Goal: Task Accomplishment & Management: Manage account settings

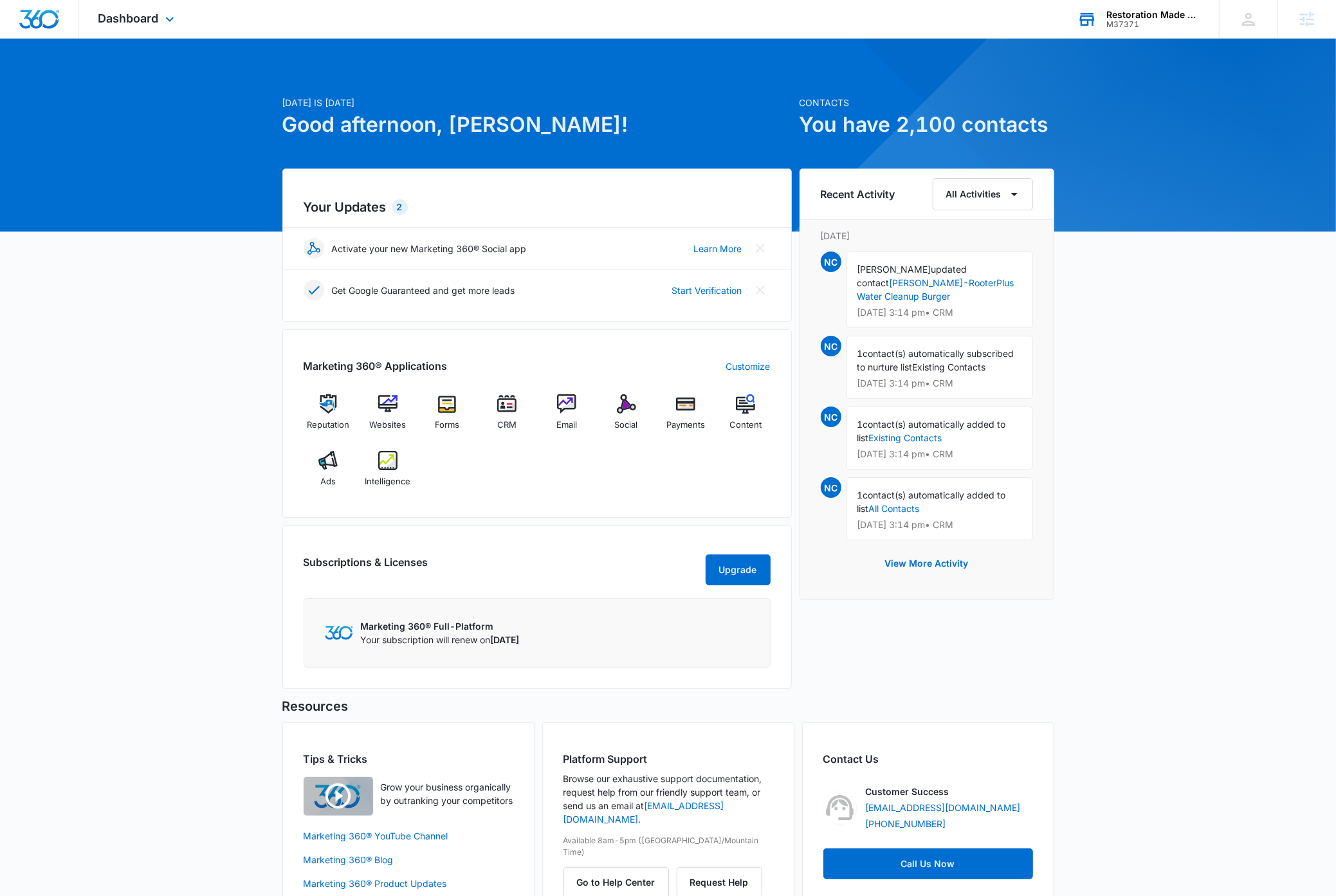
click at [1180, 20] on div "M37371" at bounding box center [1153, 24] width 94 height 9
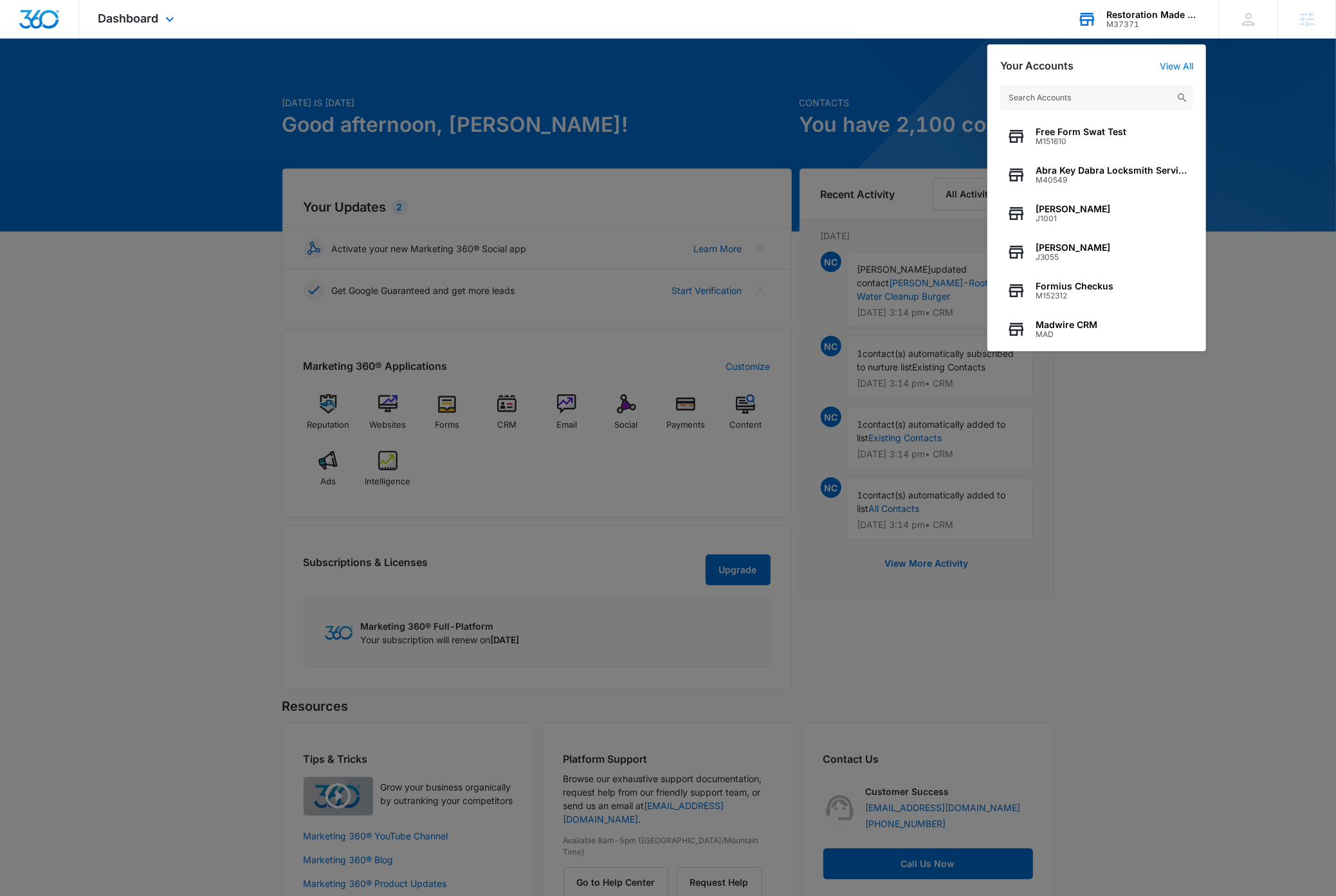
click at [1113, 97] on input "text" at bounding box center [1096, 98] width 193 height 25
type input "M337531"
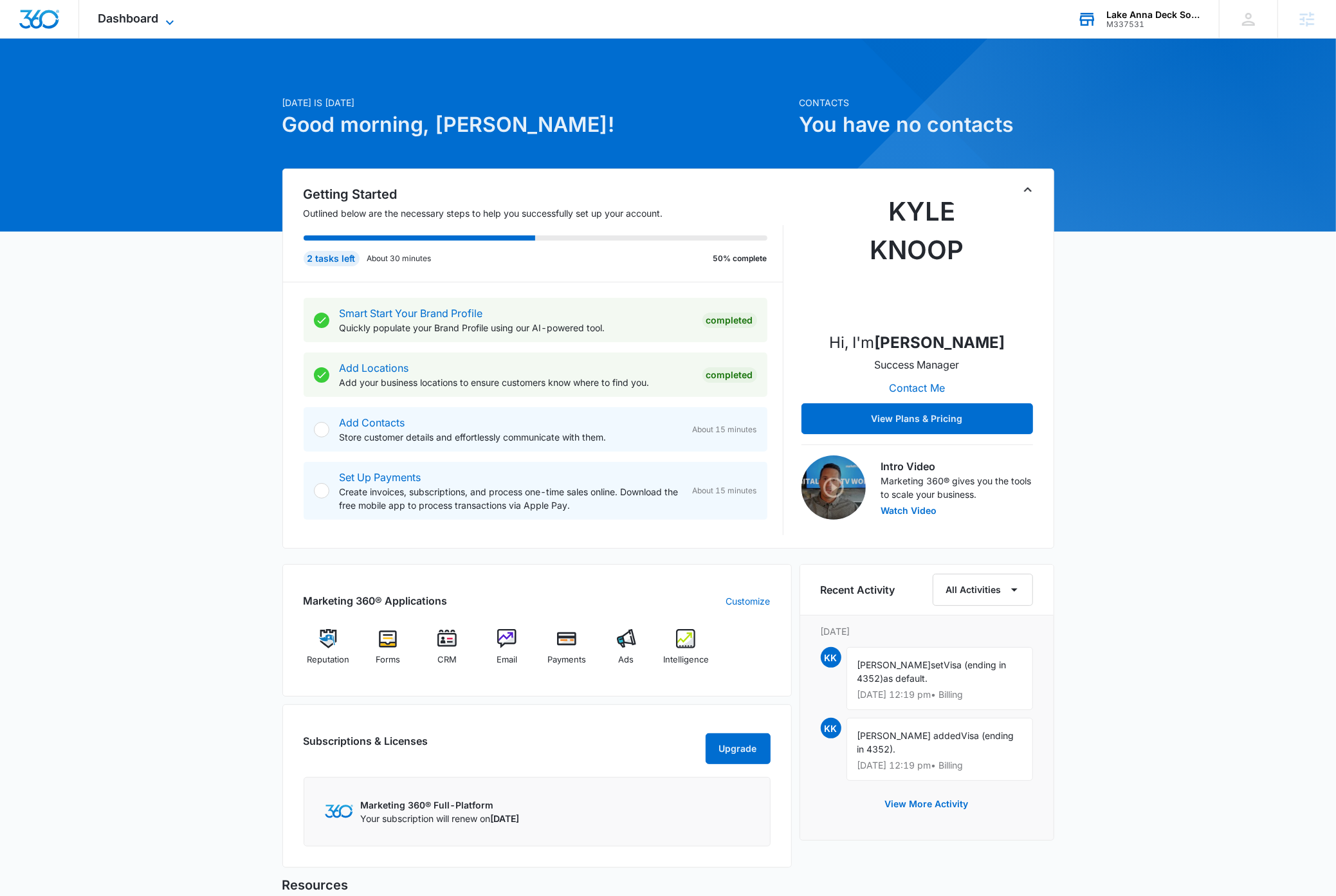
click at [171, 18] on icon at bounding box center [169, 22] width 15 height 15
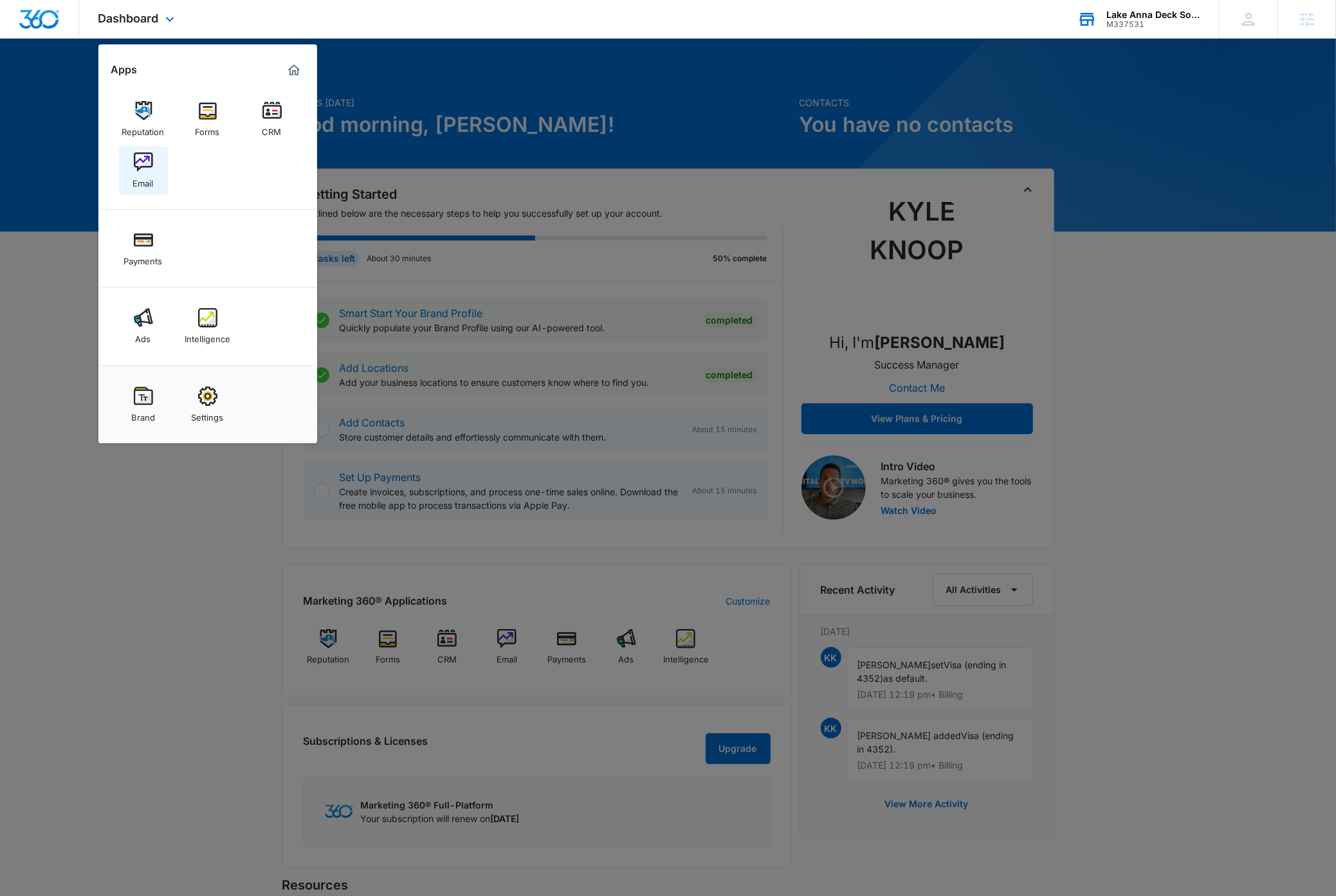
click at [140, 167] on img at bounding box center [143, 162] width 19 height 19
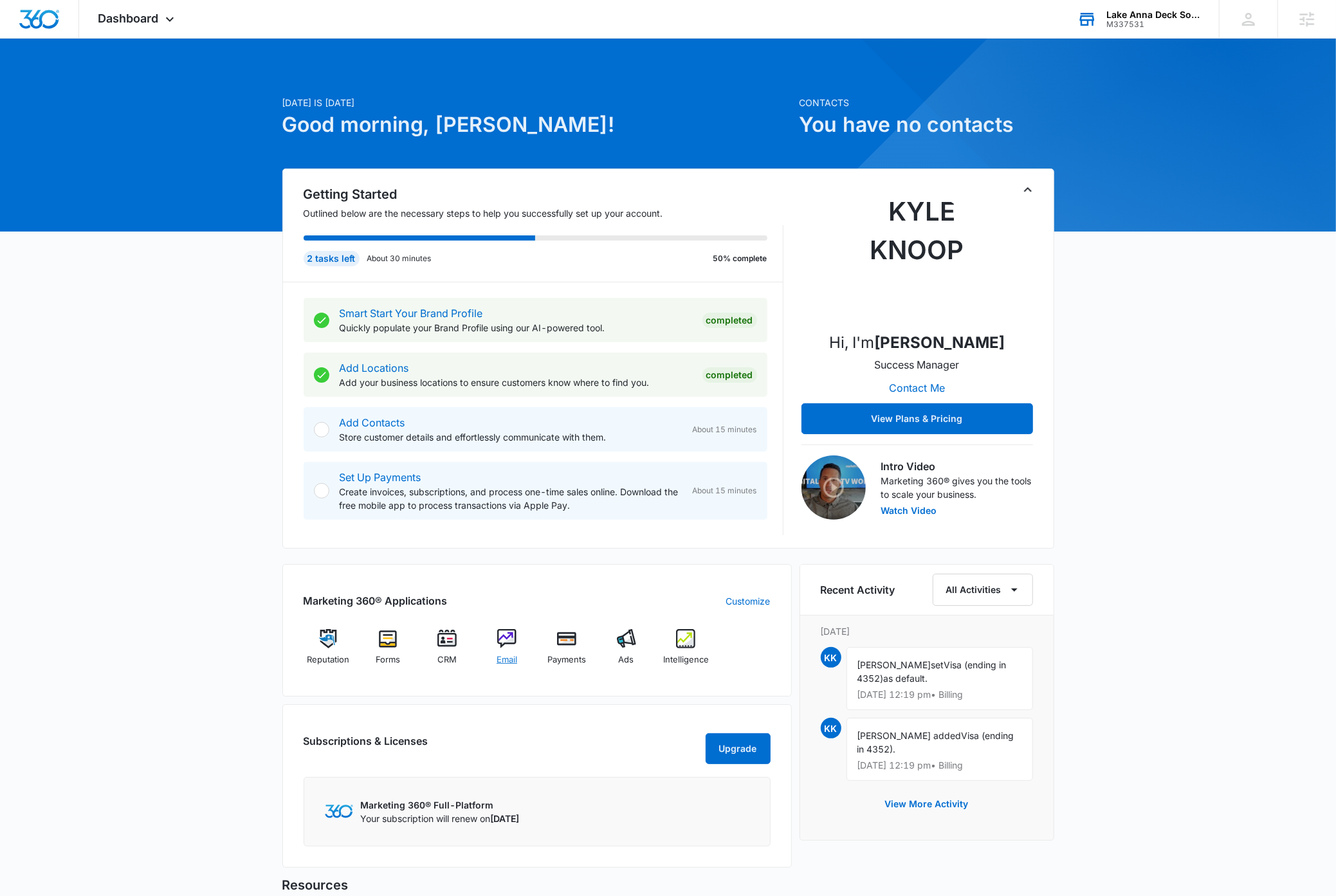
click at [500, 640] on img at bounding box center [507, 639] width 19 height 19
click at [1248, 498] on div "Today is Tuesday, September 9th Good morning, Dave! Contacts You have no contac…" at bounding box center [668, 584] width 1336 height 1059
click at [171, 21] on icon at bounding box center [169, 22] width 15 height 15
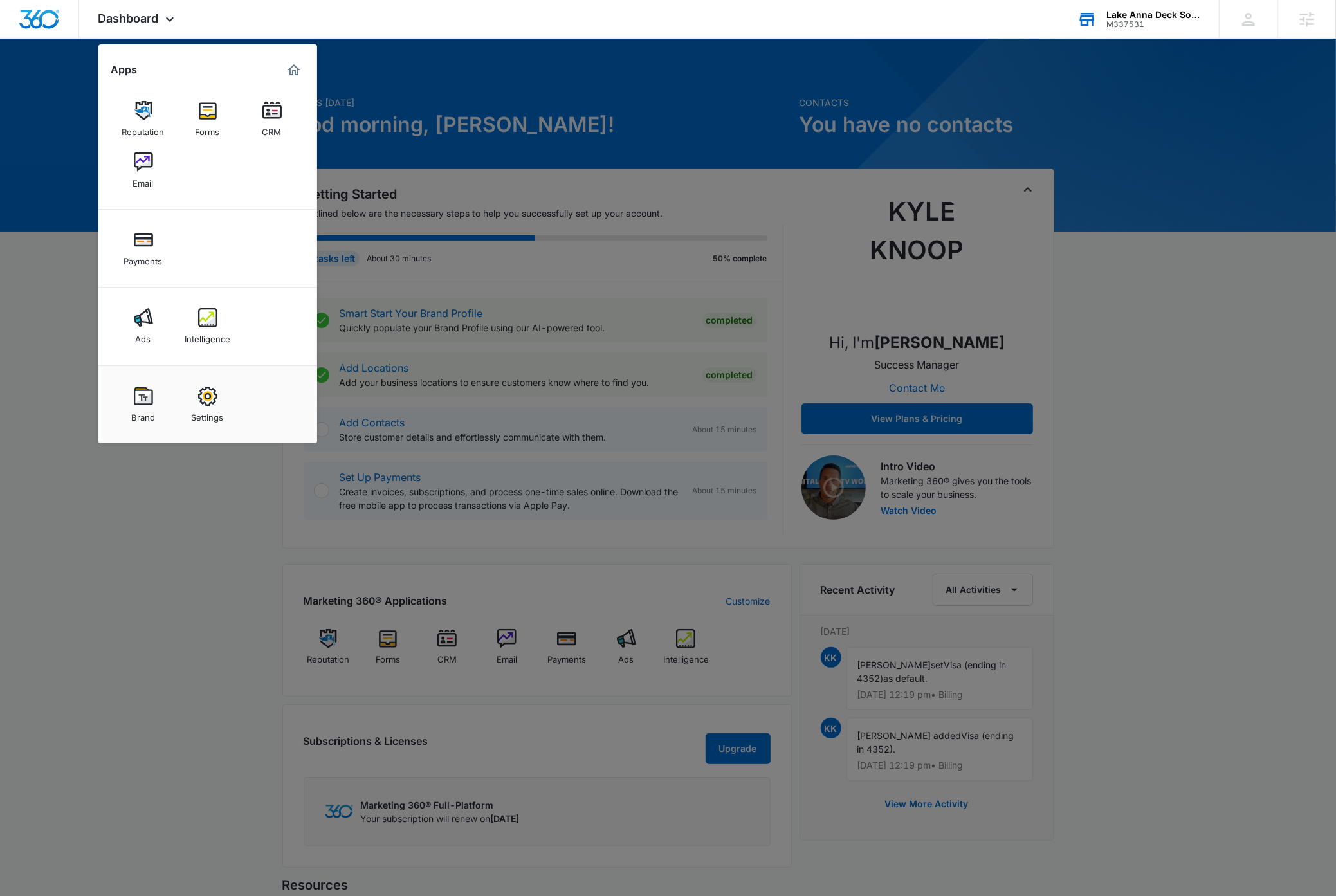
drag, startPoint x: 98, startPoint y: 625, endPoint x: 147, endPoint y: 512, distance: 123.2
click at [100, 622] on div at bounding box center [668, 448] width 1336 height 896
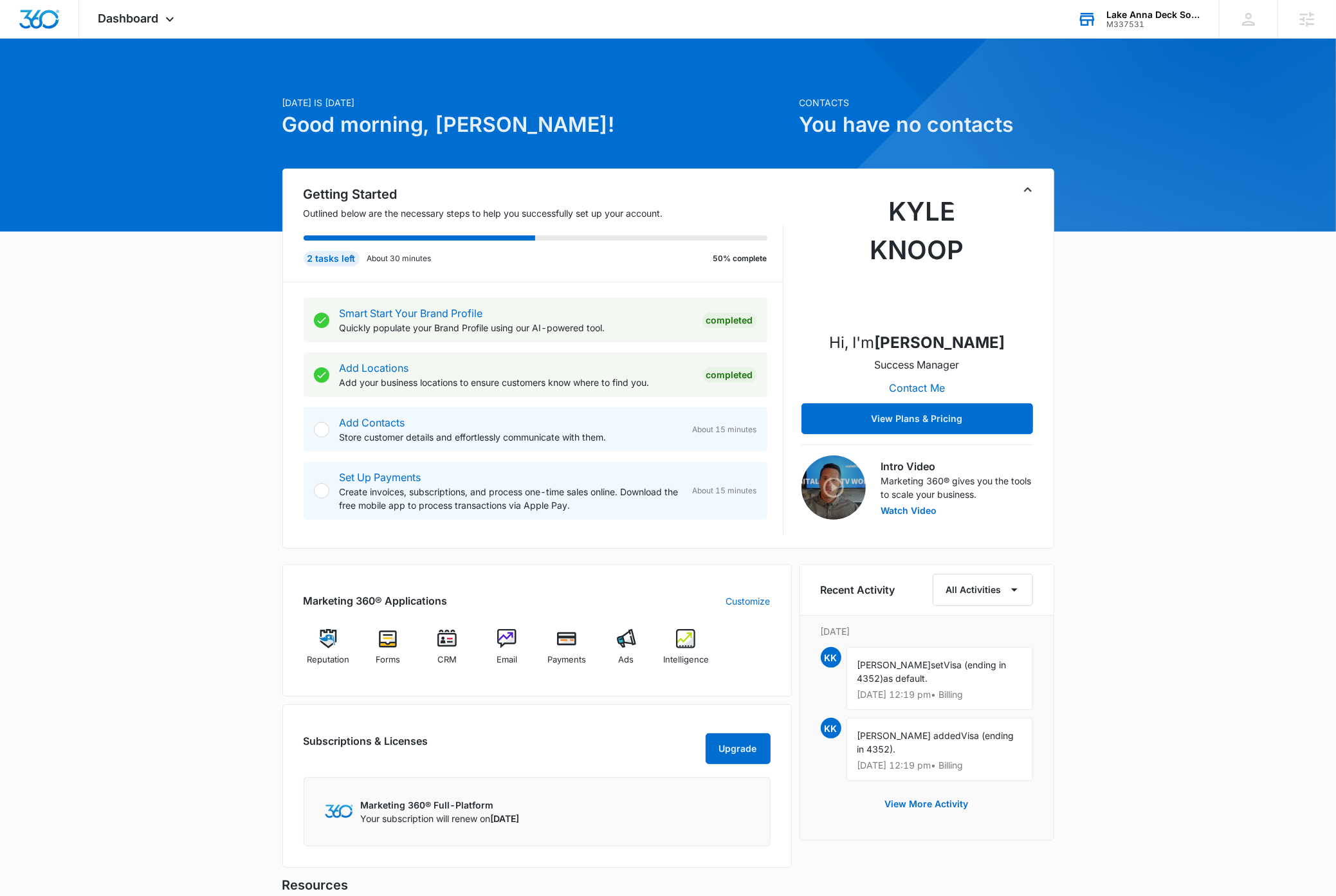
click at [1214, 520] on div "Today is Tuesday, September 9th Good morning, Dave! Contacts You have no contac…" at bounding box center [668, 584] width 1336 height 1059
click at [1221, 461] on div "[DATE] is [DATE] Good morning, [PERSON_NAME]! Contacts You have no contacts Get…" at bounding box center [668, 584] width 1336 height 1059
click at [174, 24] on icon at bounding box center [169, 22] width 15 height 15
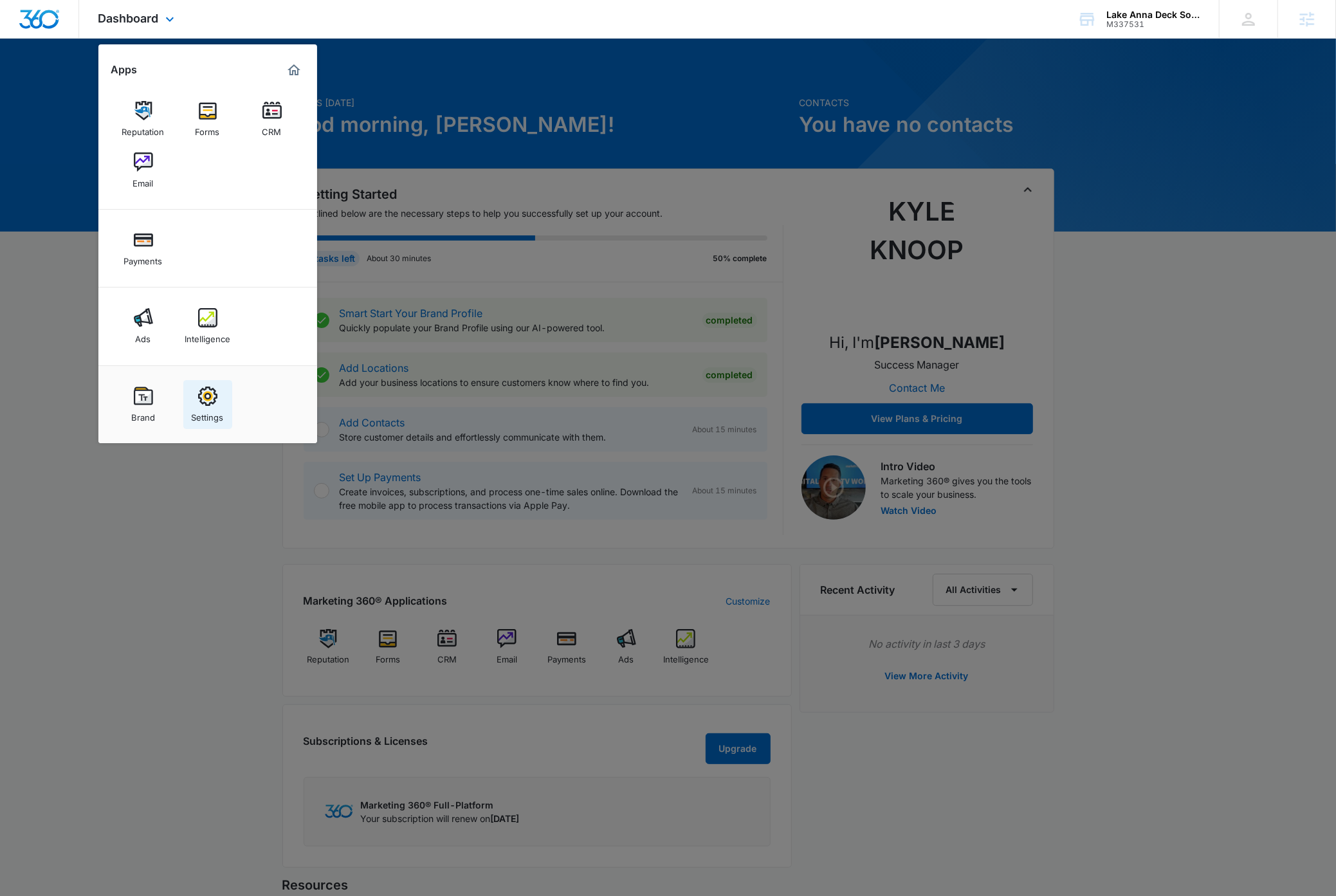
click at [210, 401] on img at bounding box center [207, 396] width 19 height 19
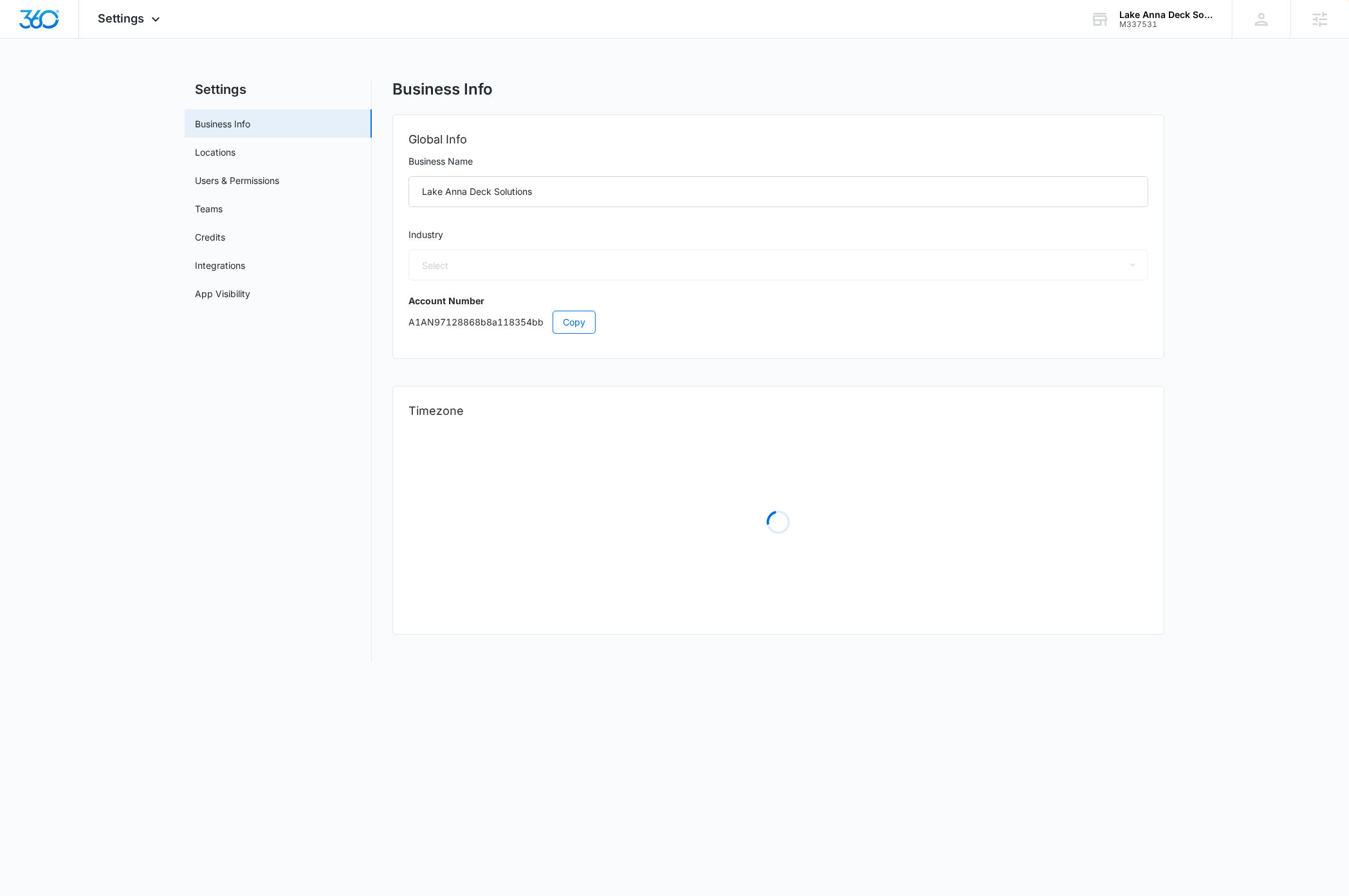
select select "4"
select select "US"
select select "America/[GEOGRAPHIC_DATA]"
click at [568, 324] on span "Copy" at bounding box center [574, 322] width 22 height 14
click at [171, 402] on main "Settings Business Info Locations Users & Permissions Teams Credits Integrations…" at bounding box center [674, 378] width 1349 height 597
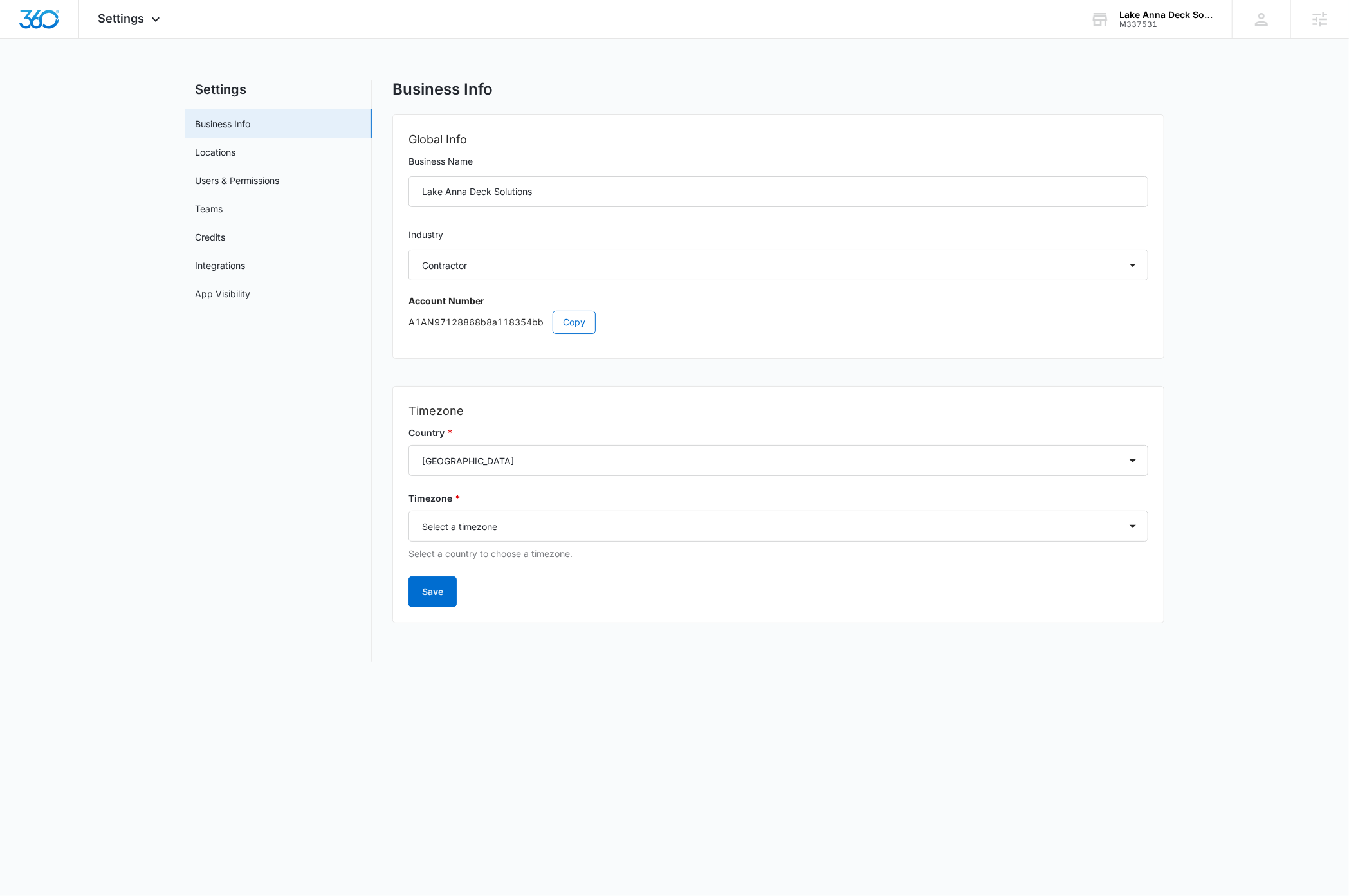
click at [1206, 262] on main "Settings Business Info Locations Users & Permissions Teams Credits Integrations…" at bounding box center [674, 378] width 1349 height 597
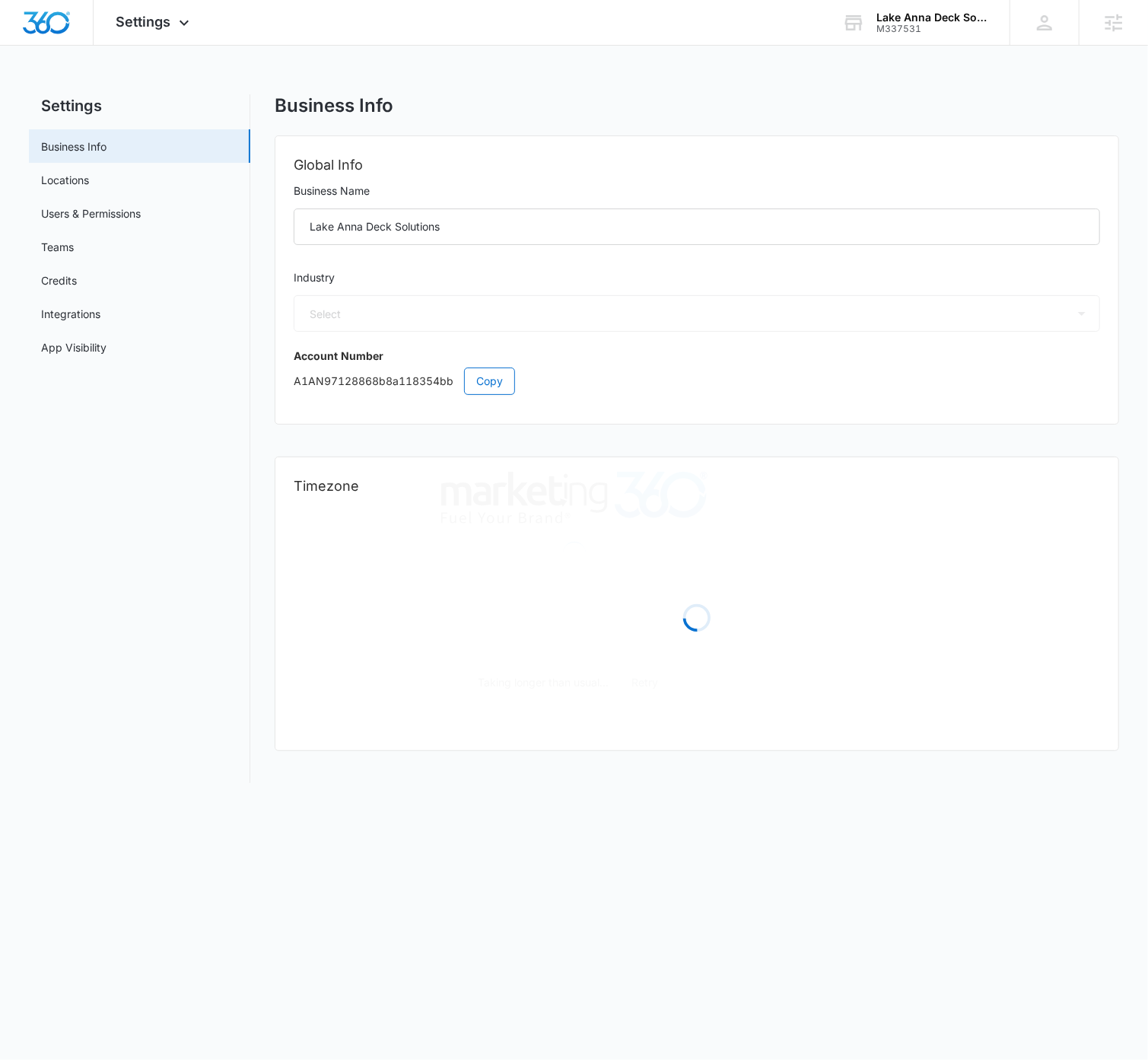
select select "4"
select select "US"
select select "America/Denver"
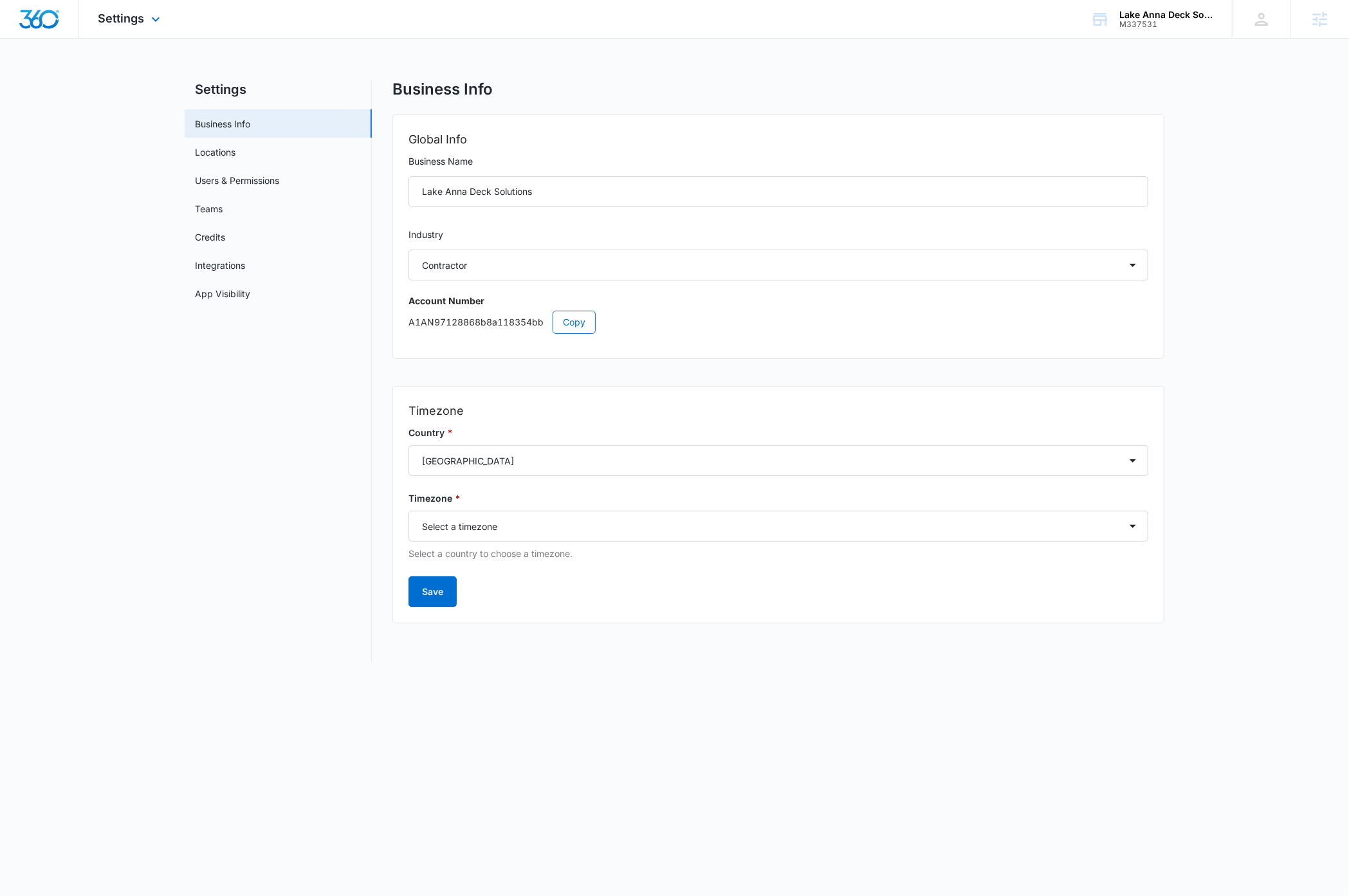
click at [45, 23] on img "Dashboard" at bounding box center [39, 19] width 41 height 19
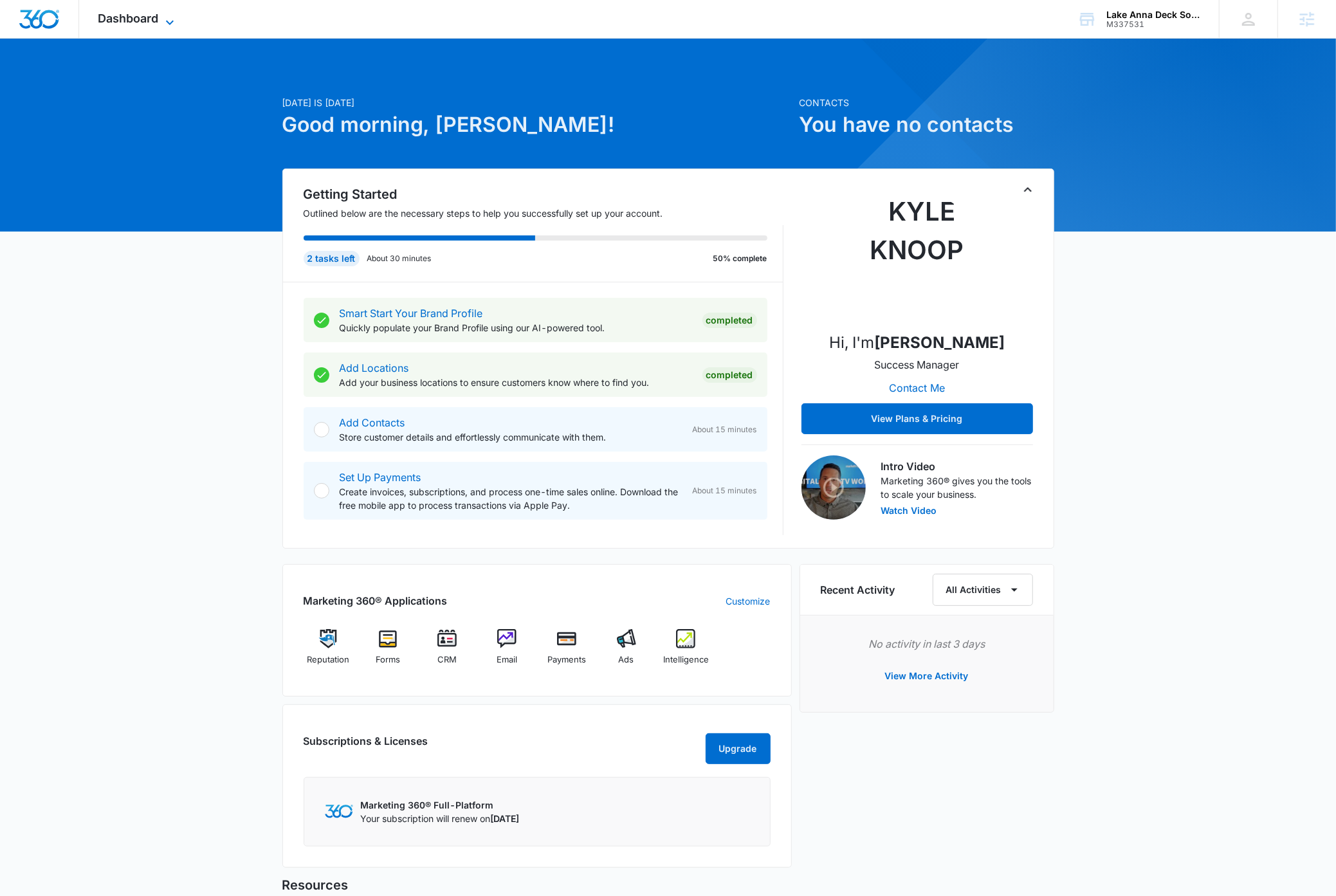
click at [170, 22] on icon at bounding box center [170, 22] width 8 height 5
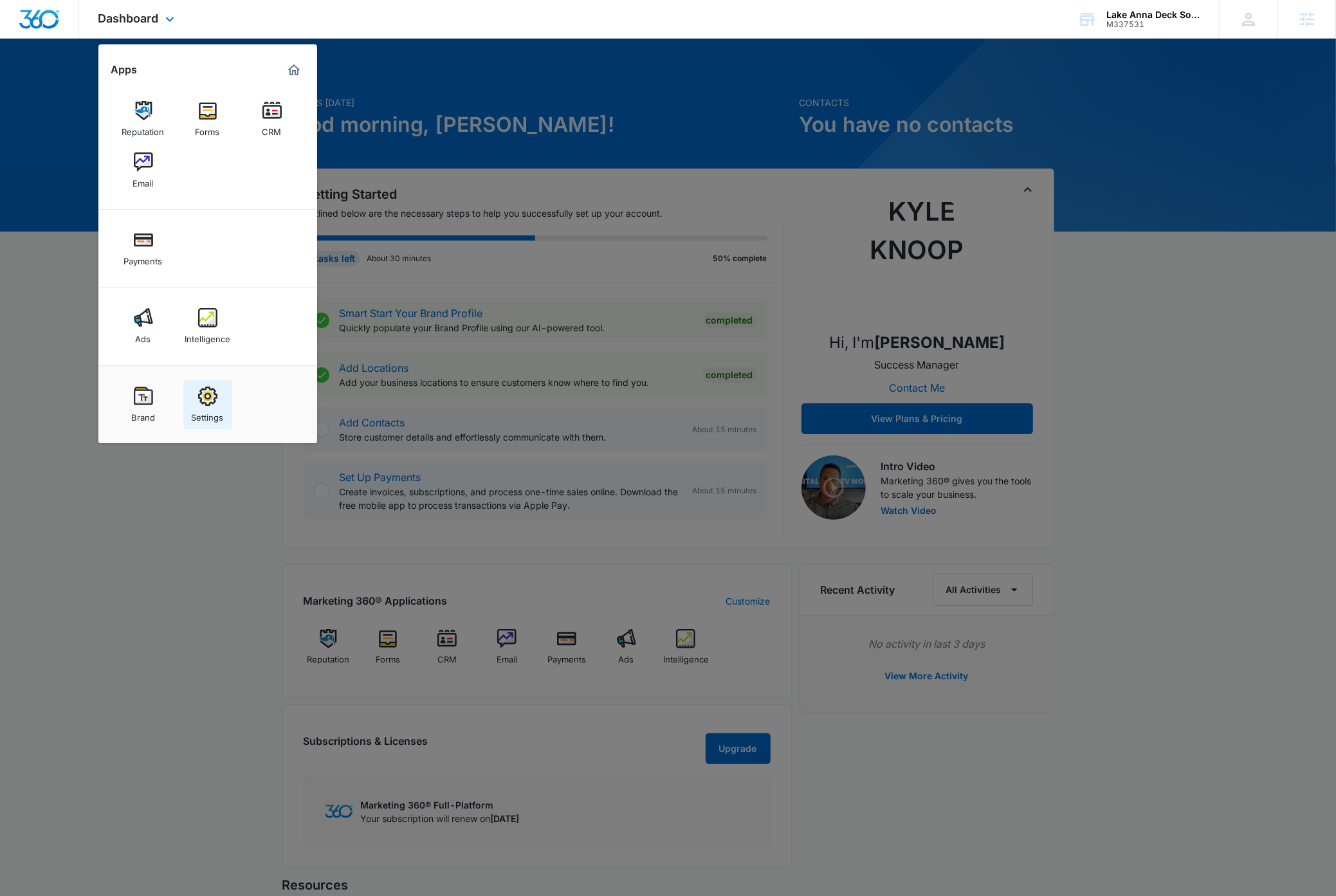
click at [207, 406] on img at bounding box center [207, 396] width 19 height 19
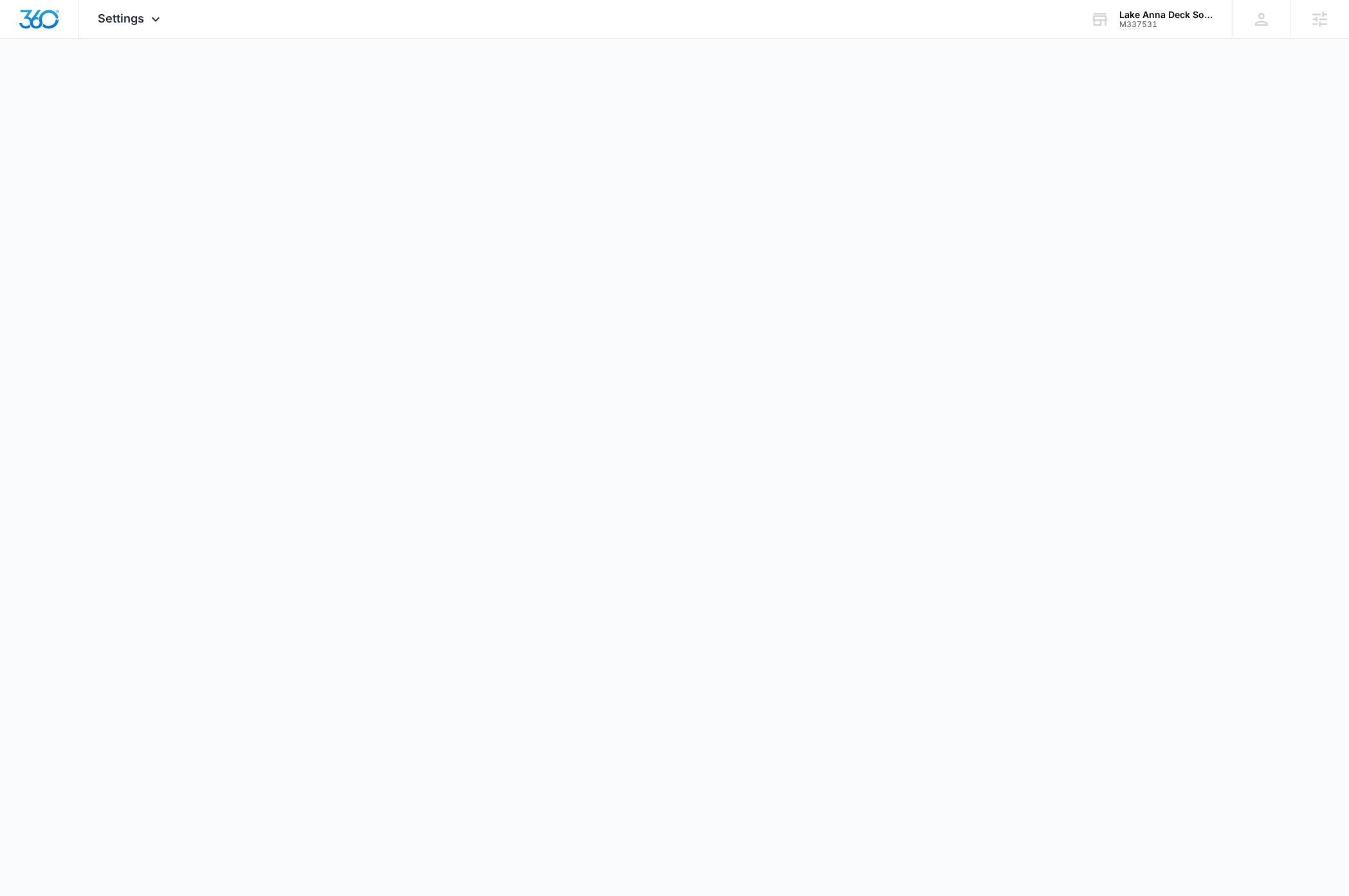
select select "4"
select select "US"
select select "America/[GEOGRAPHIC_DATA]"
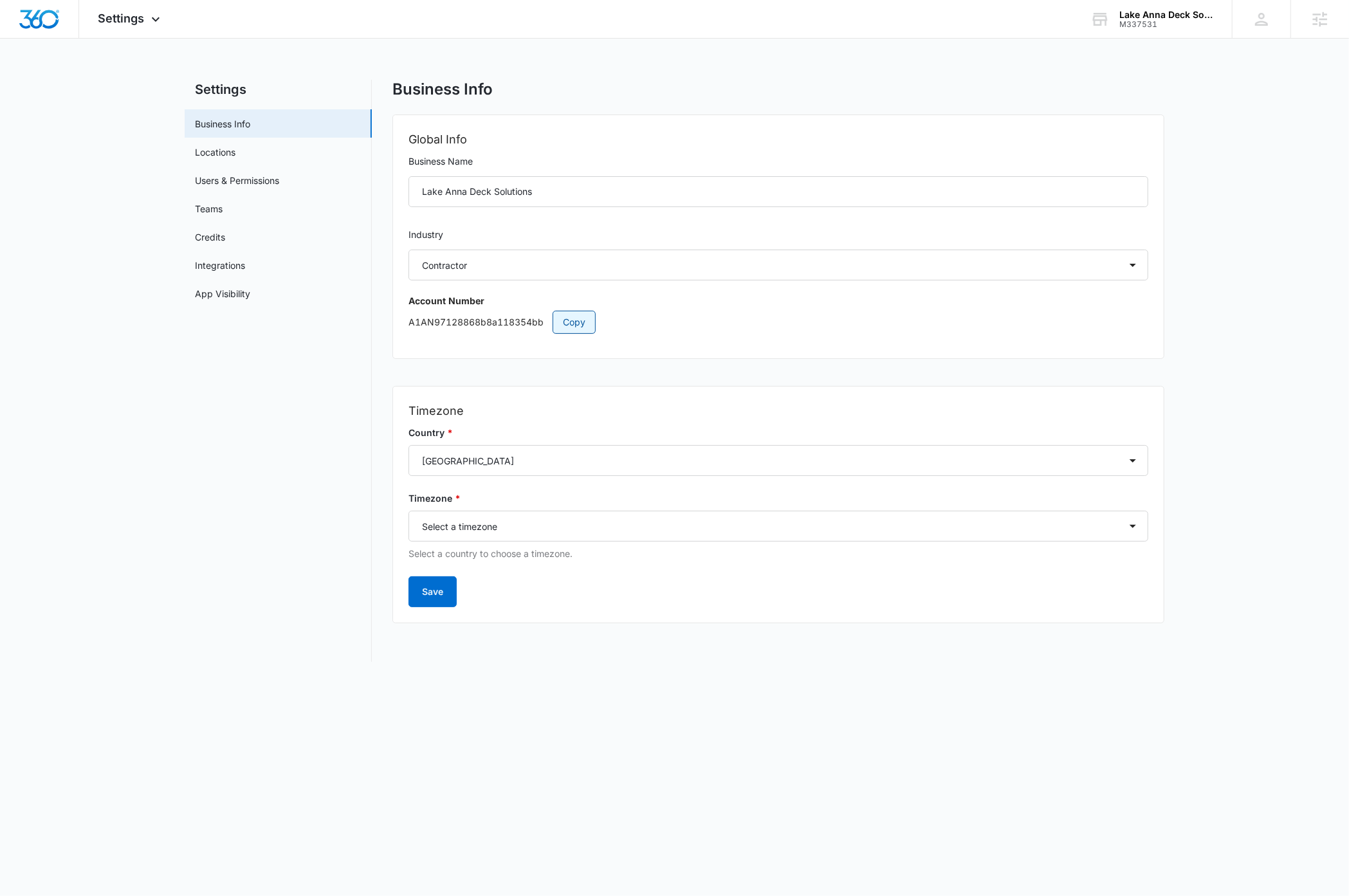
click at [582, 326] on span "Copy" at bounding box center [574, 322] width 22 height 14
click at [970, 17] on div "Lake Anna Deck Solutions" at bounding box center [1166, 14] width 94 height 10
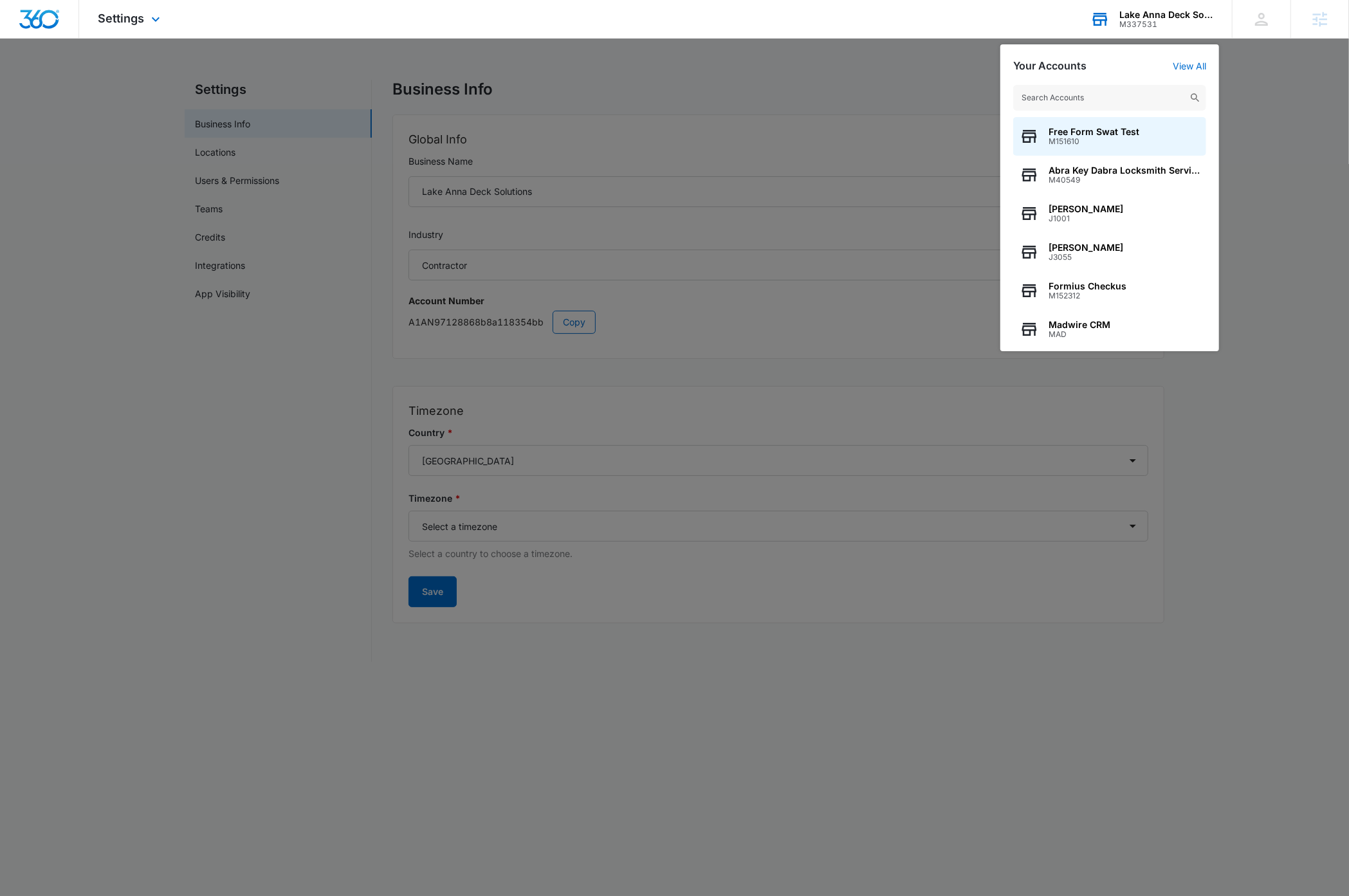
click at [970, 98] on input "text" at bounding box center [1109, 98] width 193 height 25
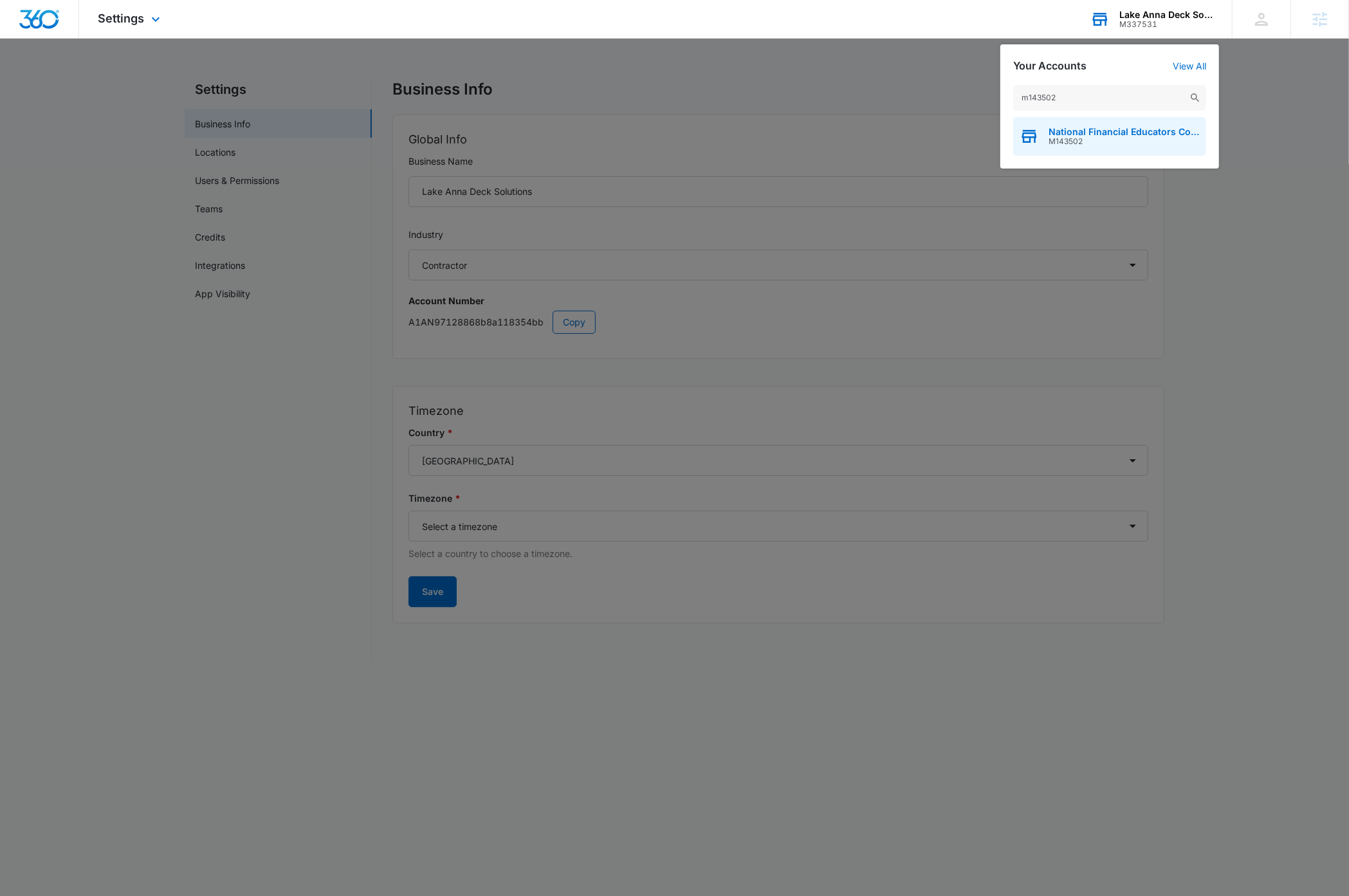
type input "m143502"
click at [970, 133] on span "National Financial Educators Council" at bounding box center [1124, 131] width 151 height 10
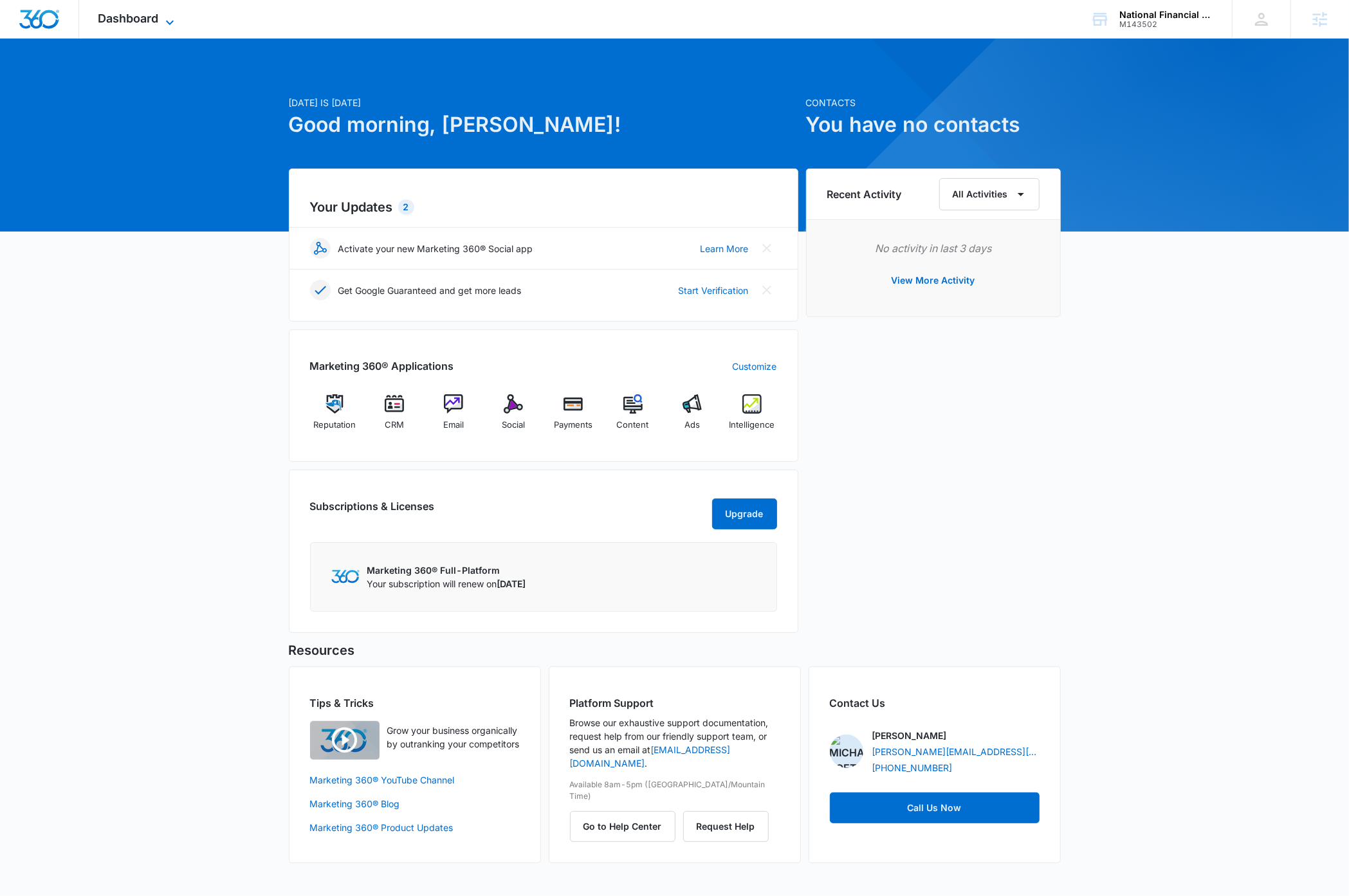
click at [173, 22] on icon at bounding box center [169, 22] width 15 height 15
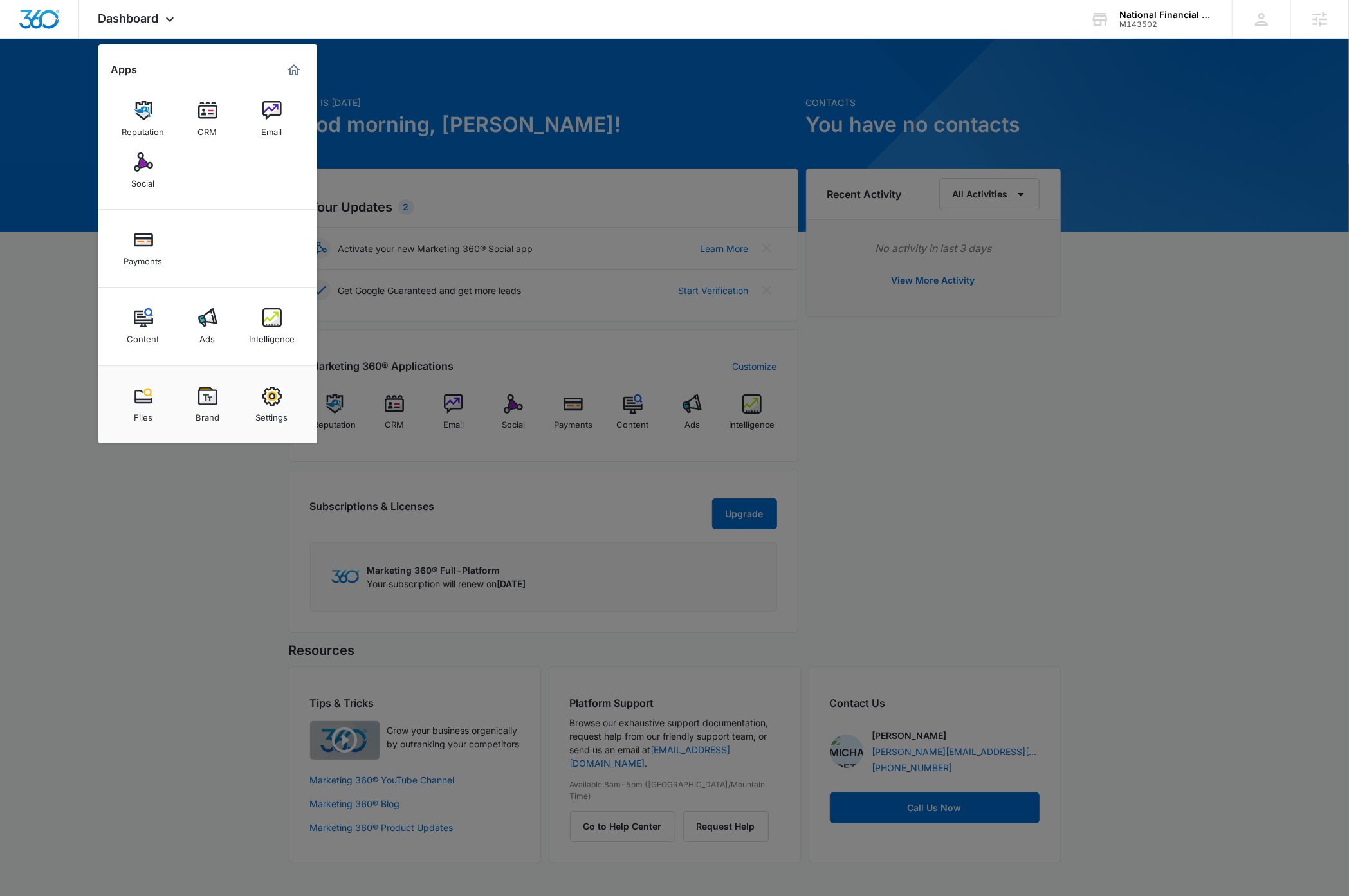
click at [222, 559] on div at bounding box center [674, 448] width 1349 height 896
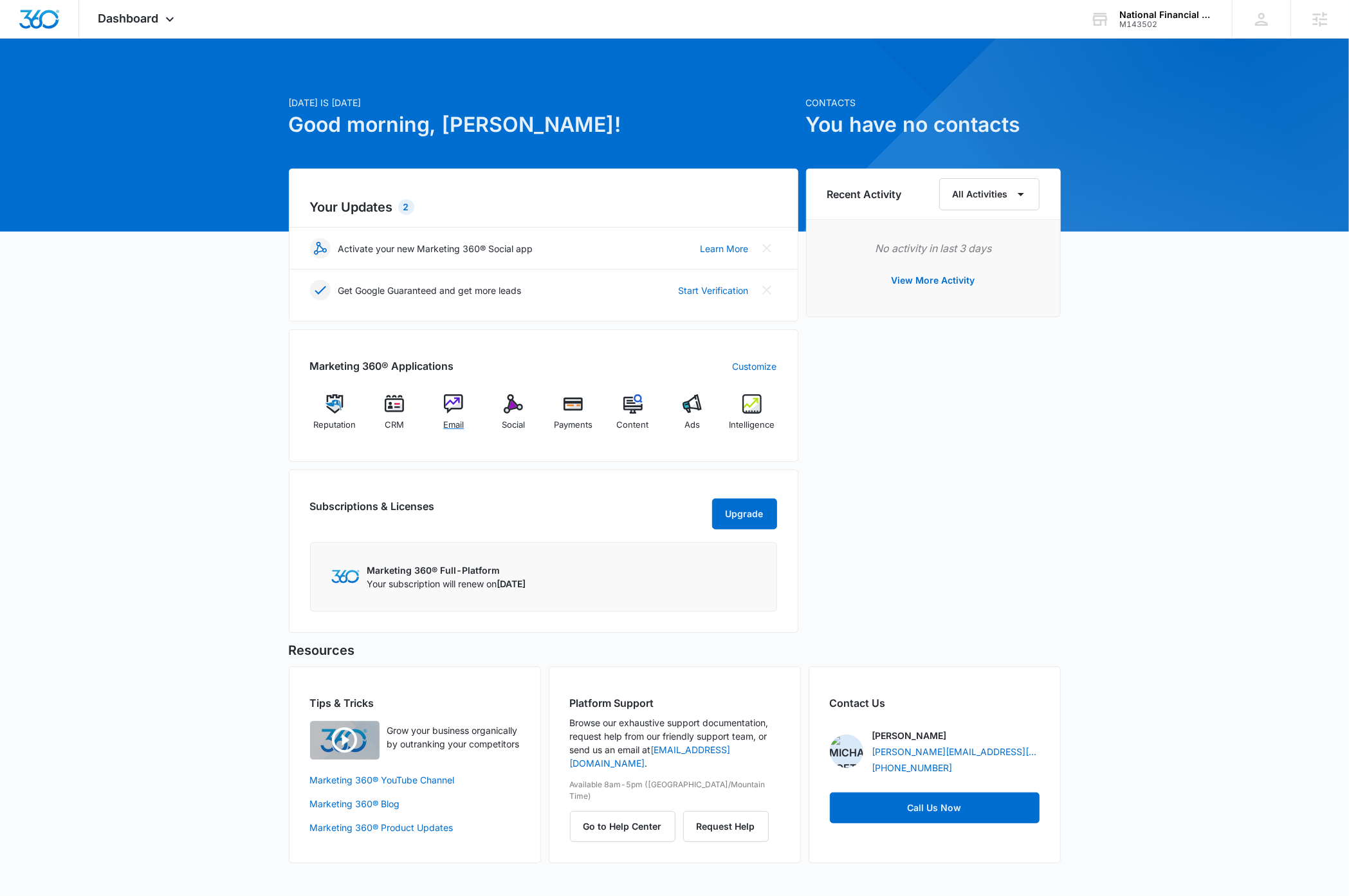
click at [450, 405] on img at bounding box center [454, 404] width 19 height 19
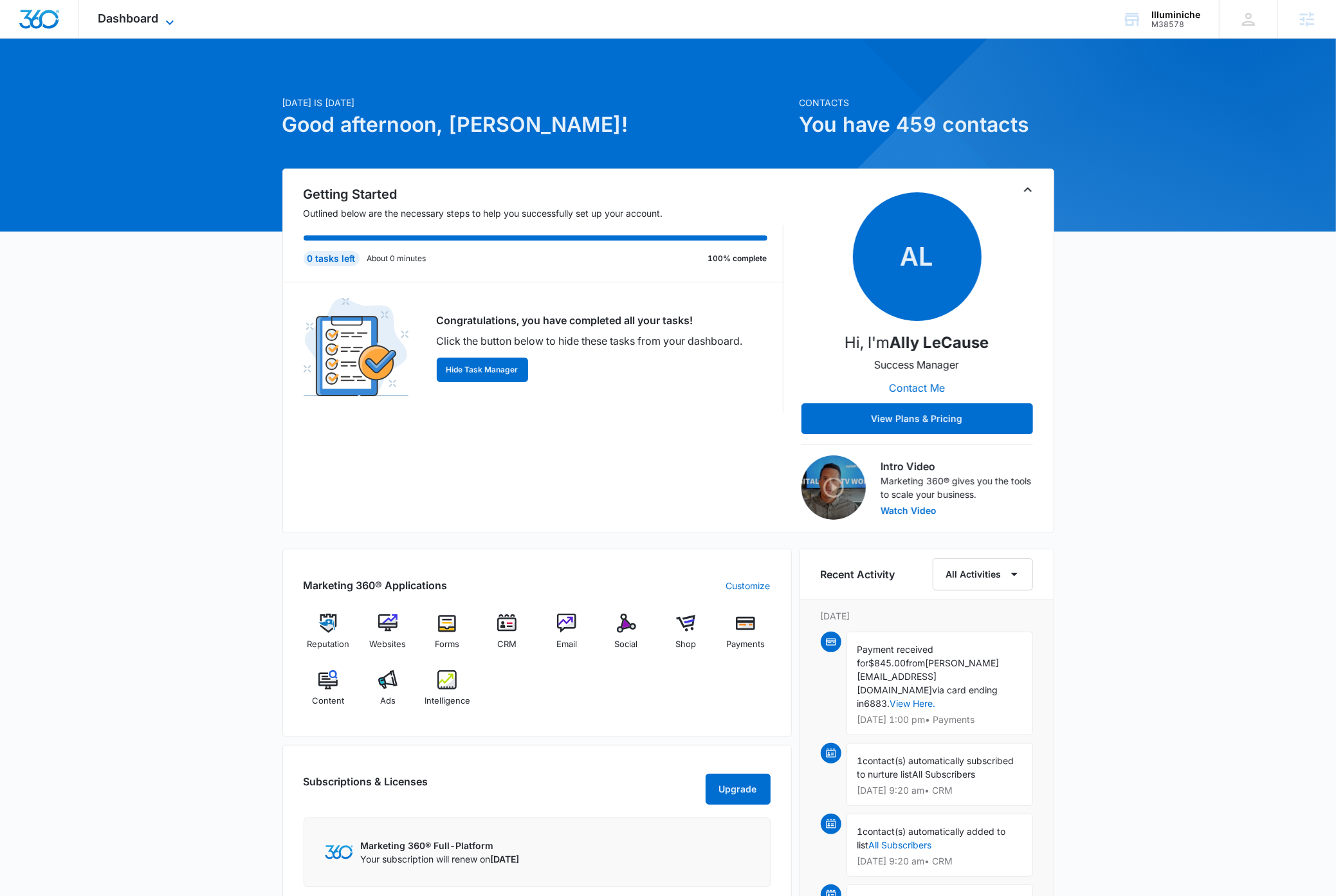
click at [171, 18] on icon at bounding box center [169, 22] width 15 height 15
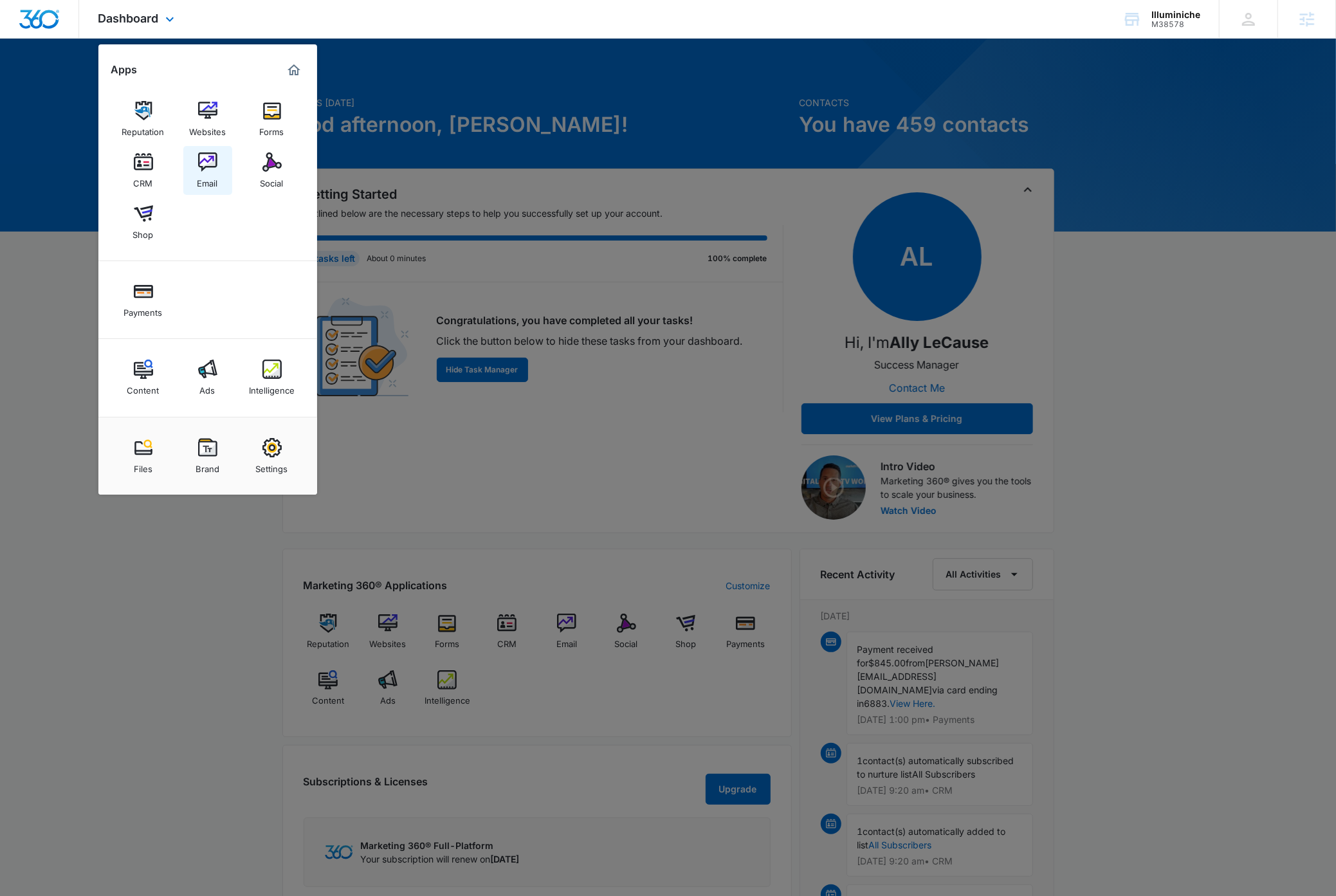
click at [210, 163] on img at bounding box center [207, 162] width 19 height 19
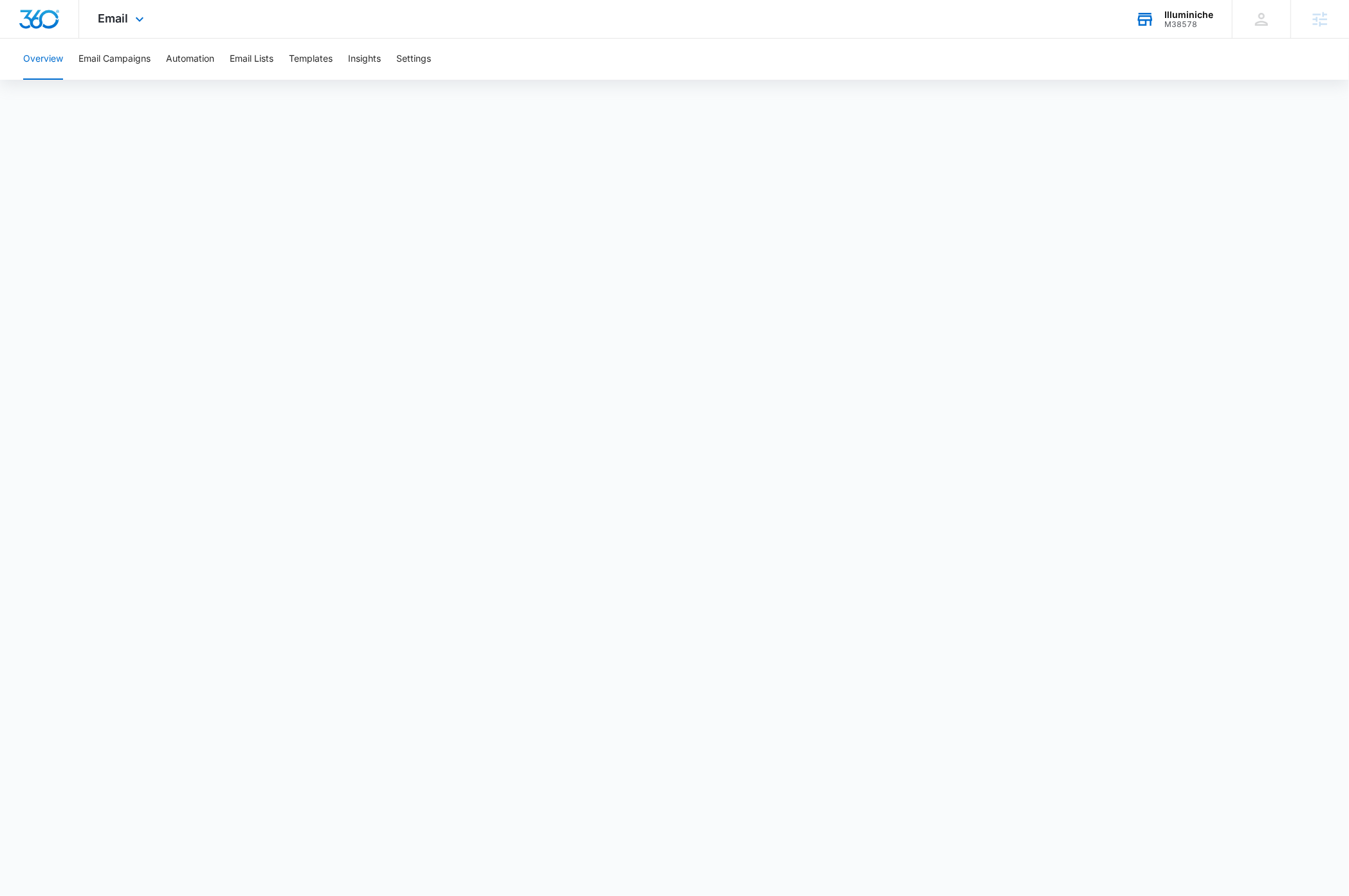
click at [1195, 21] on div "M38578" at bounding box center [1189, 24] width 49 height 9
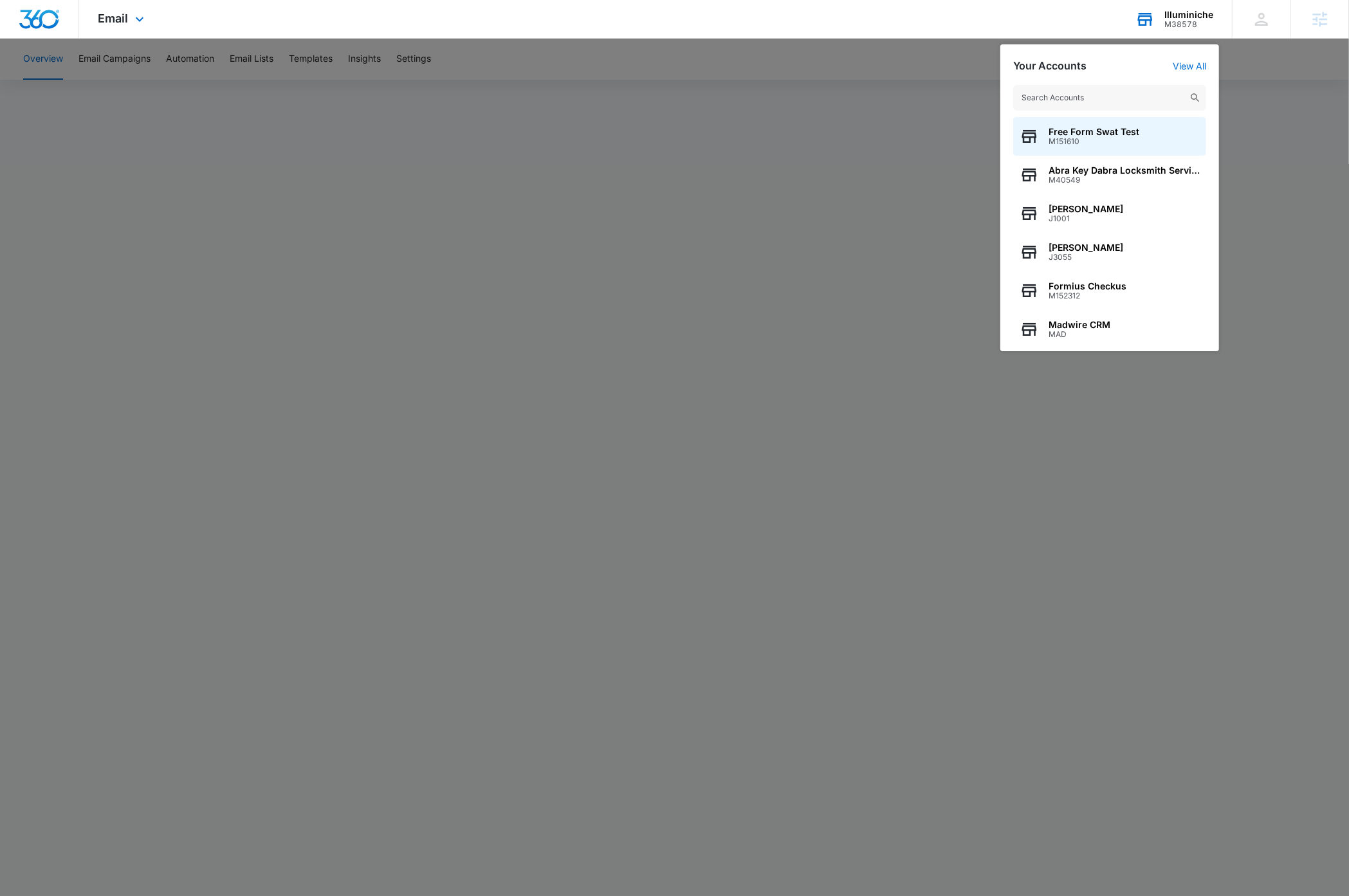
click at [1119, 99] on input "text" at bounding box center [1109, 98] width 193 height 25
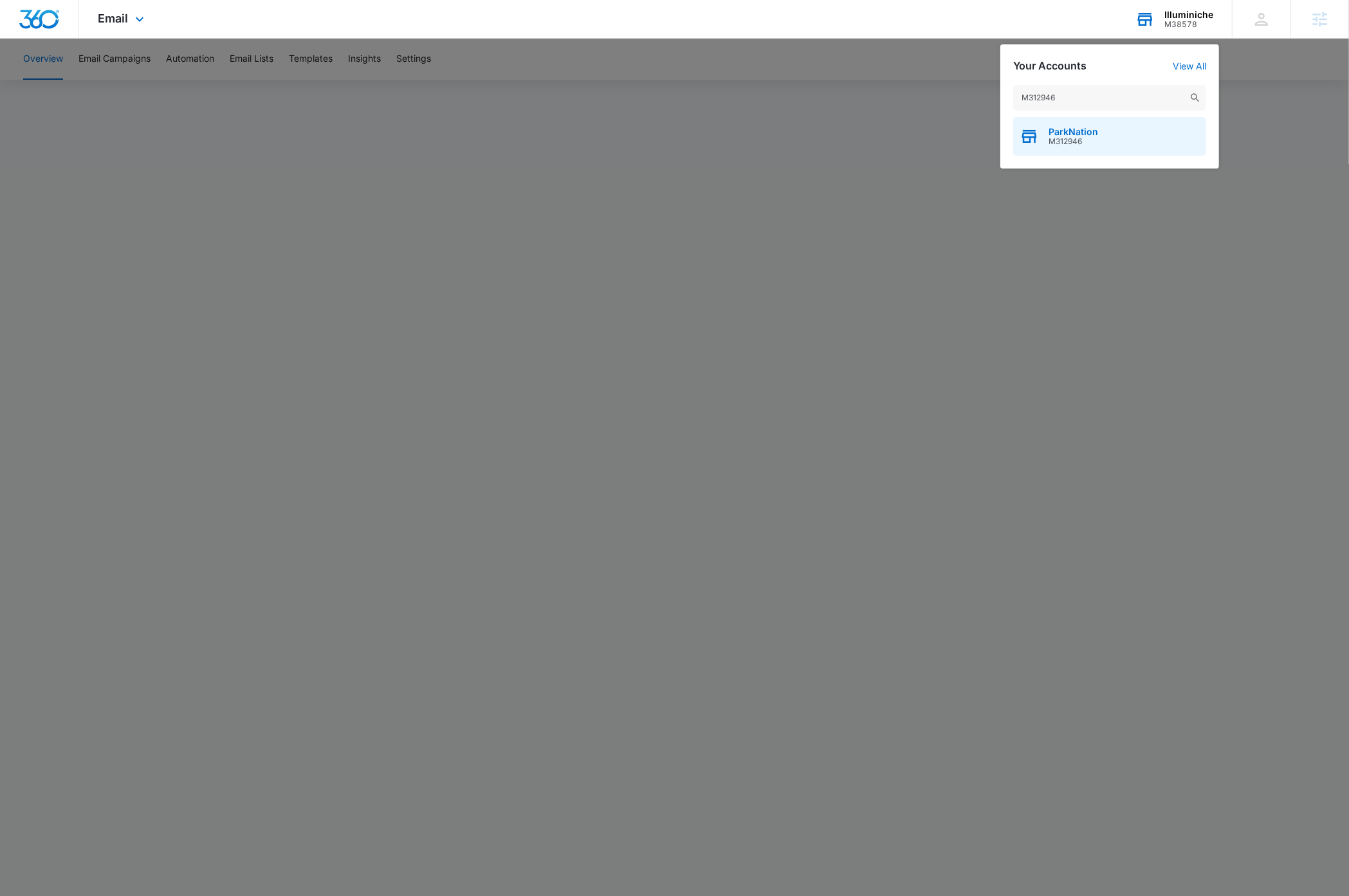
type input "M312946"
click at [1121, 137] on div "ParkNation M312946" at bounding box center [1109, 136] width 193 height 39
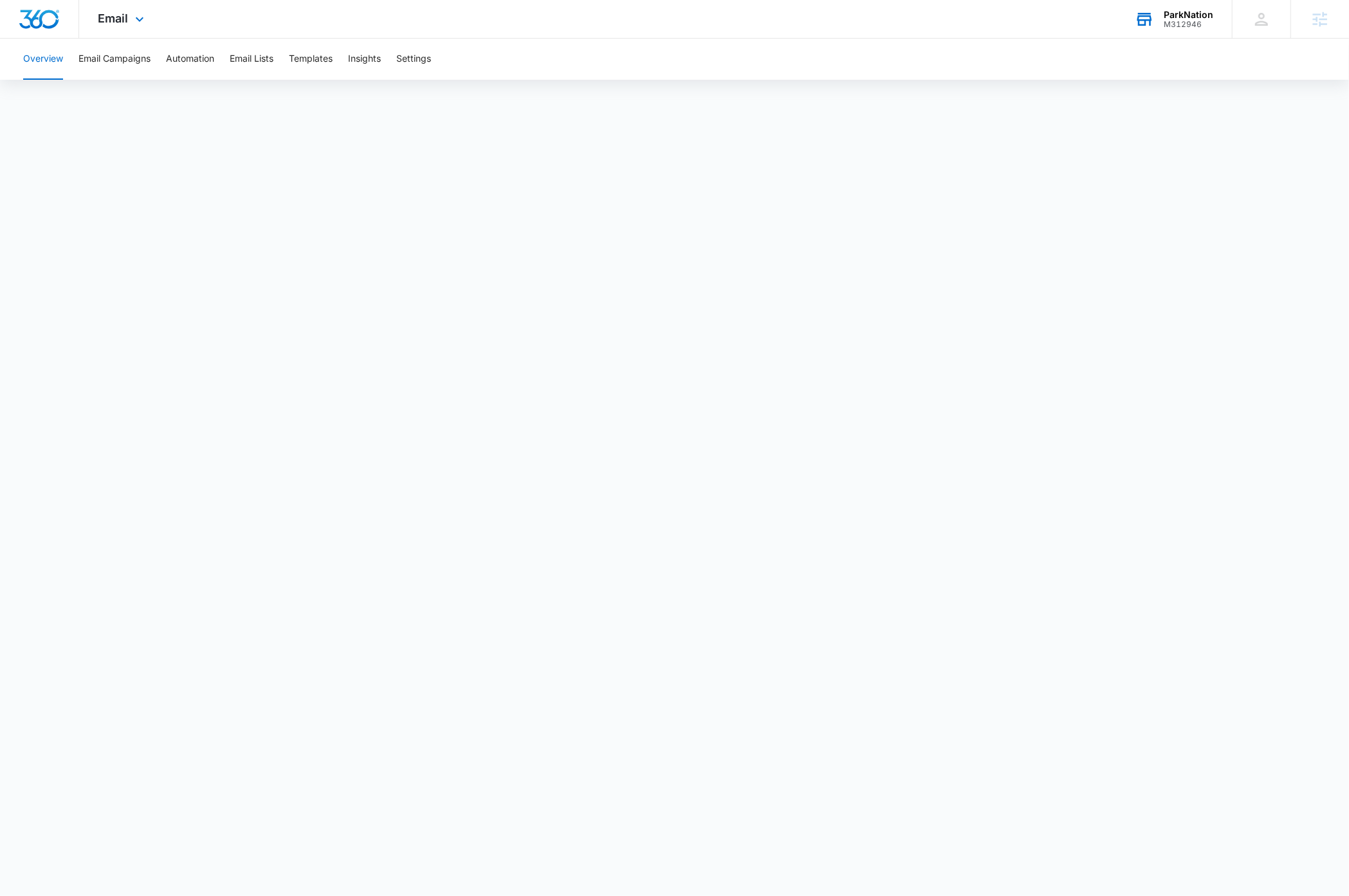
click at [1191, 20] on div "M312946" at bounding box center [1189, 24] width 49 height 9
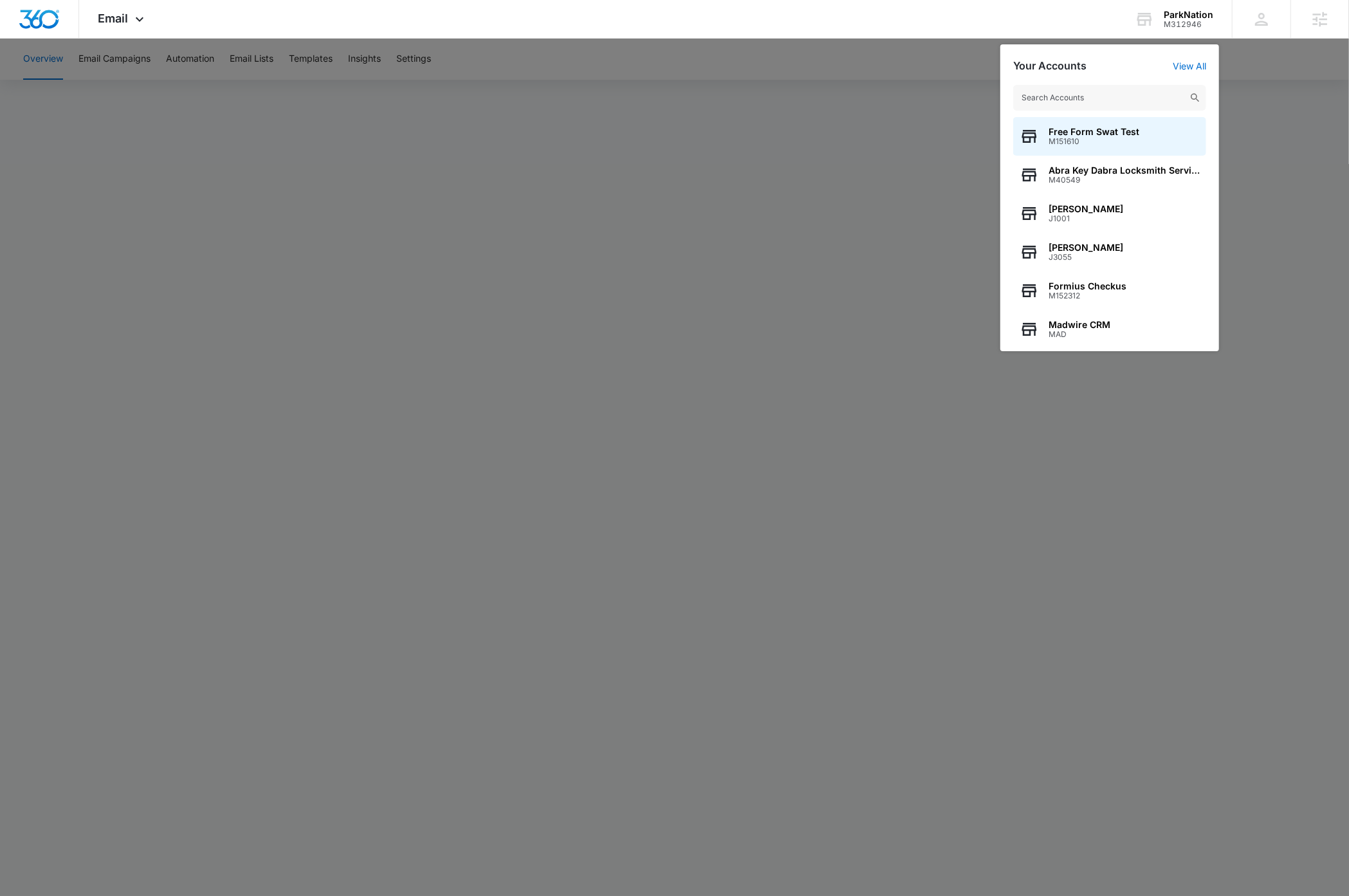
click at [1139, 98] on input "text" at bounding box center [1109, 98] width 193 height 25
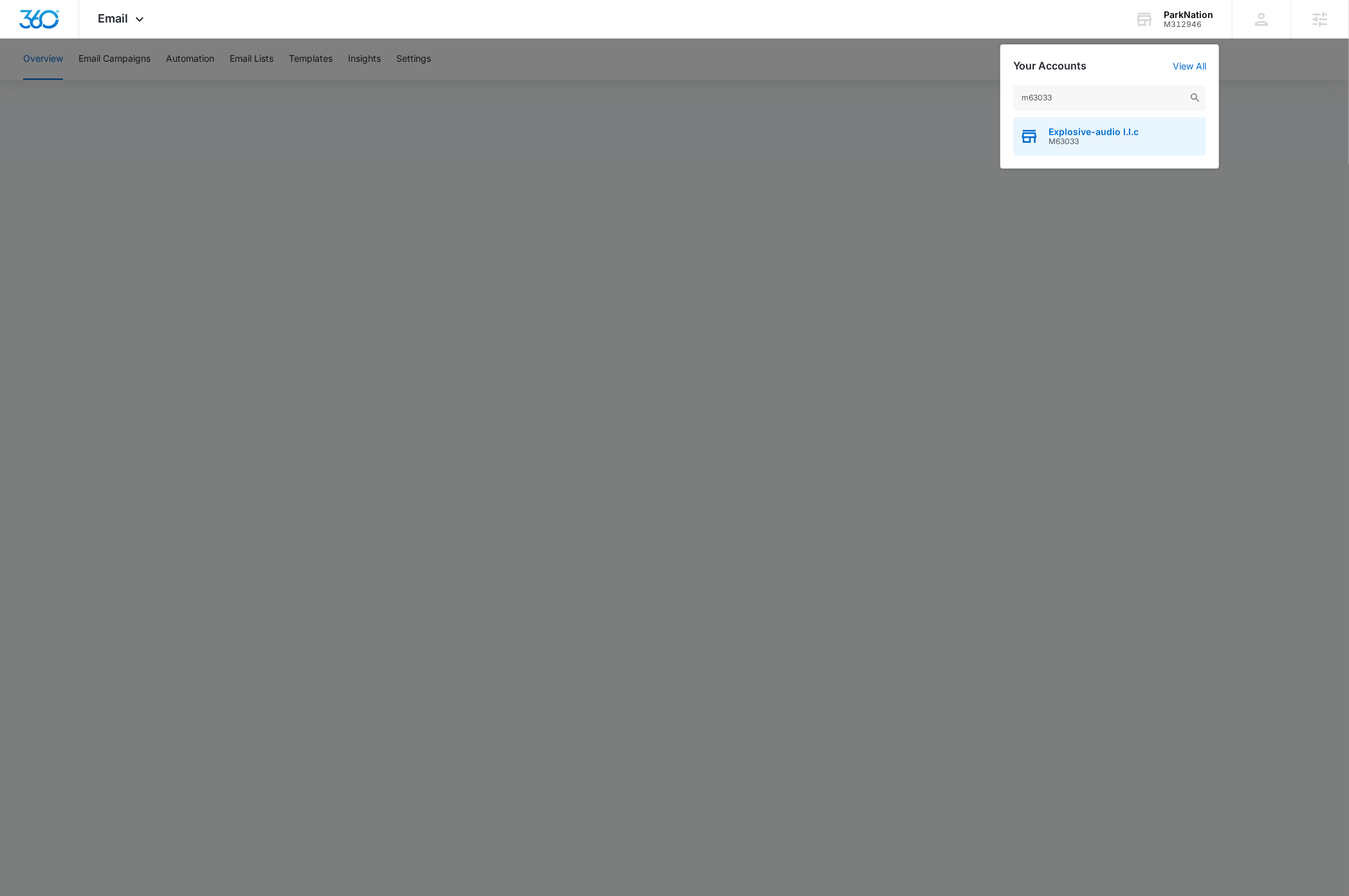
type input "m63033"
click at [1163, 144] on div "Explosive-audio l.l.c M63033" at bounding box center [1109, 136] width 193 height 39
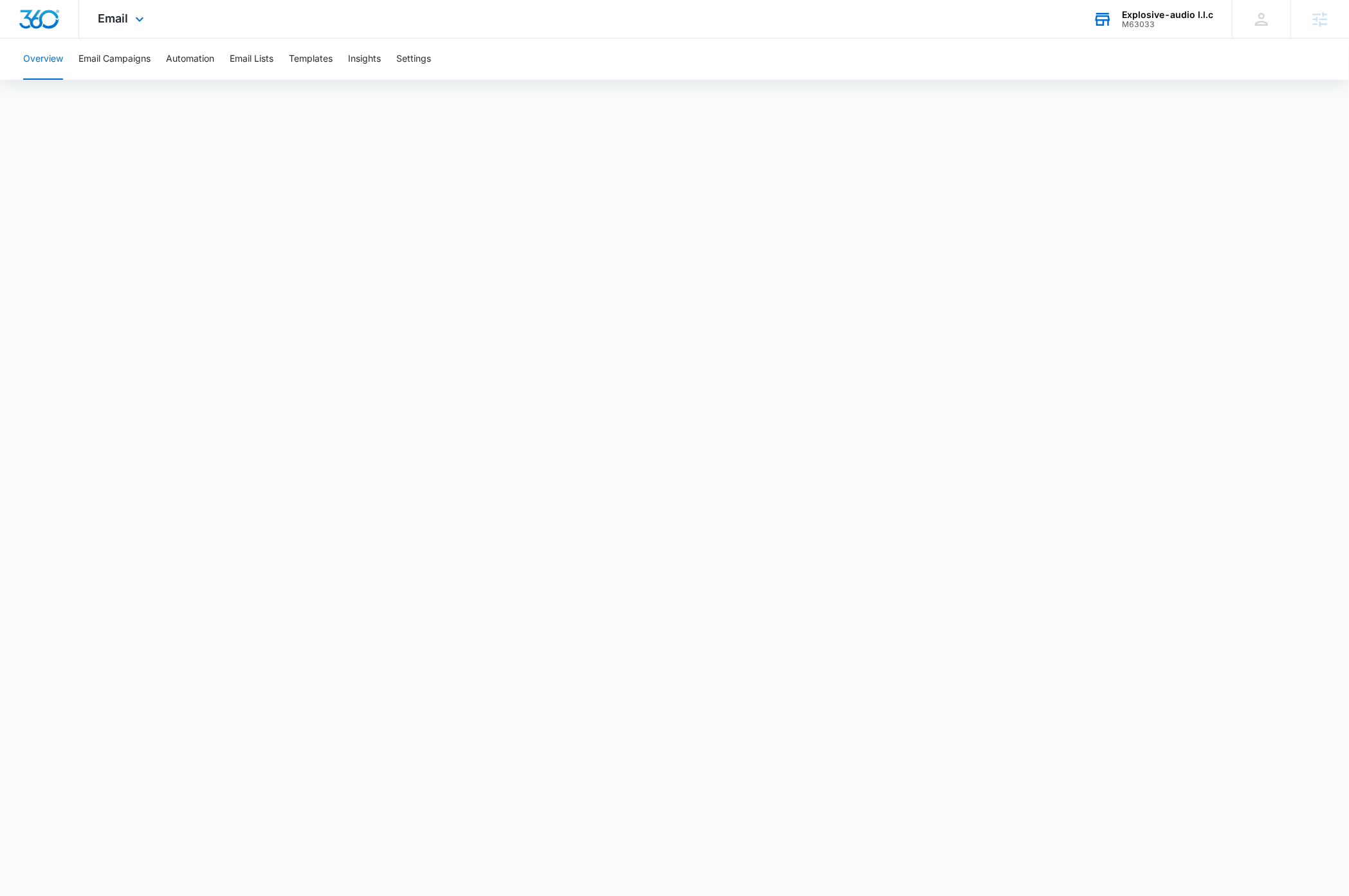
click at [1188, 17] on div "Explosive-audio l.l.c" at bounding box center [1167, 14] width 91 height 10
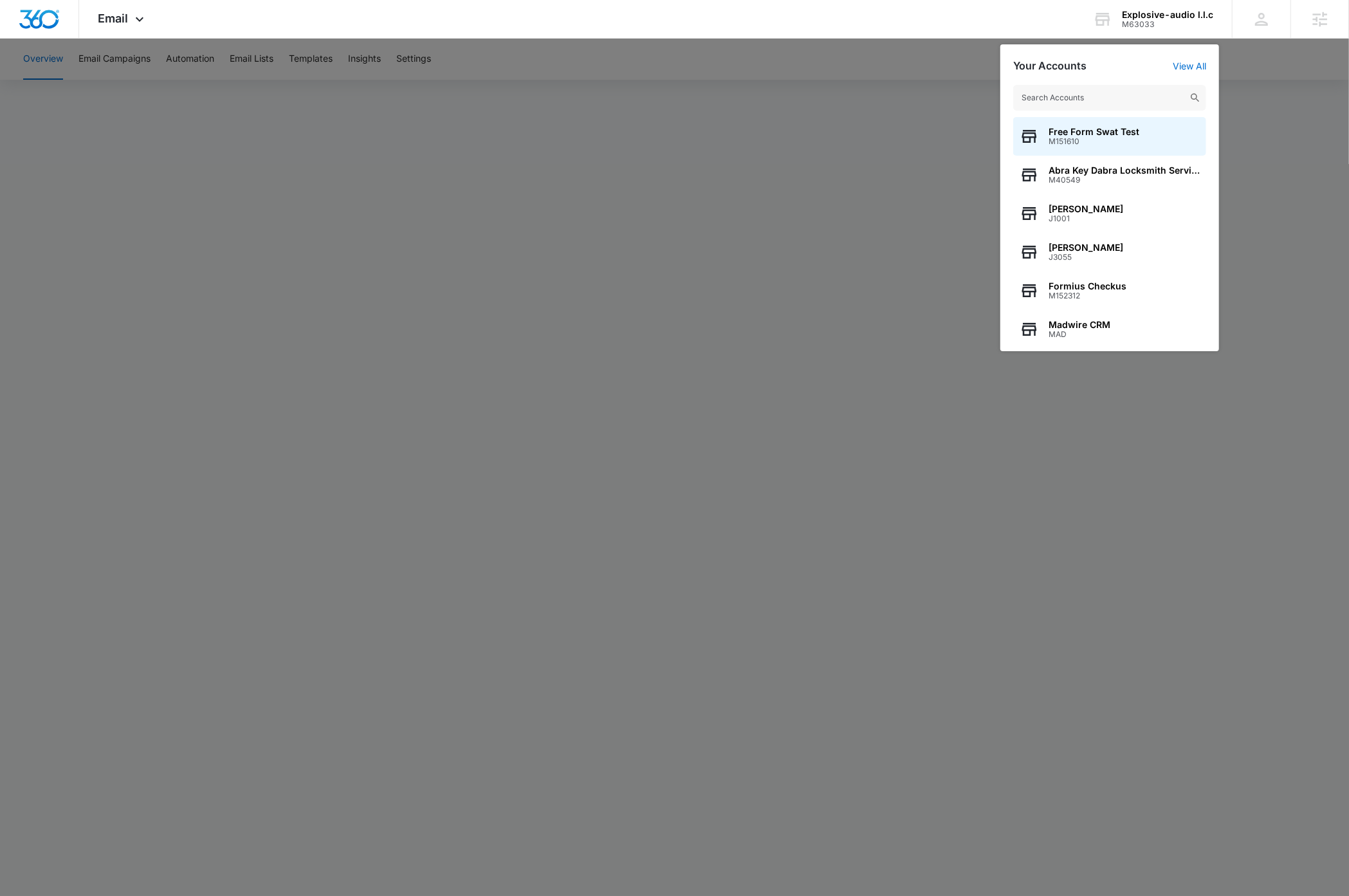
click at [1123, 95] on input "text" at bounding box center [1109, 98] width 193 height 25
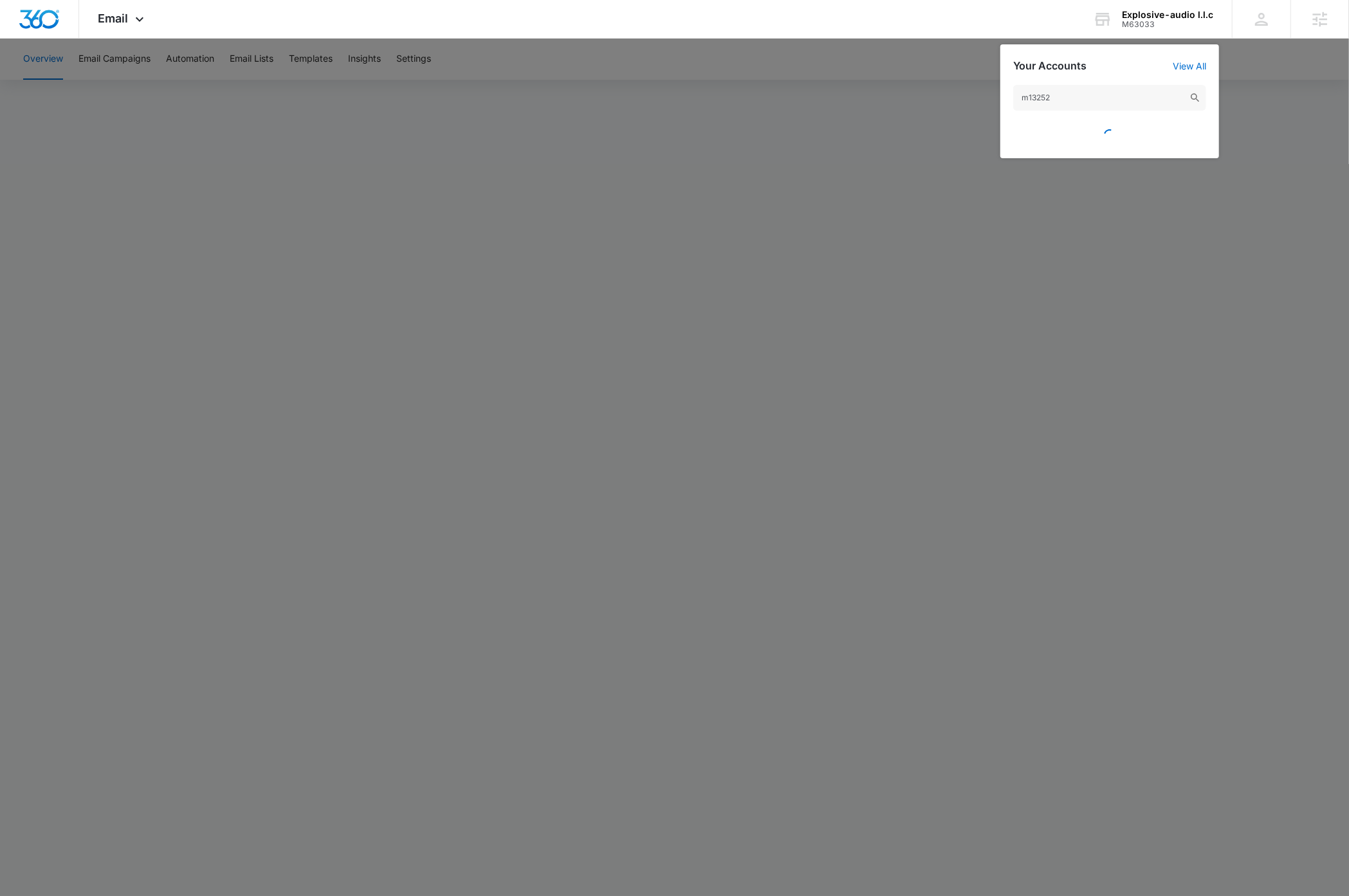
type input "m132528"
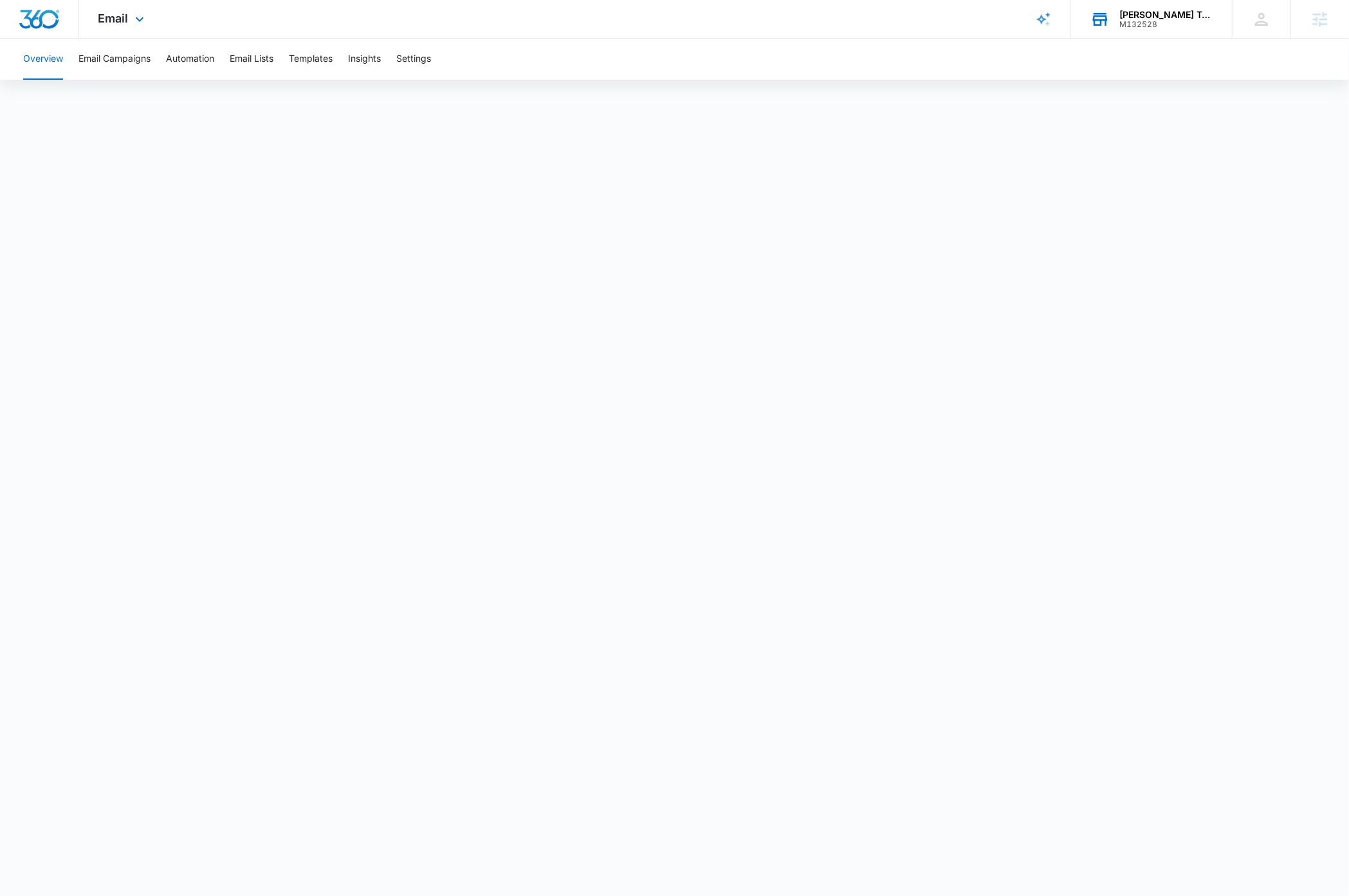
click at [1175, 20] on div "M132528" at bounding box center [1166, 24] width 94 height 9
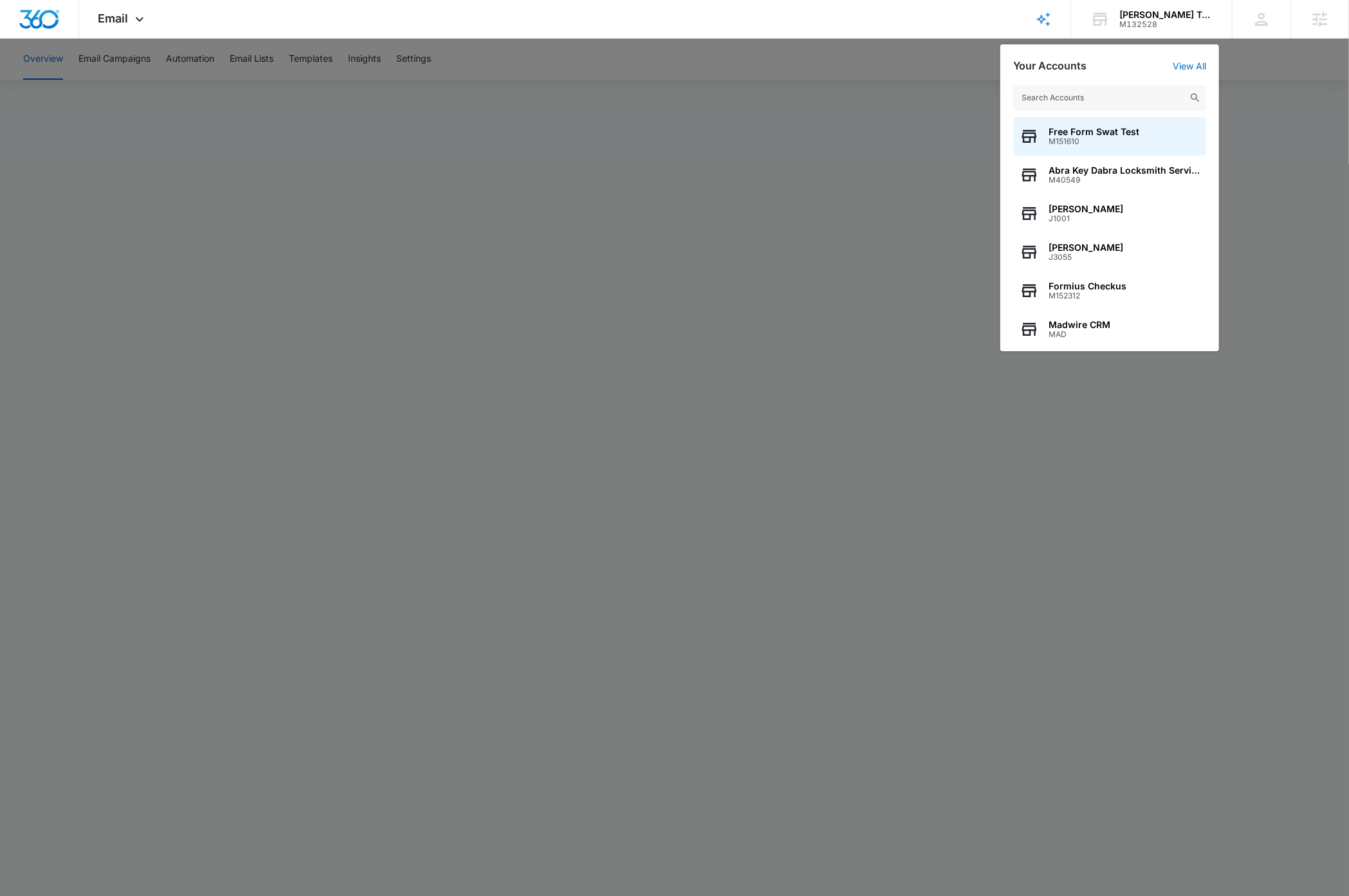
click at [1102, 99] on input "text" at bounding box center [1109, 98] width 193 height 25
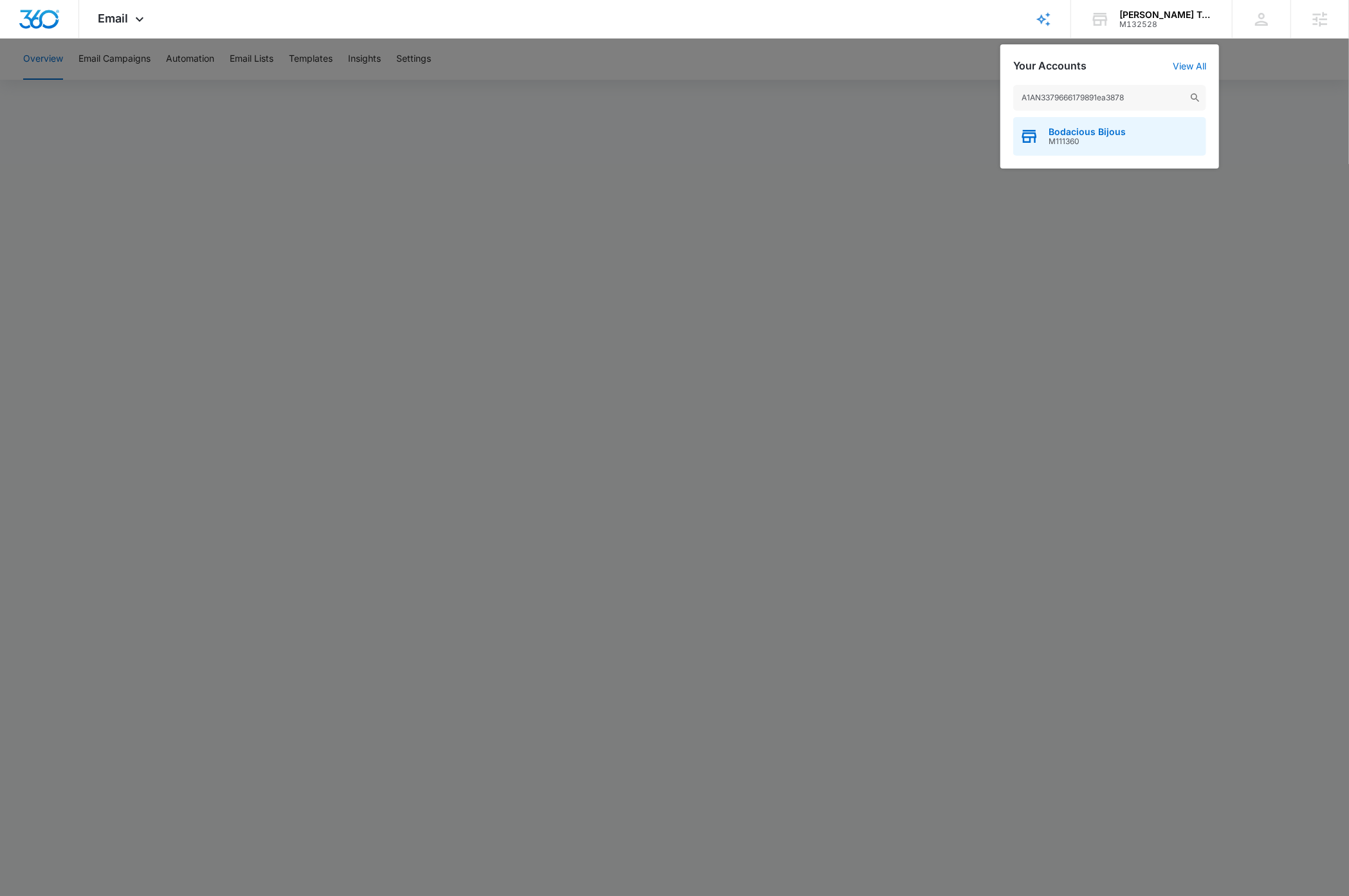
type input "A1AN3379666179891ea3878"
click at [1105, 137] on span "M111360" at bounding box center [1087, 141] width 77 height 9
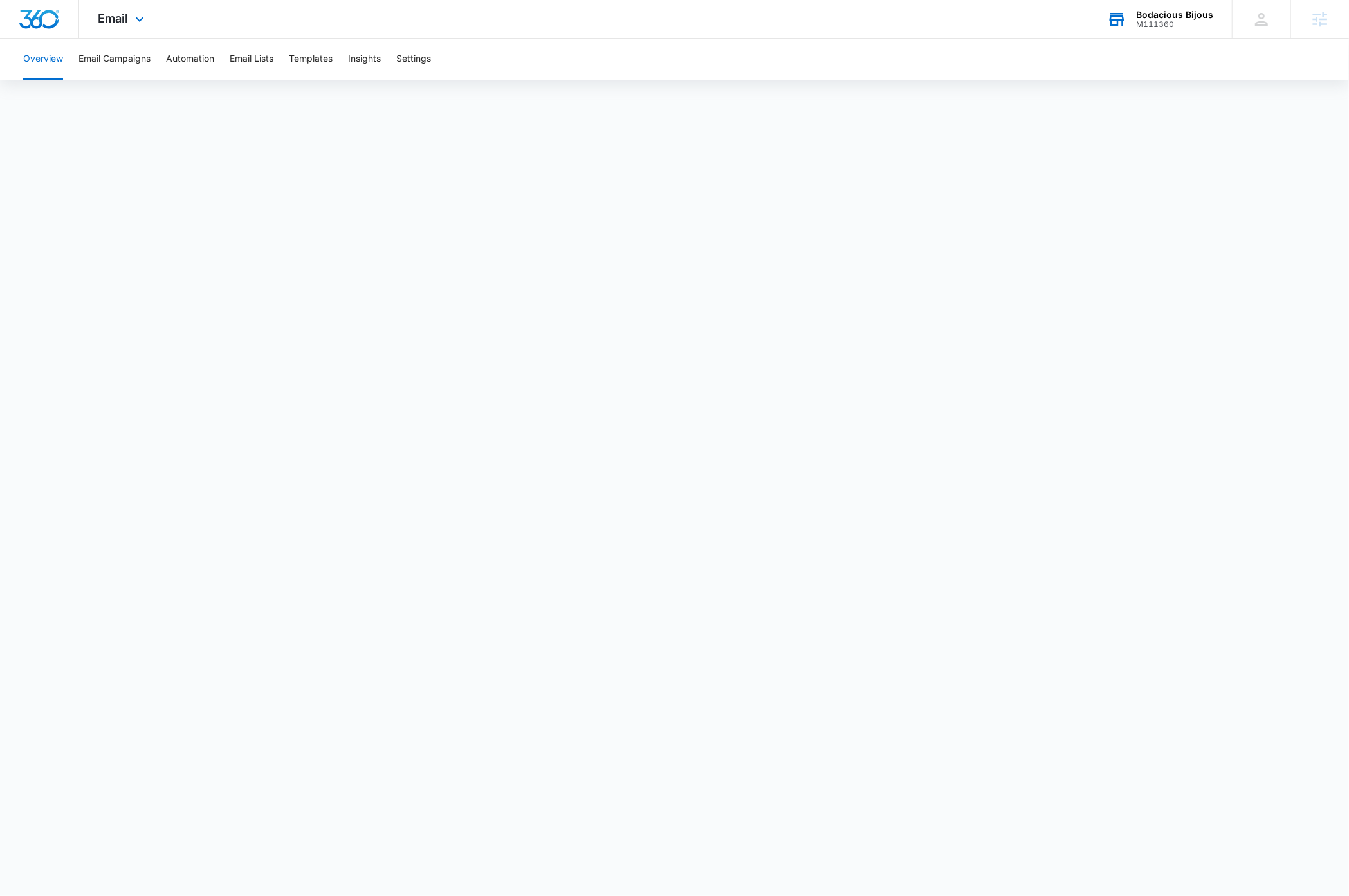
click at [1177, 17] on div "Bodacious Bijous" at bounding box center [1174, 14] width 77 height 10
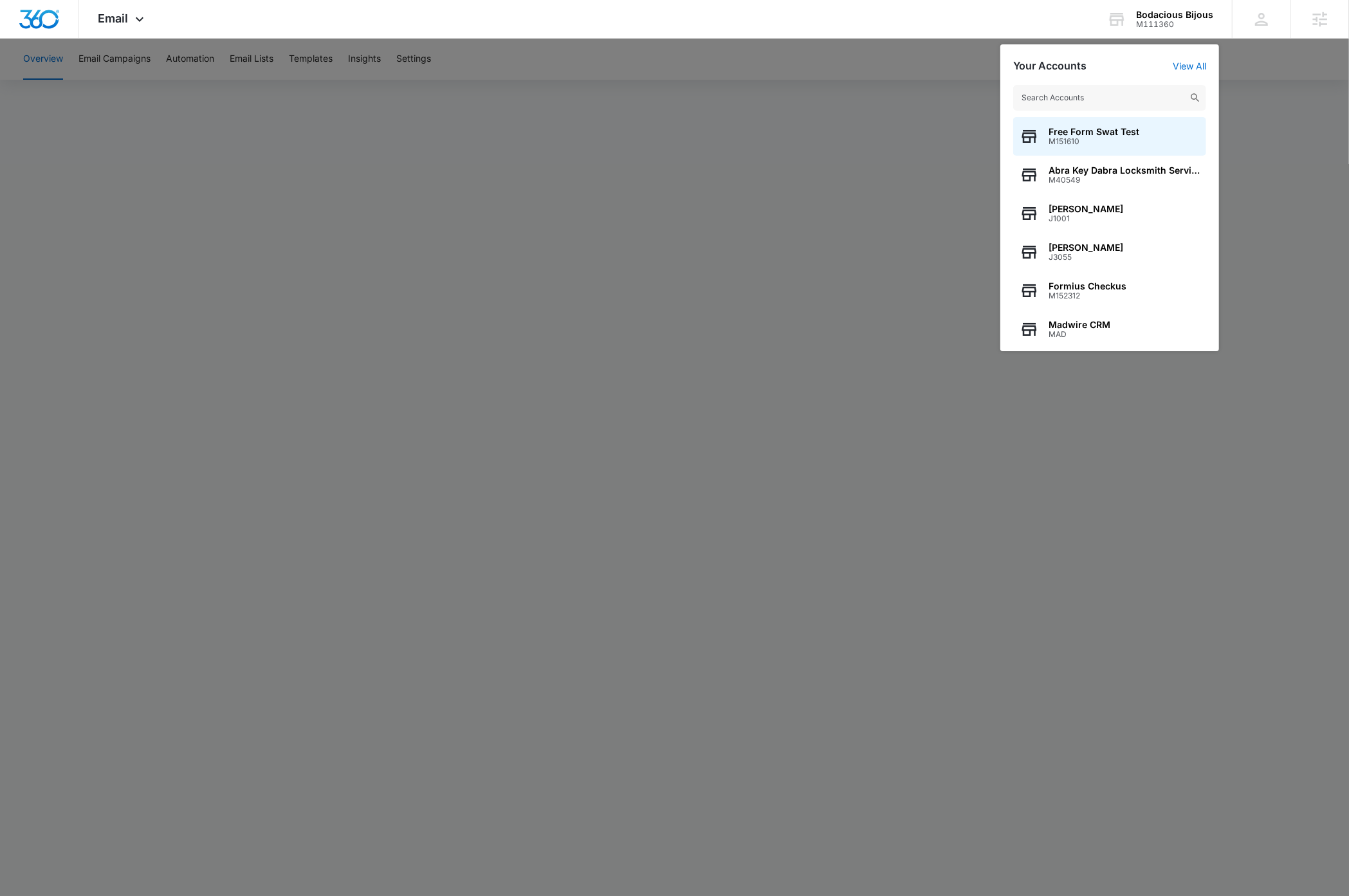
click at [1122, 97] on input "text" at bounding box center [1109, 98] width 193 height 25
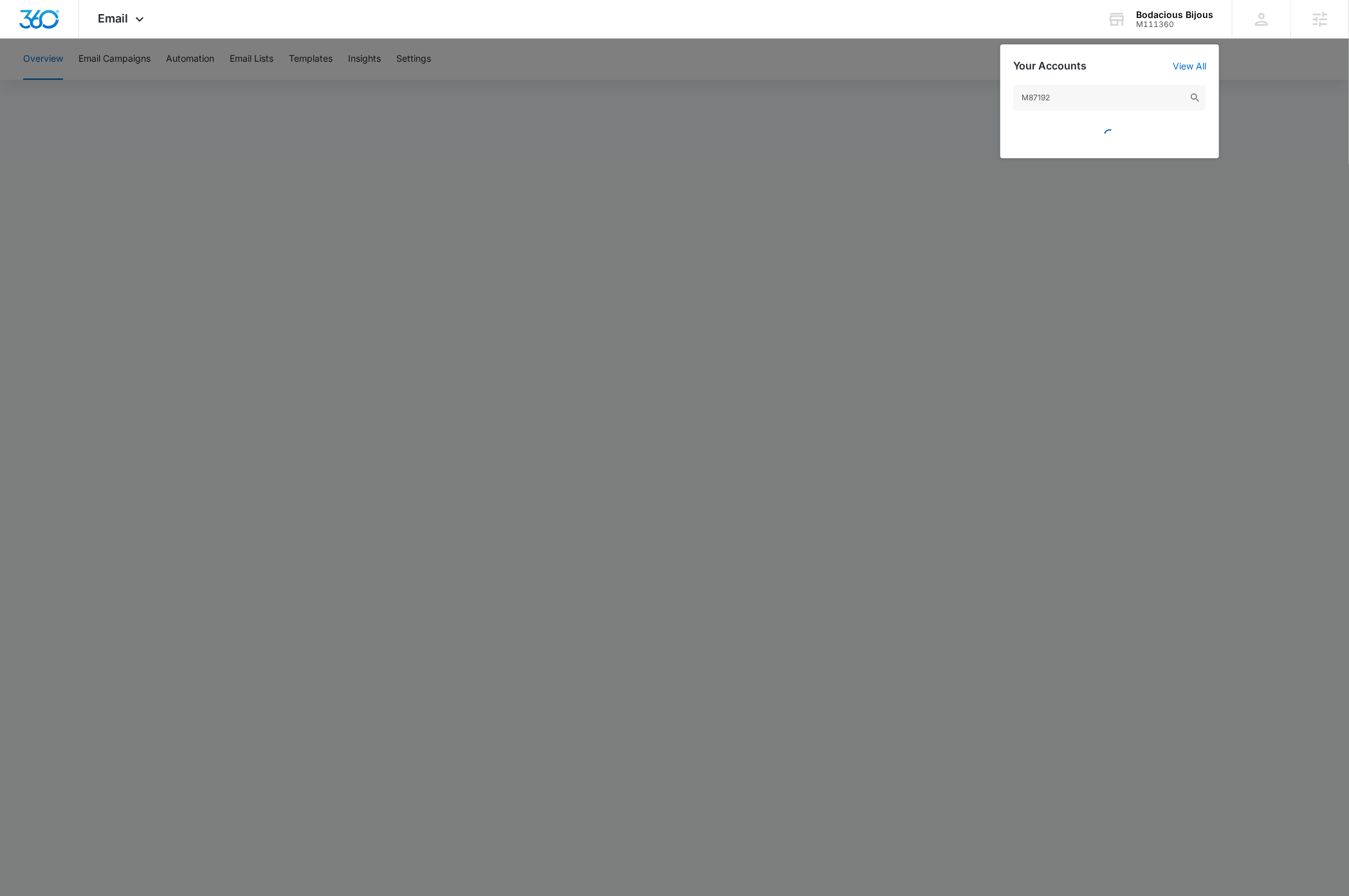
type input "M87192"
click at [1089, 96] on input "M87192" at bounding box center [1109, 98] width 193 height 25
type input "m87192"
click at [1100, 133] on span "Create Powerful AI Inc." at bounding box center [1100, 131] width 102 height 10
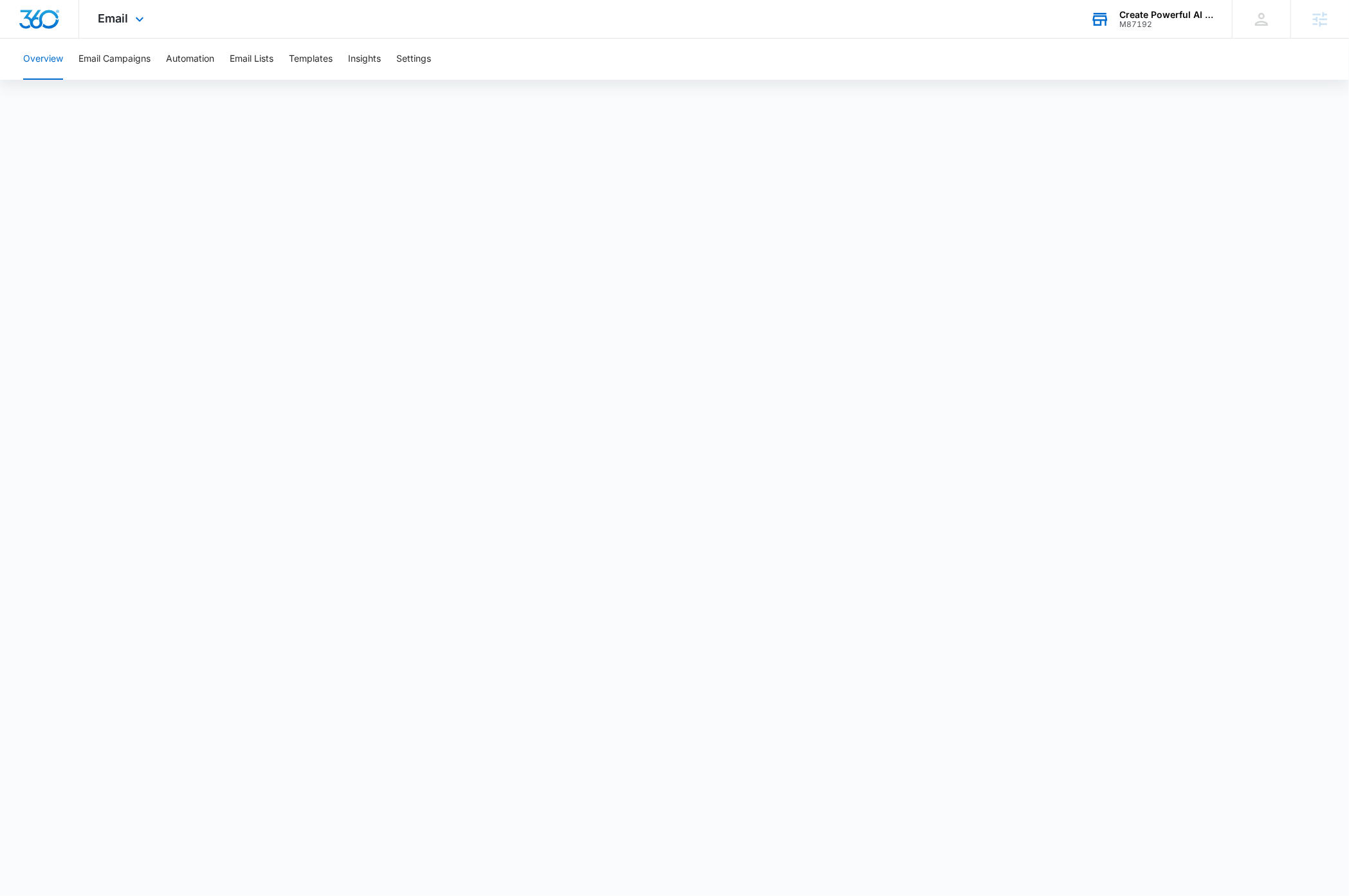
click at [1173, 13] on div "Create Powerful AI Inc." at bounding box center [1166, 14] width 94 height 10
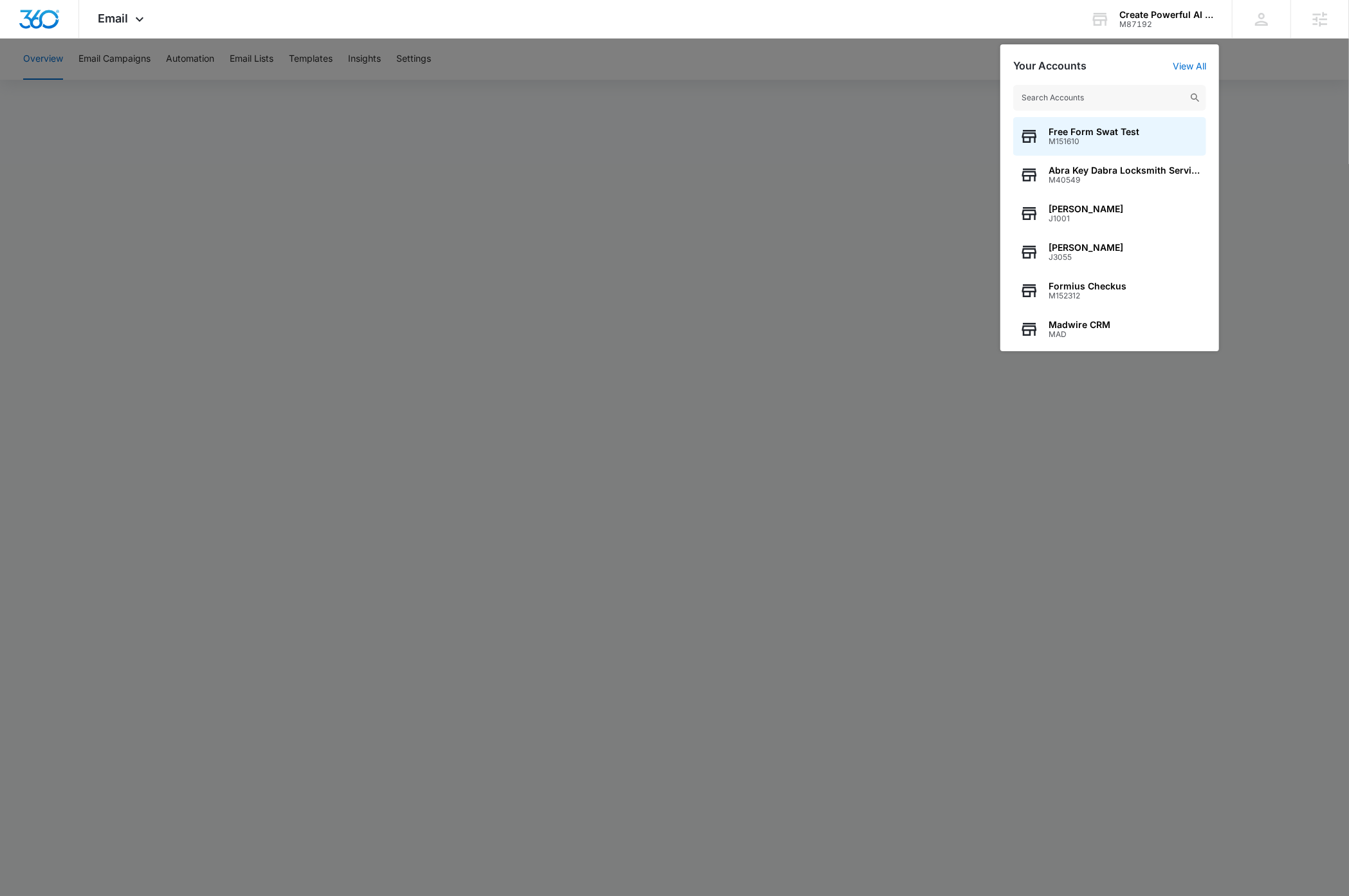
click at [1125, 101] on input "text" at bounding box center [1109, 98] width 193 height 25
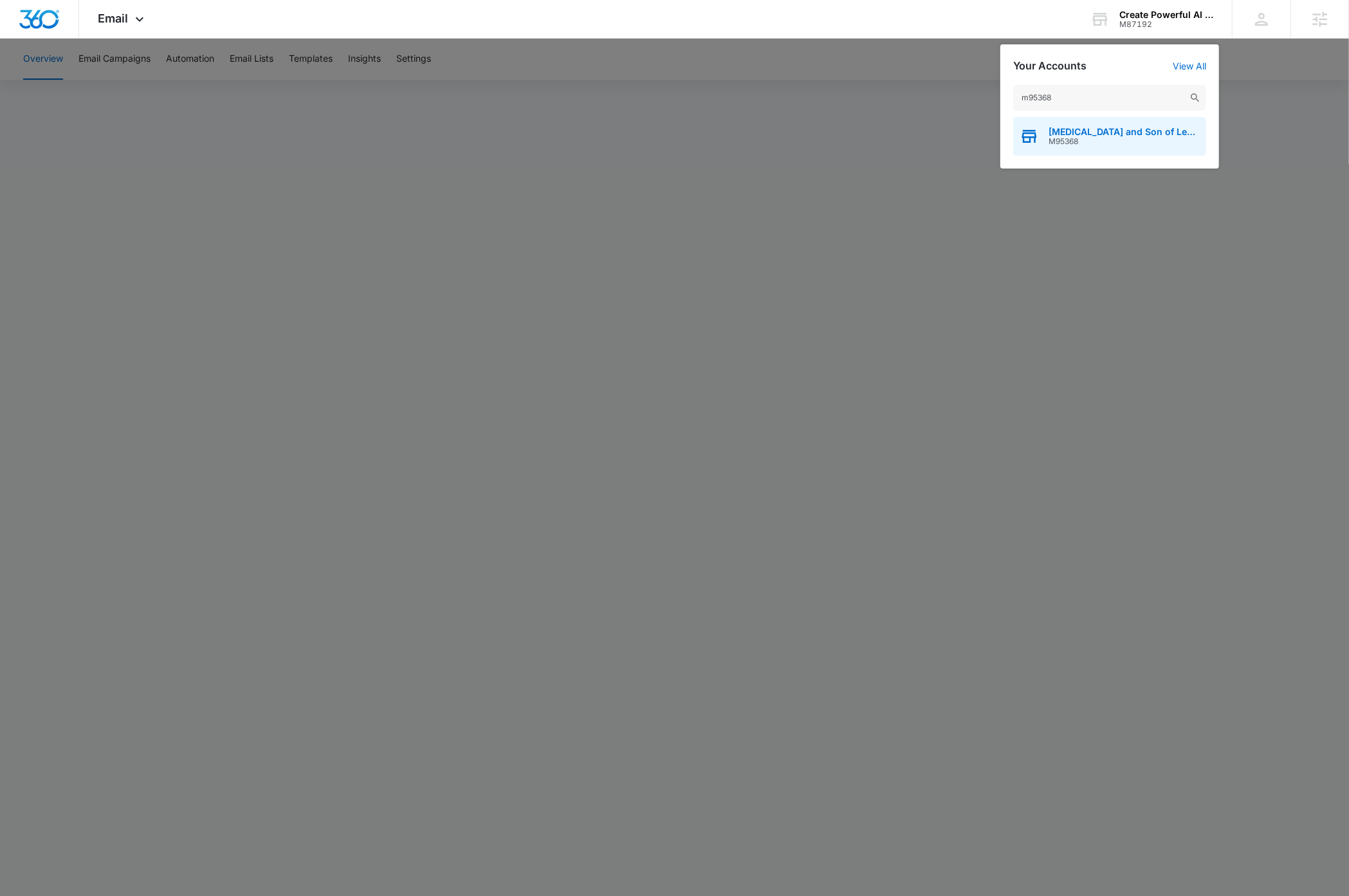
type input "m95368"
click at [1133, 132] on span "Thrush and Son of Lebanon" at bounding box center [1124, 131] width 151 height 10
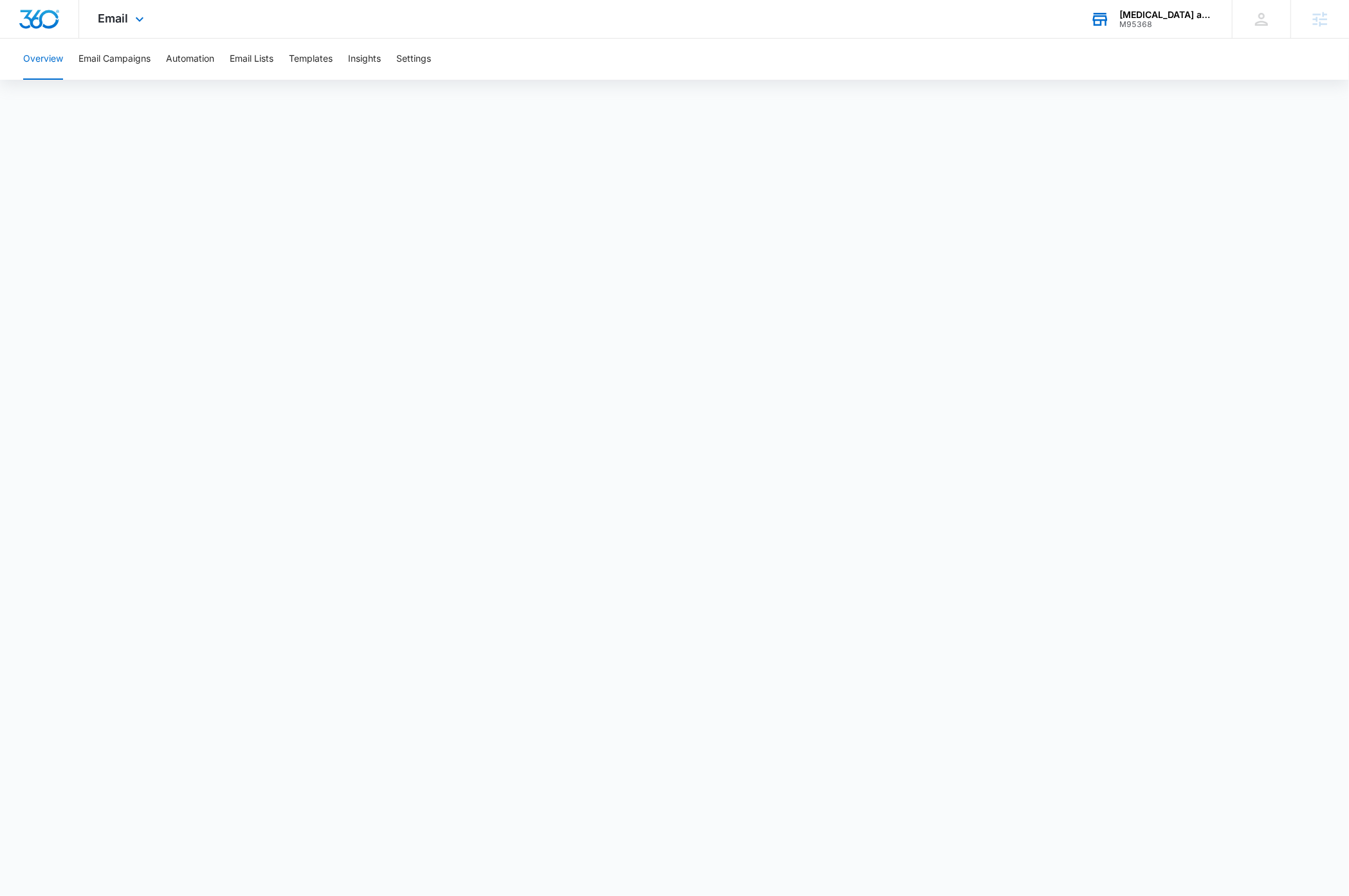
click at [1170, 20] on div "M95368" at bounding box center [1166, 24] width 94 height 9
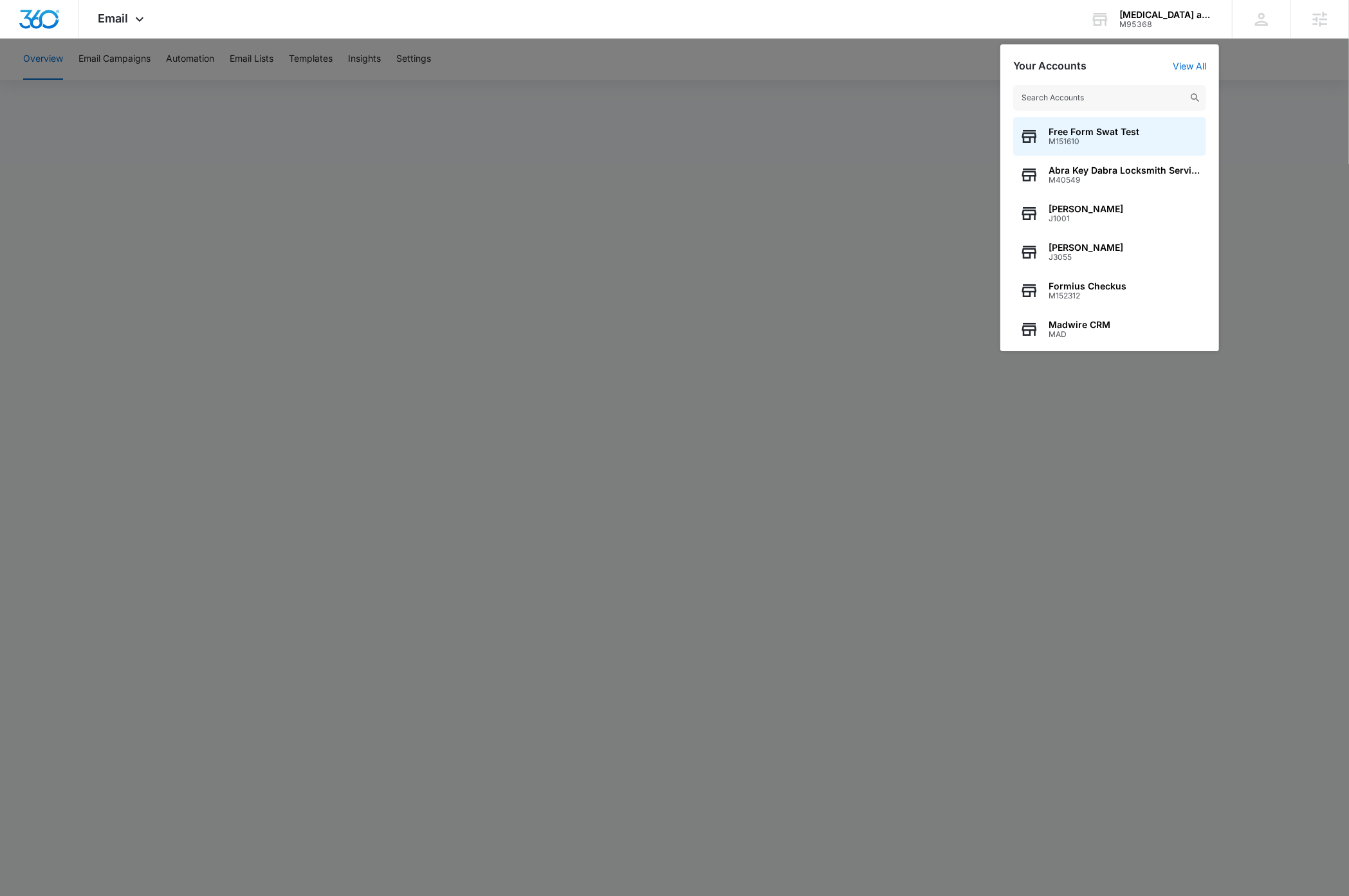
click at [1118, 95] on input "text" at bounding box center [1109, 98] width 193 height 25
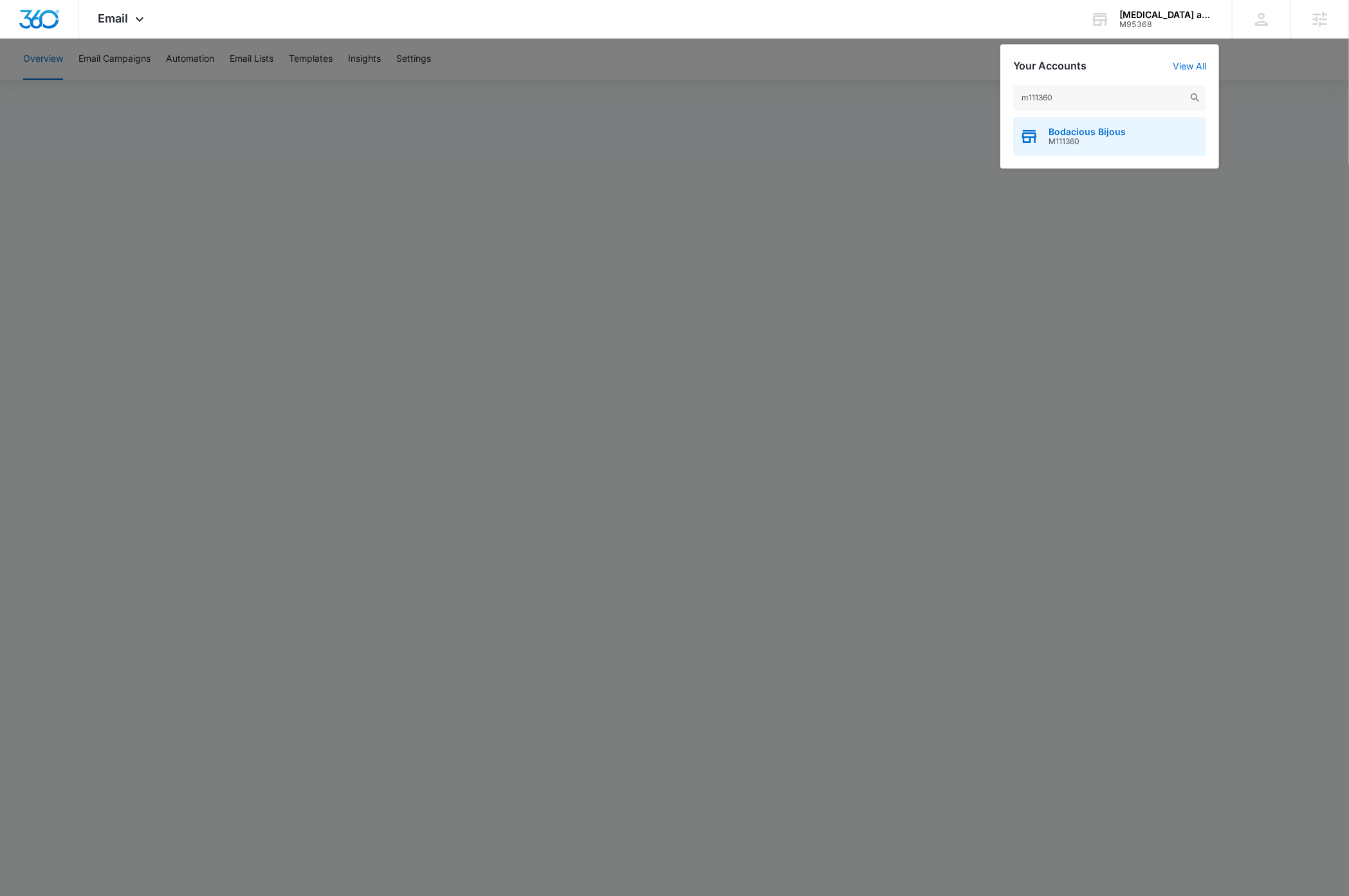
type input "m111360"
click at [1120, 137] on span "M111360" at bounding box center [1087, 141] width 77 height 9
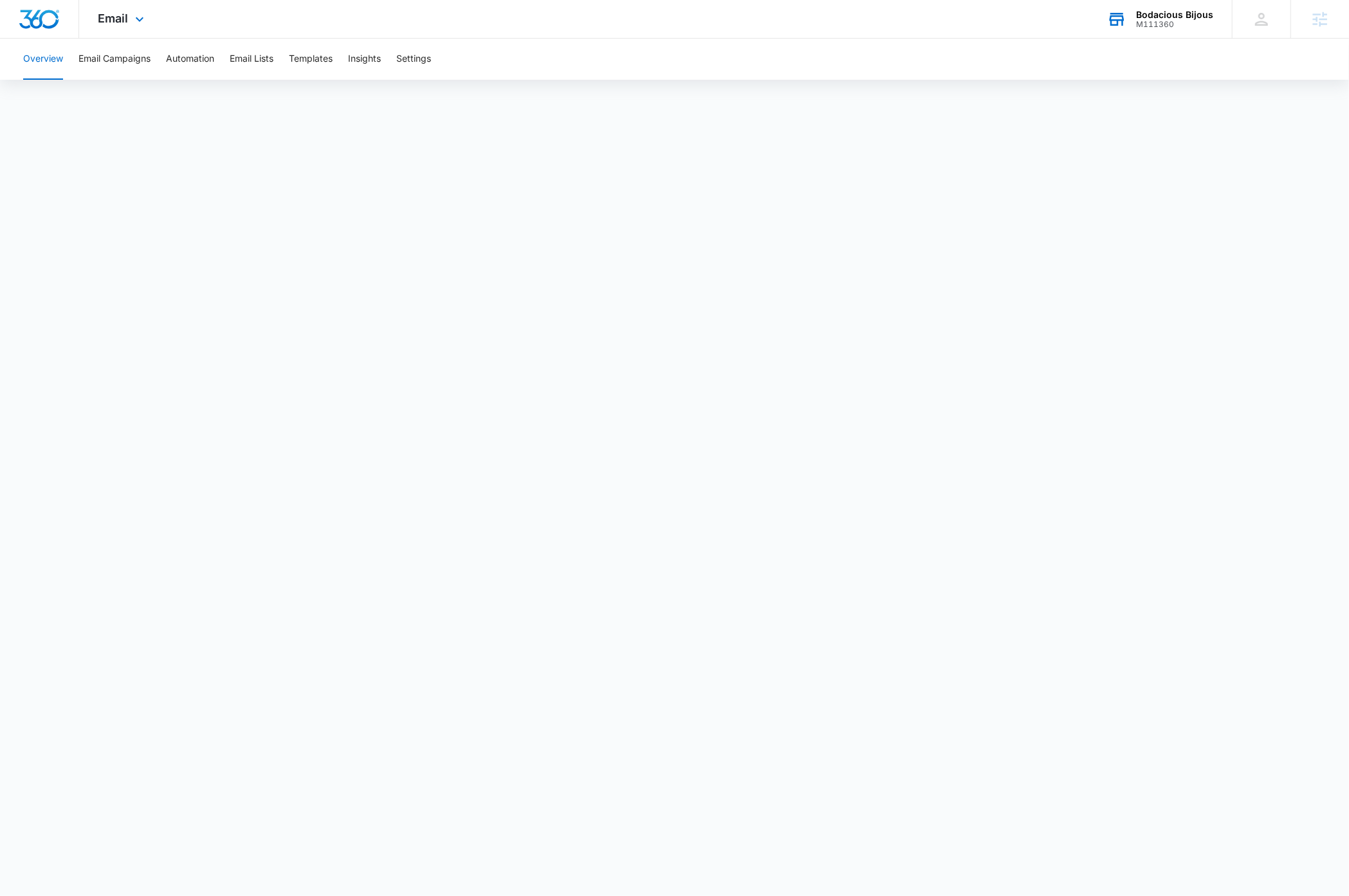
click at [1187, 20] on div "M111360" at bounding box center [1174, 24] width 77 height 9
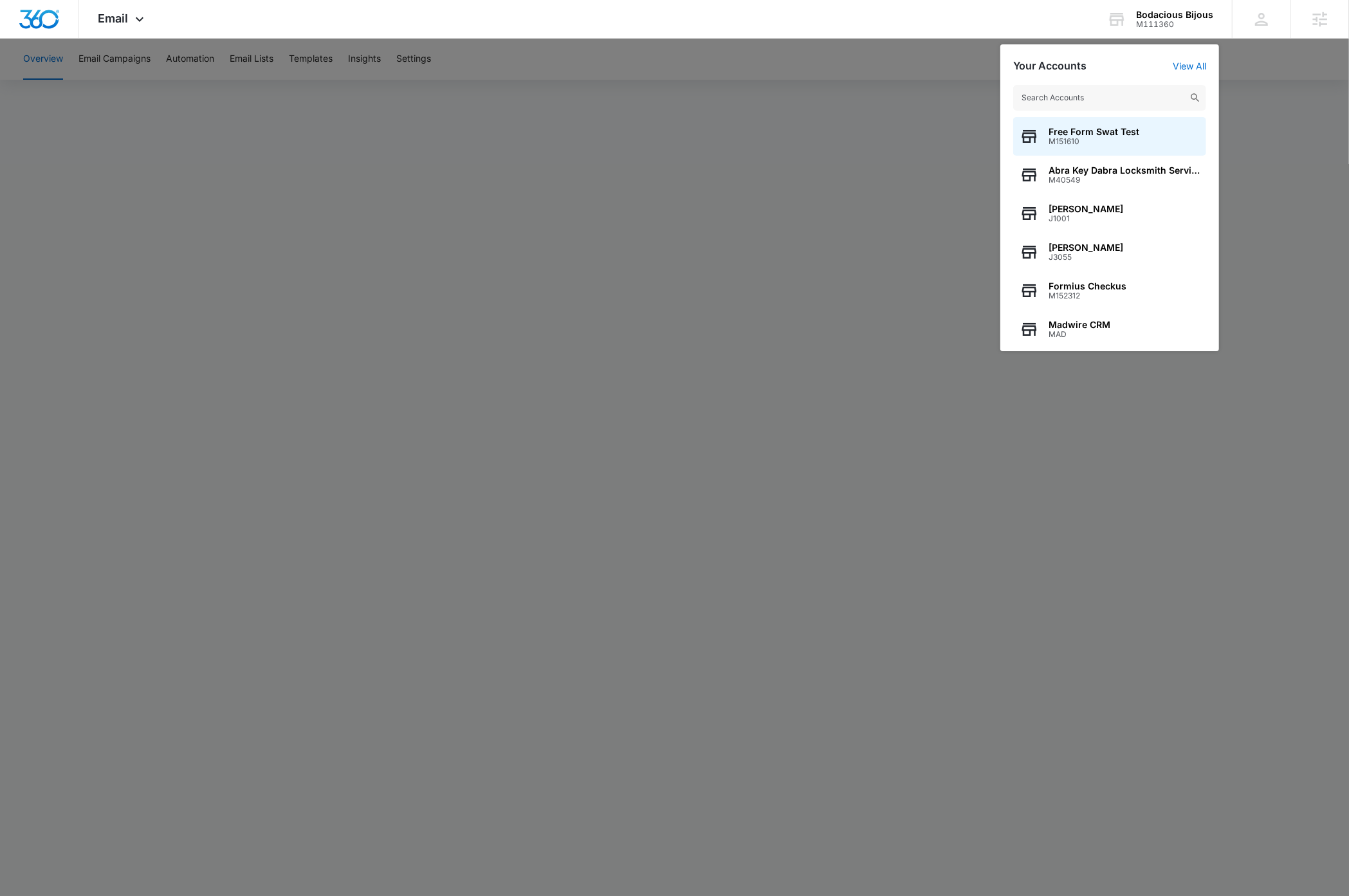
click at [1142, 97] on input "text" at bounding box center [1109, 98] width 193 height 25
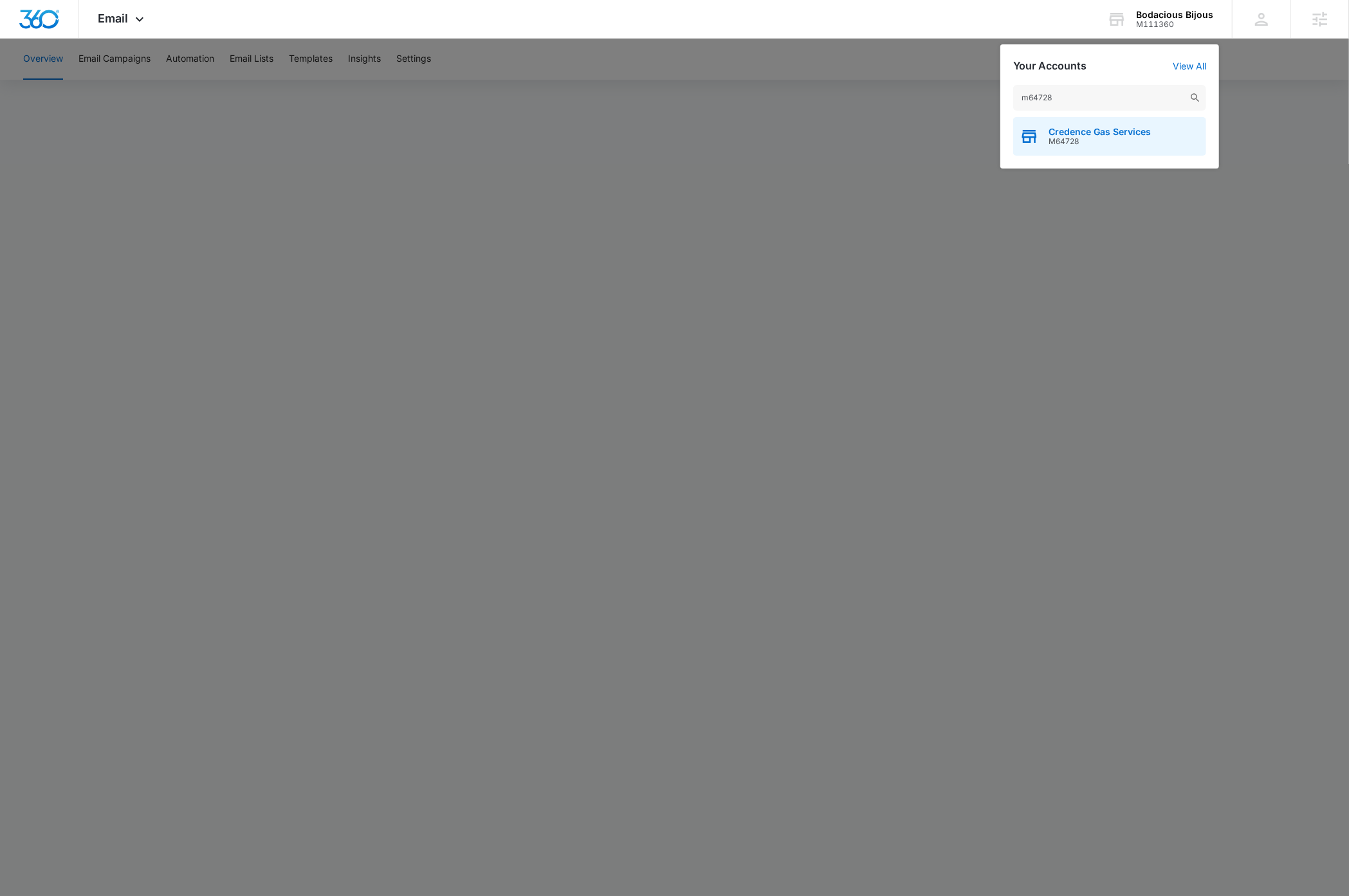
type input "m64728"
click at [1142, 139] on span "M64728" at bounding box center [1100, 141] width 102 height 9
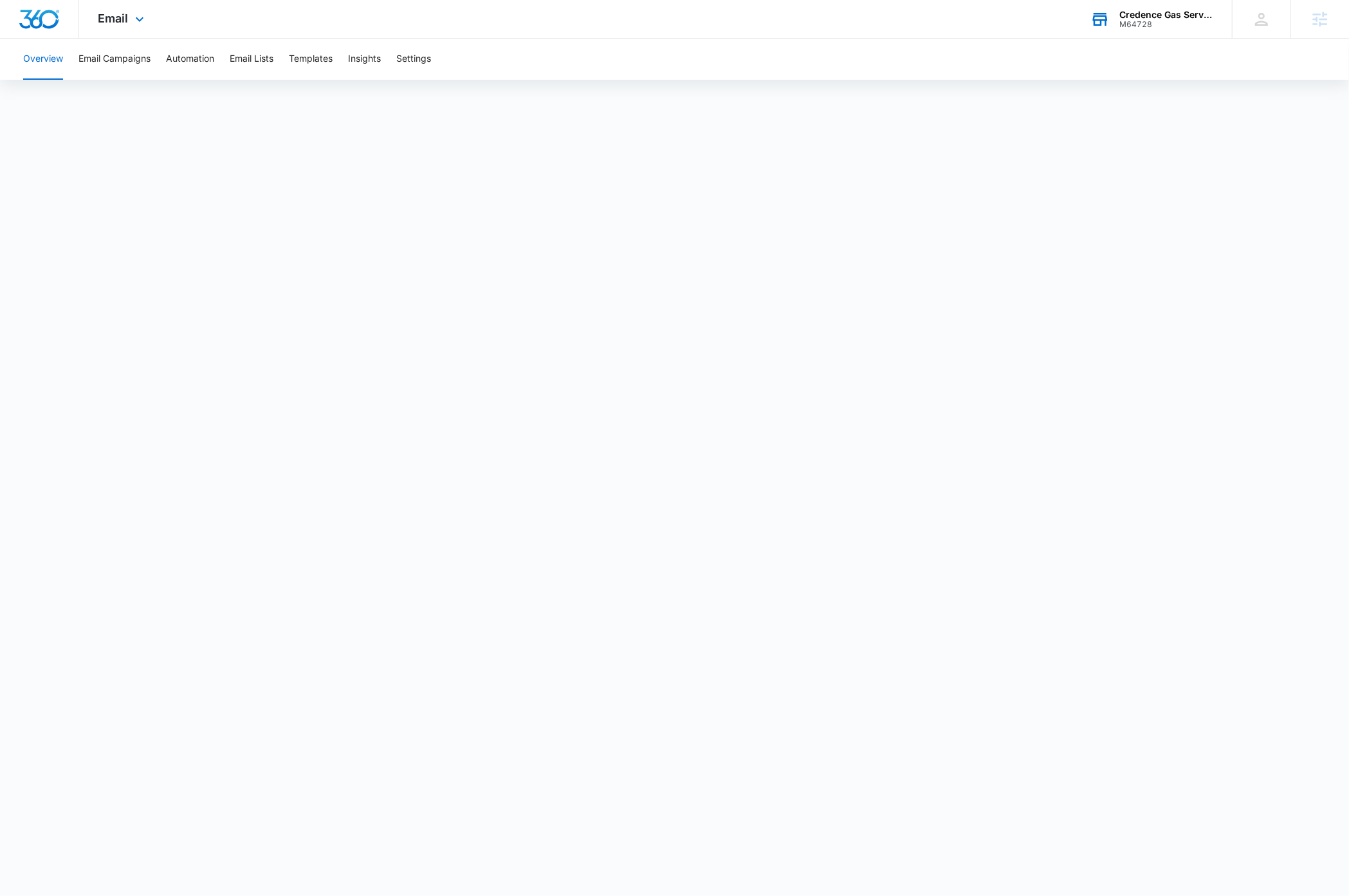
click at [1167, 16] on div "Credence Gas Services" at bounding box center [1166, 14] width 94 height 10
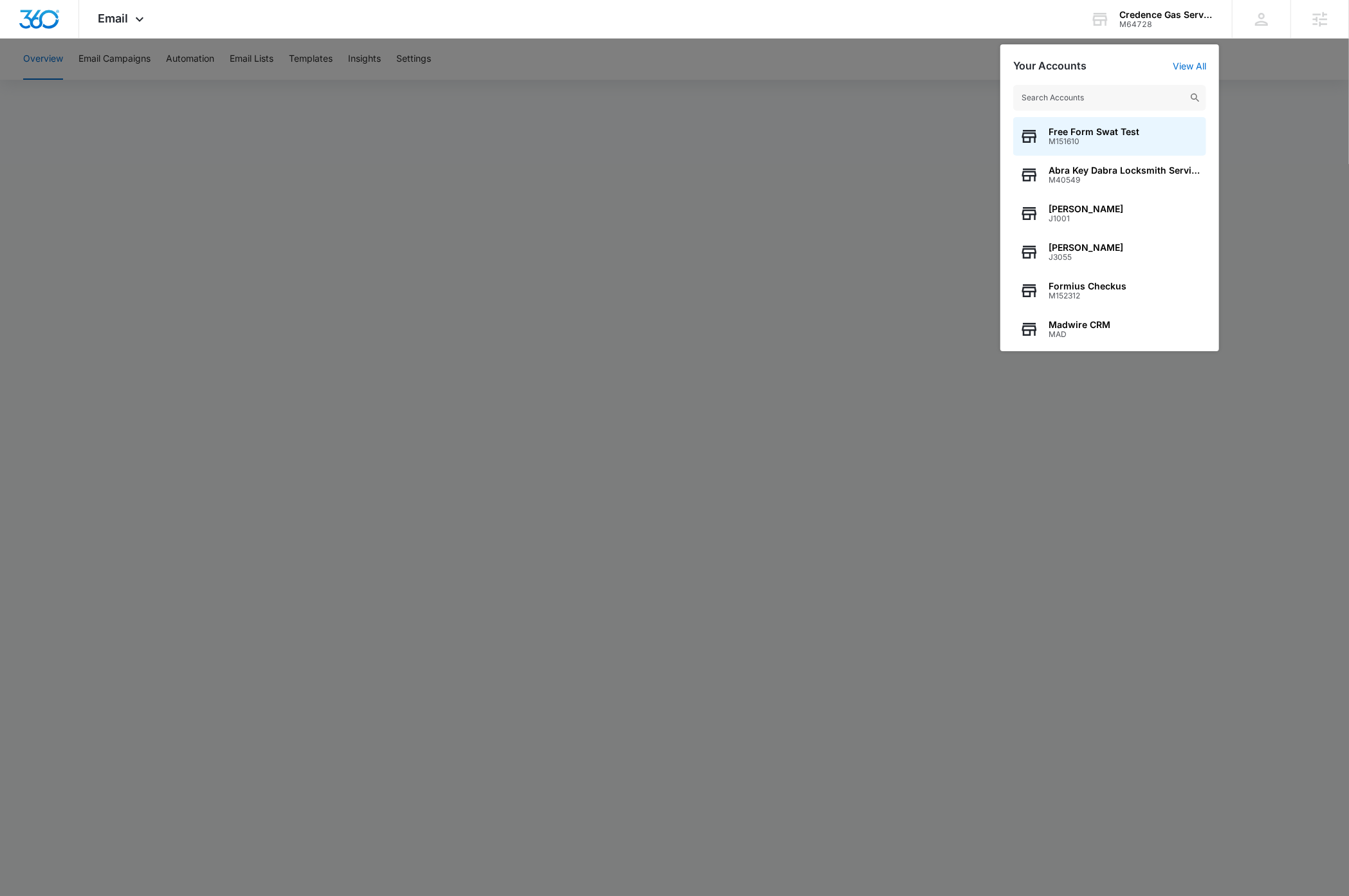
click at [1115, 101] on input "text" at bounding box center [1109, 98] width 193 height 25
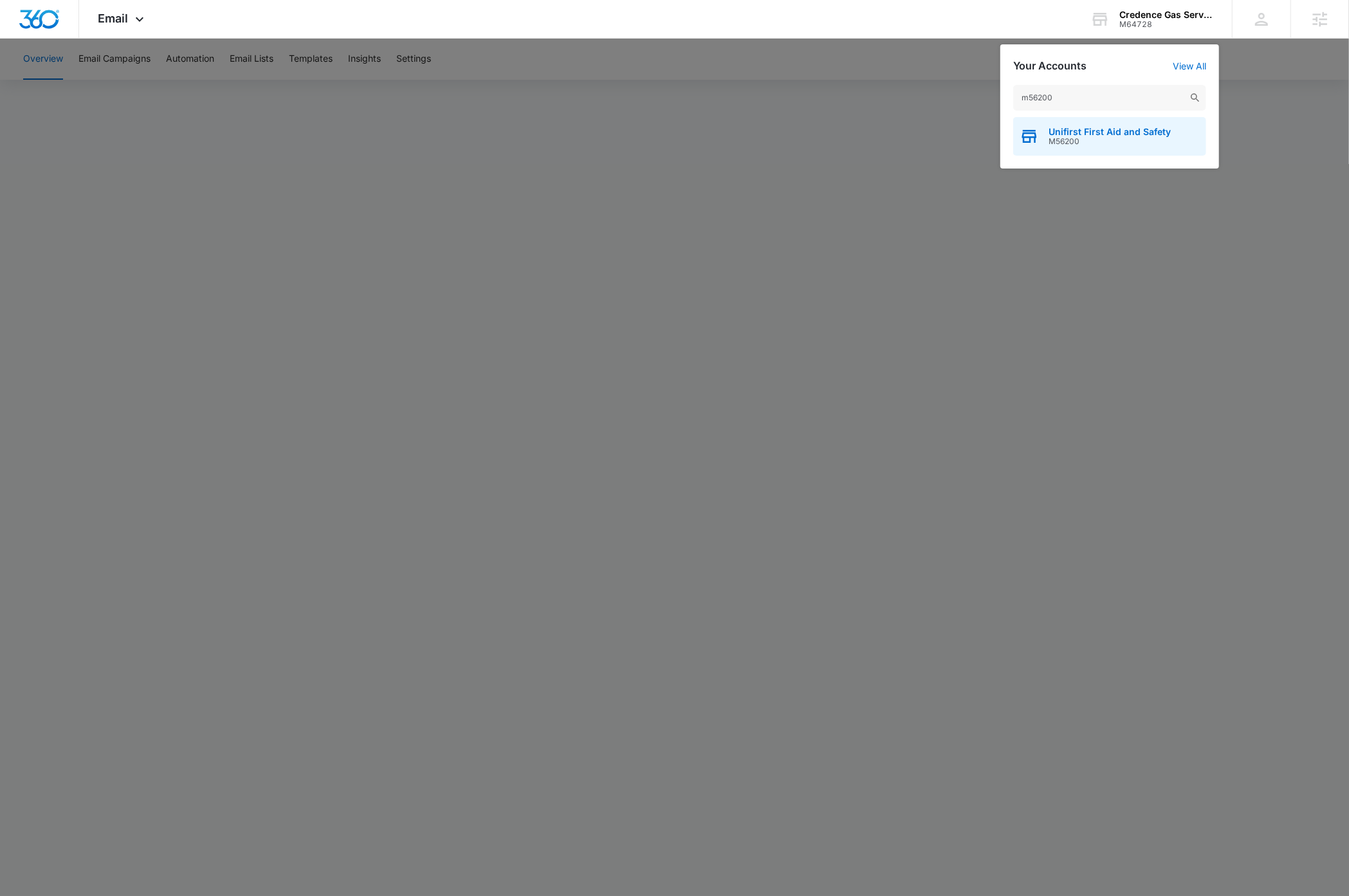
type input "m56200"
click at [1146, 134] on span "Unifirst First Aid and Safety" at bounding box center [1110, 131] width 122 height 10
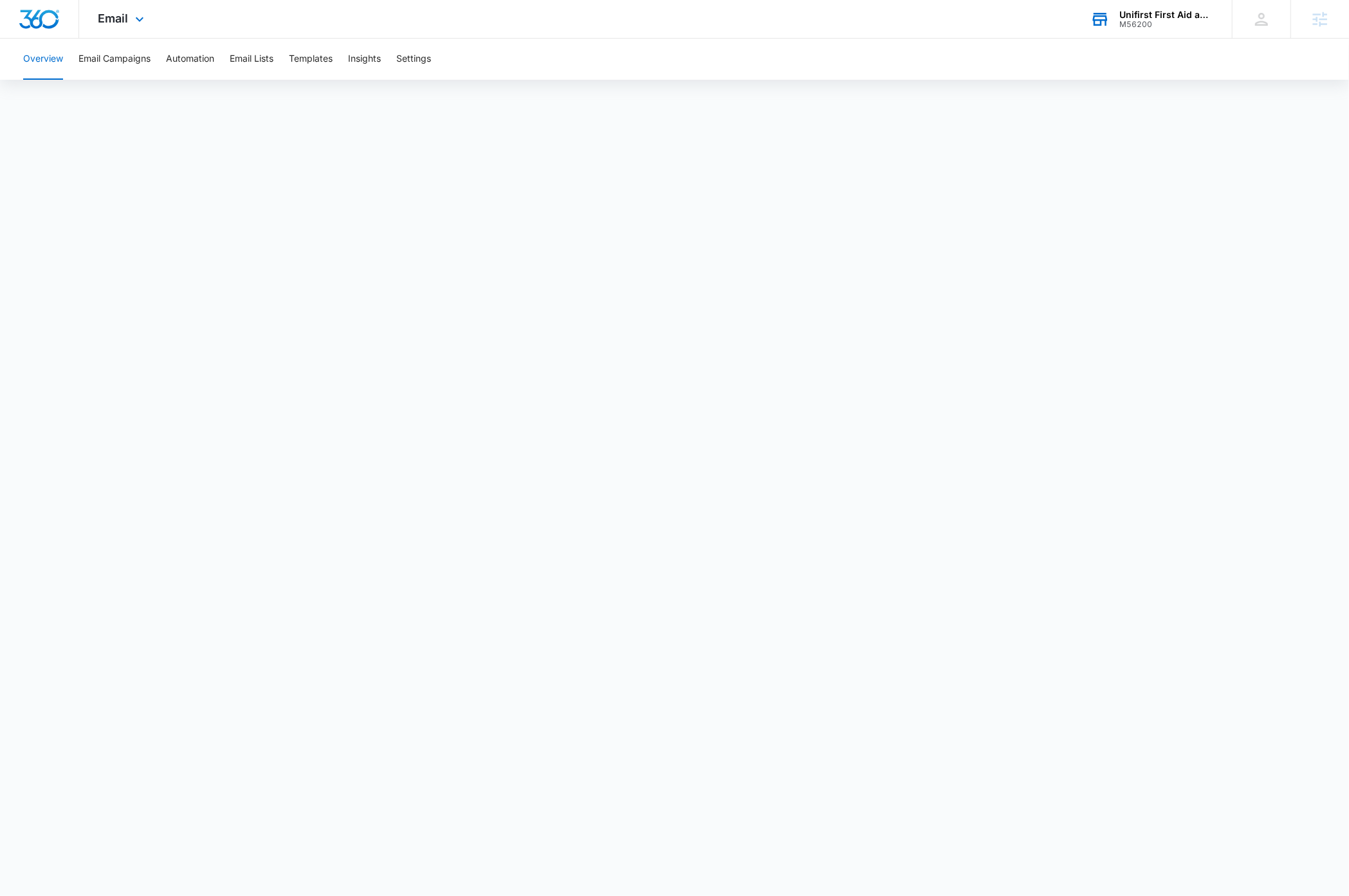
click at [1154, 12] on div "Unifirst First Aid and Safety" at bounding box center [1166, 14] width 94 height 10
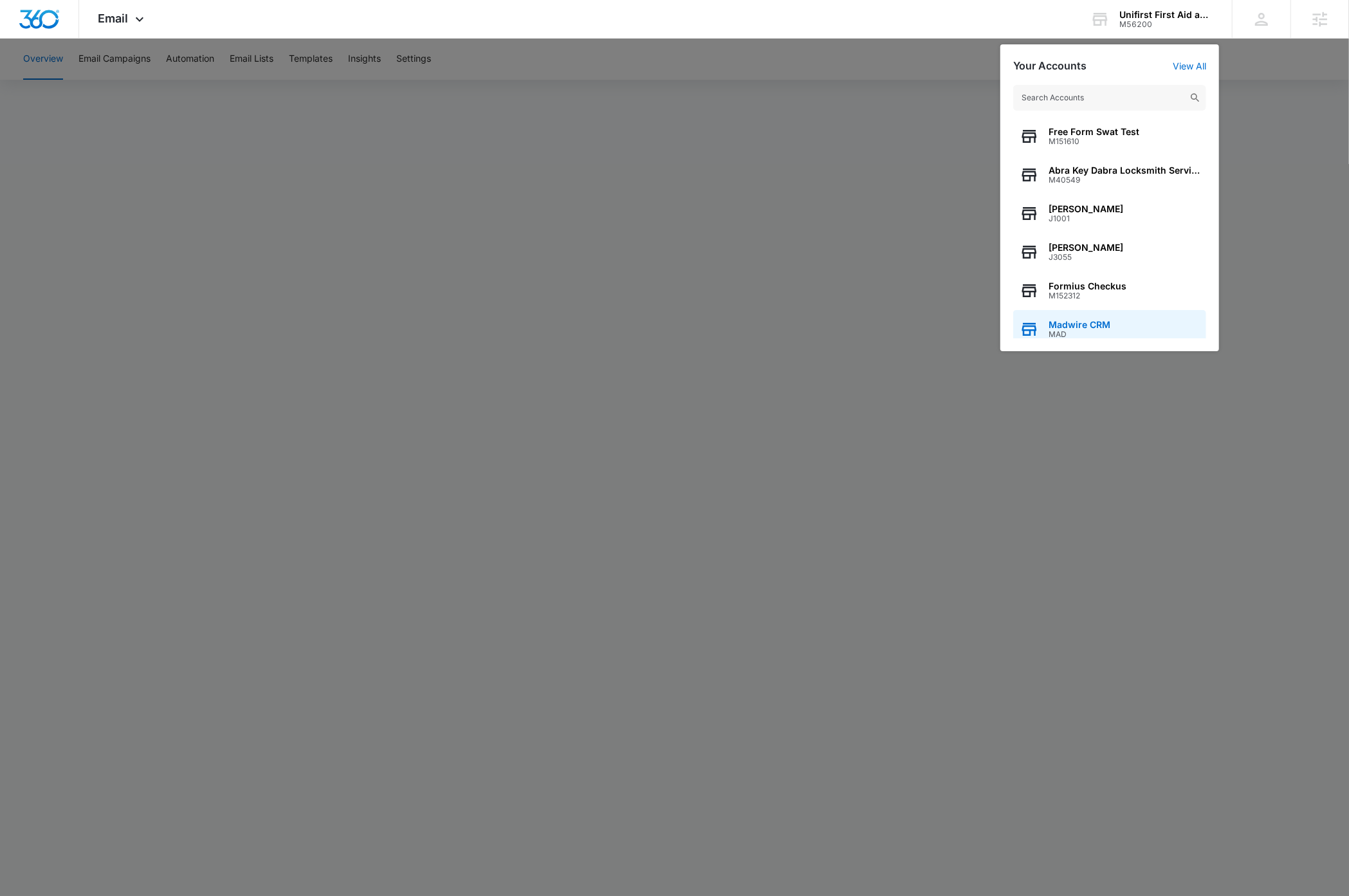
click at [1113, 326] on div "Madwire CRM MAD" at bounding box center [1109, 329] width 193 height 39
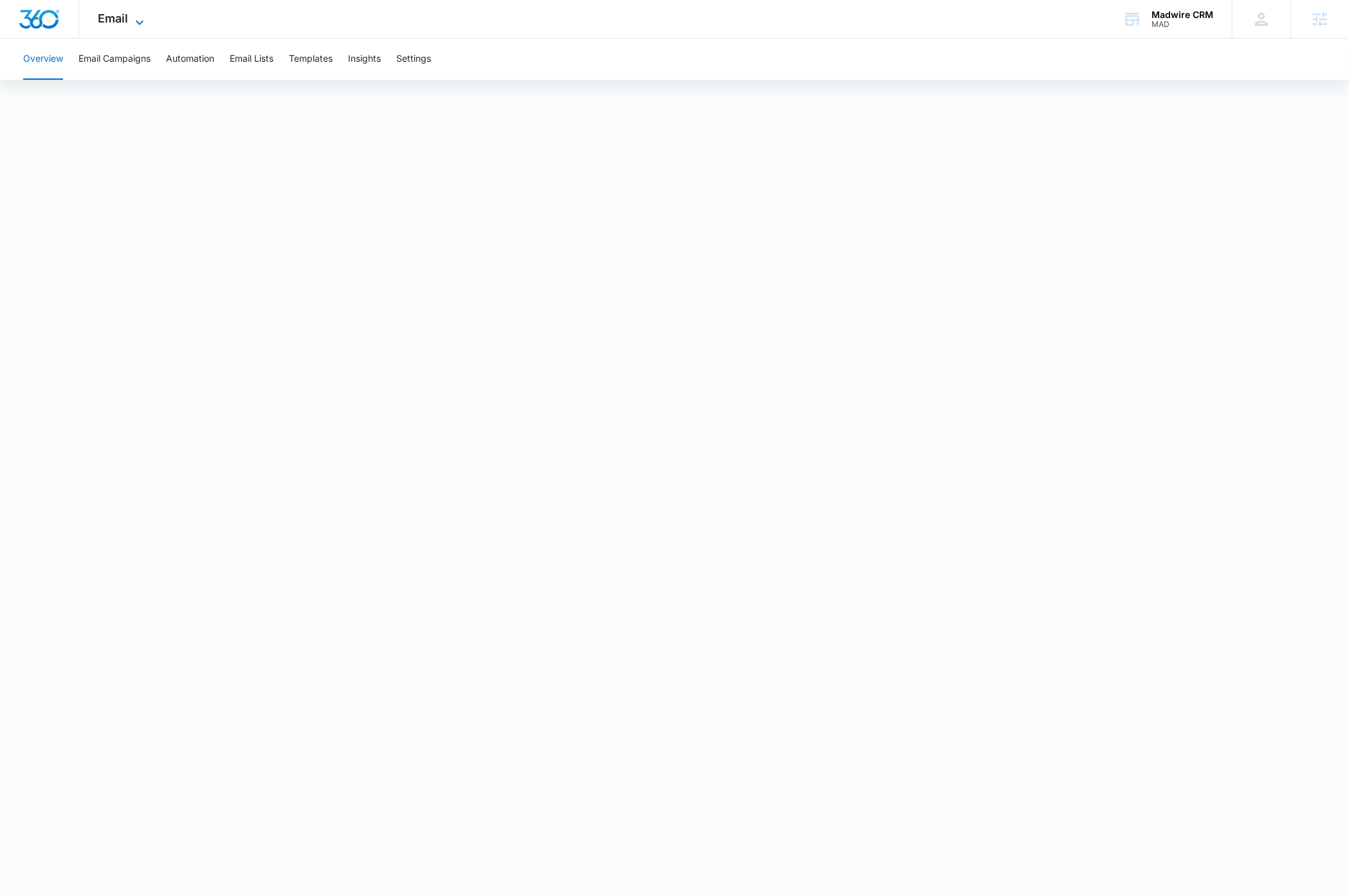
click at [140, 21] on icon at bounding box center [139, 22] width 15 height 15
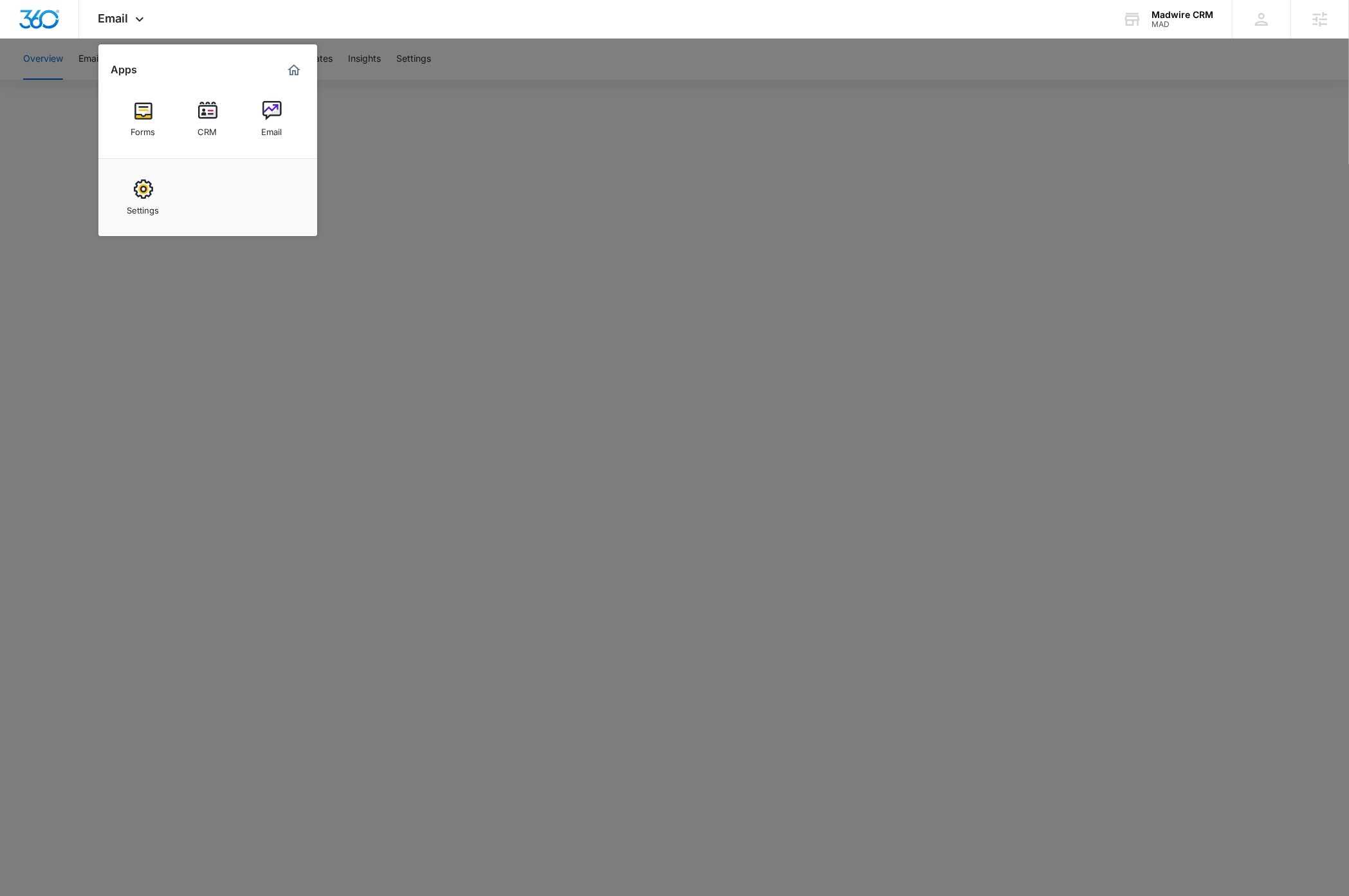
click at [215, 118] on img at bounding box center [207, 110] width 19 height 19
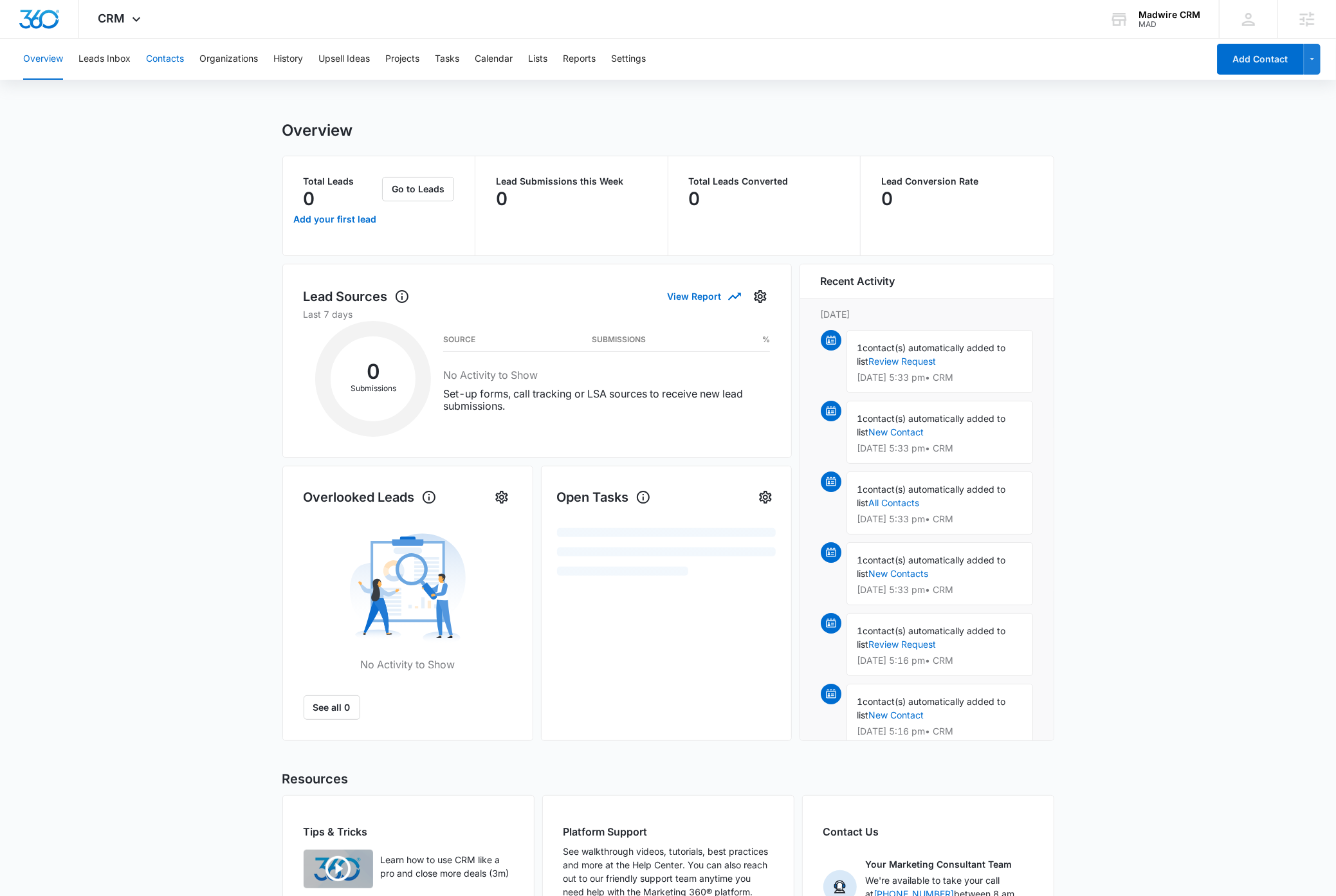
click at [168, 59] on button "Contacts" at bounding box center [165, 60] width 38 height 41
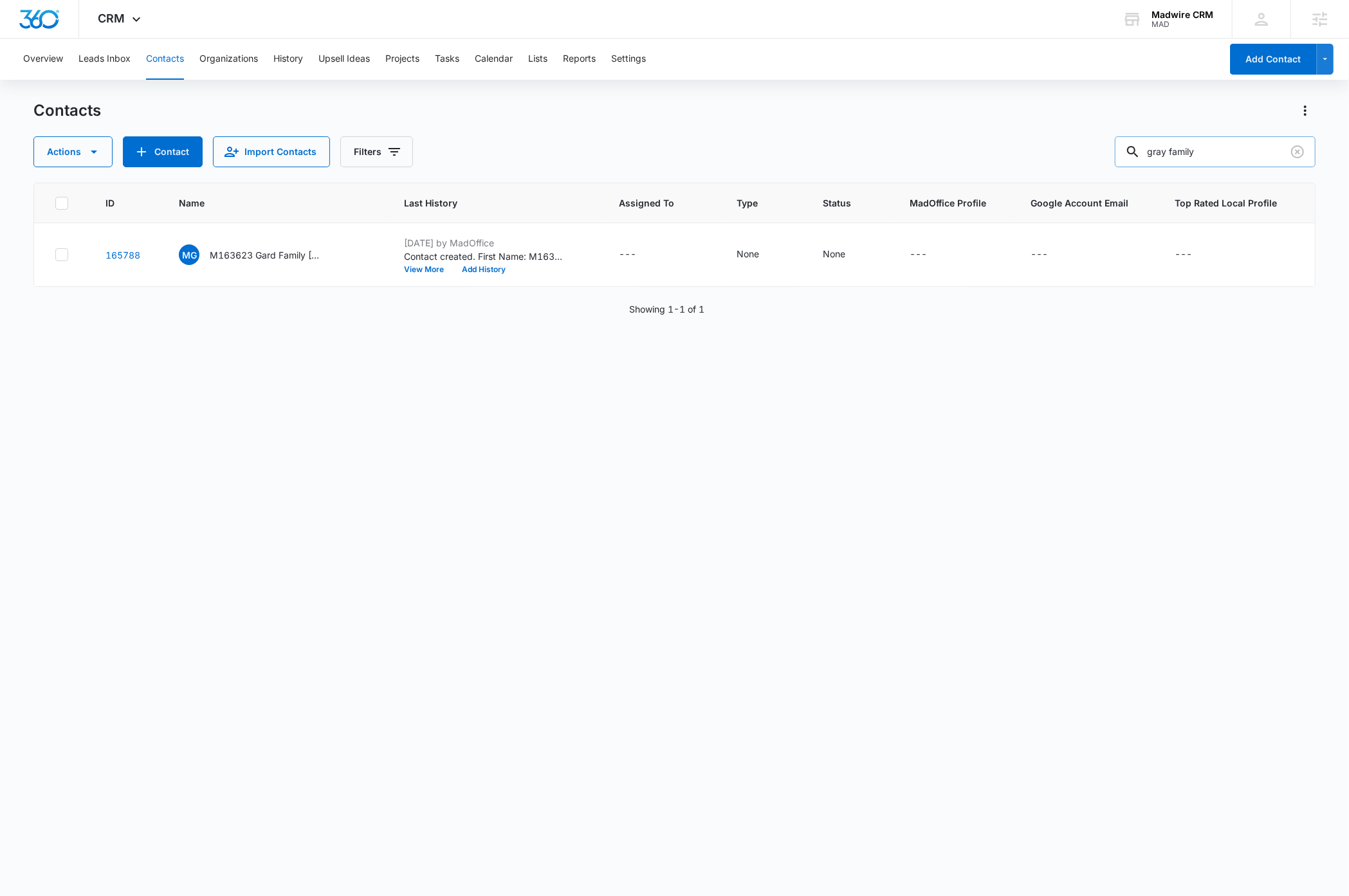
click at [1235, 151] on input "gray family" at bounding box center [1215, 152] width 201 height 31
paste input "[PERSON_NAME][EMAIL_ADDRESS][DOMAIN_NAME]"
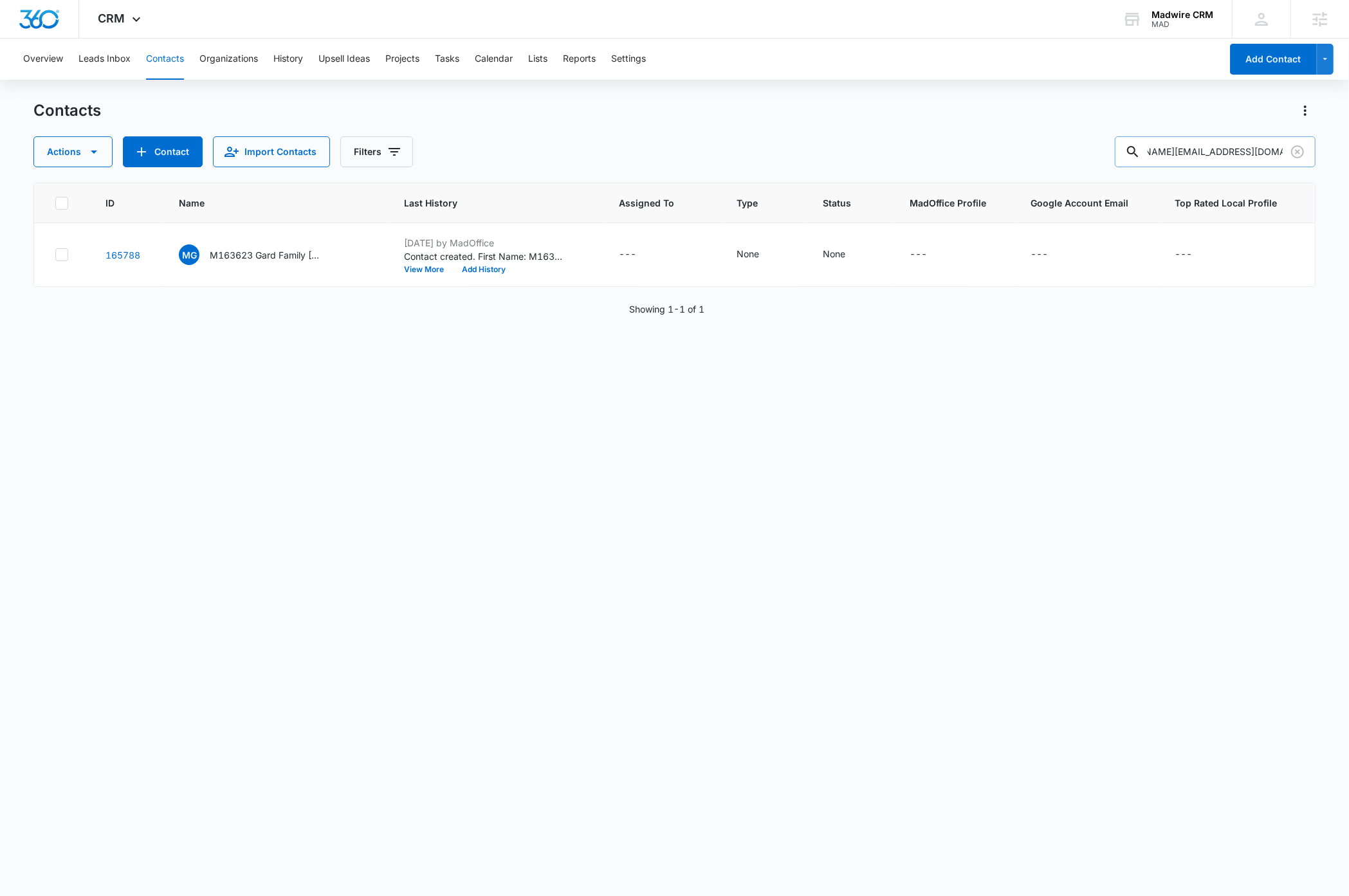
type input "cassidy@benchmarkrealestate.com"
click at [242, 257] on p "M332228 Benchmark Real State" at bounding box center [268, 255] width 116 height 14
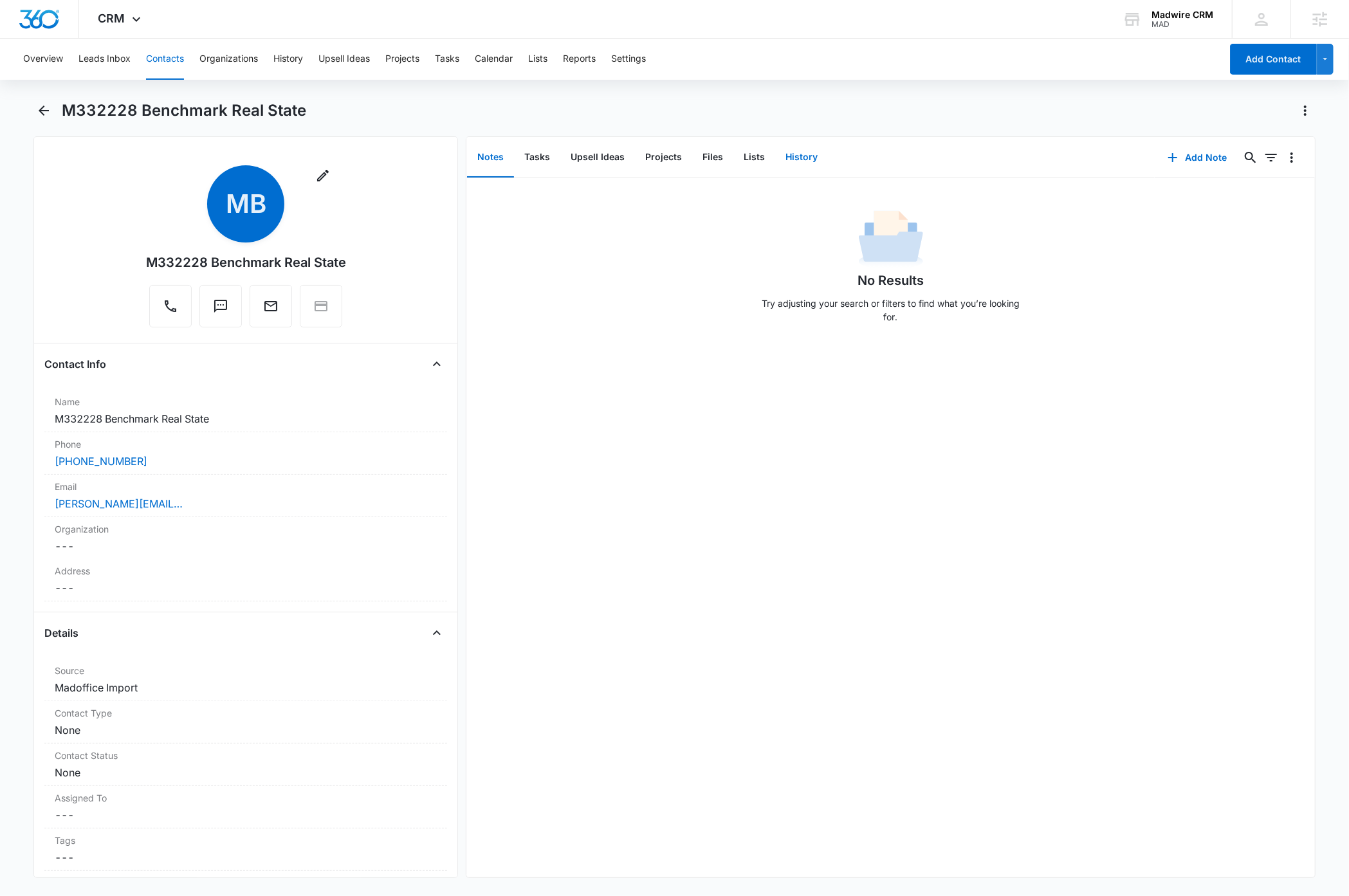
click at [806, 156] on button "History" at bounding box center [802, 157] width 52 height 40
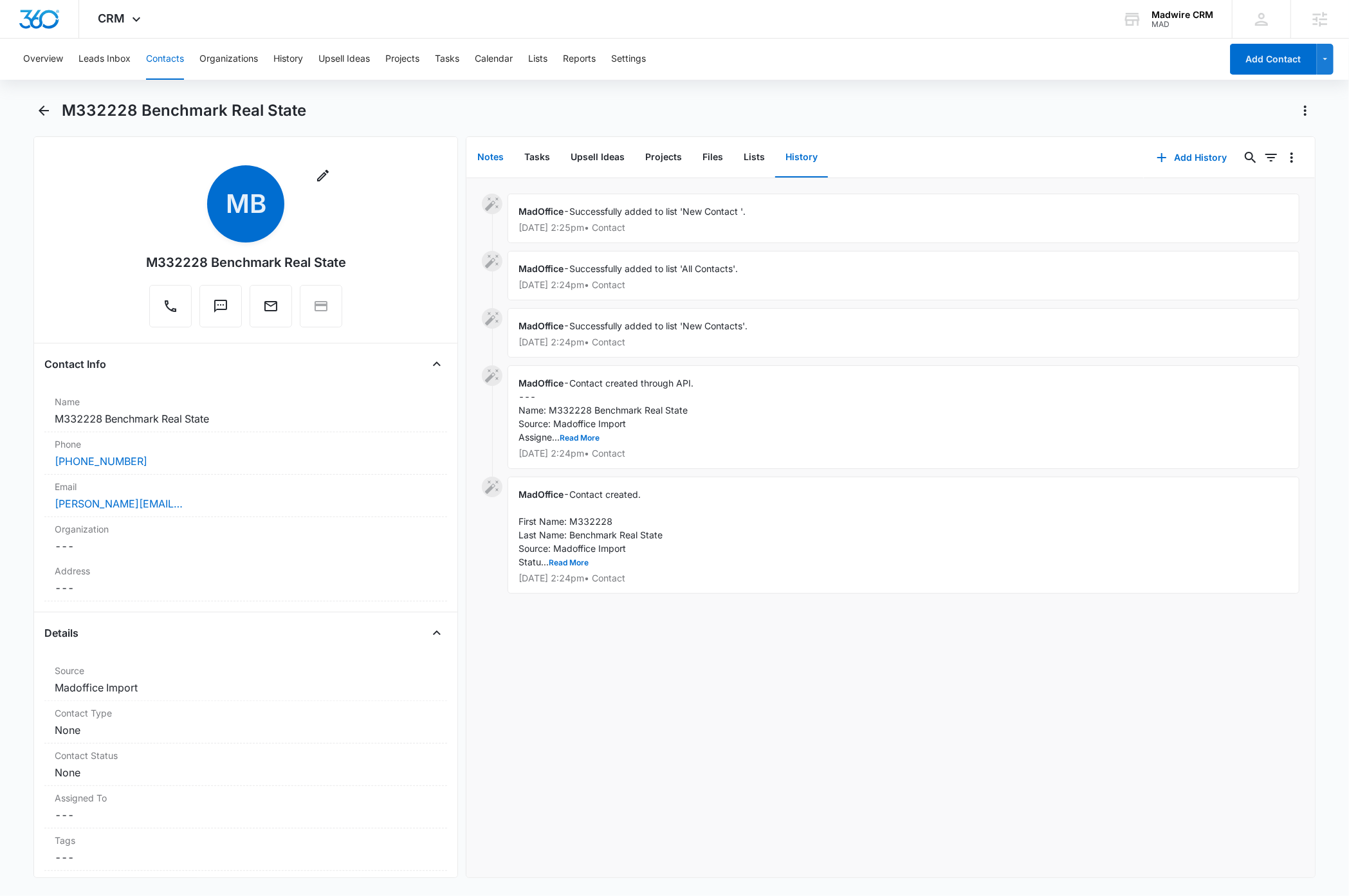
click at [489, 154] on button "Notes" at bounding box center [490, 157] width 47 height 40
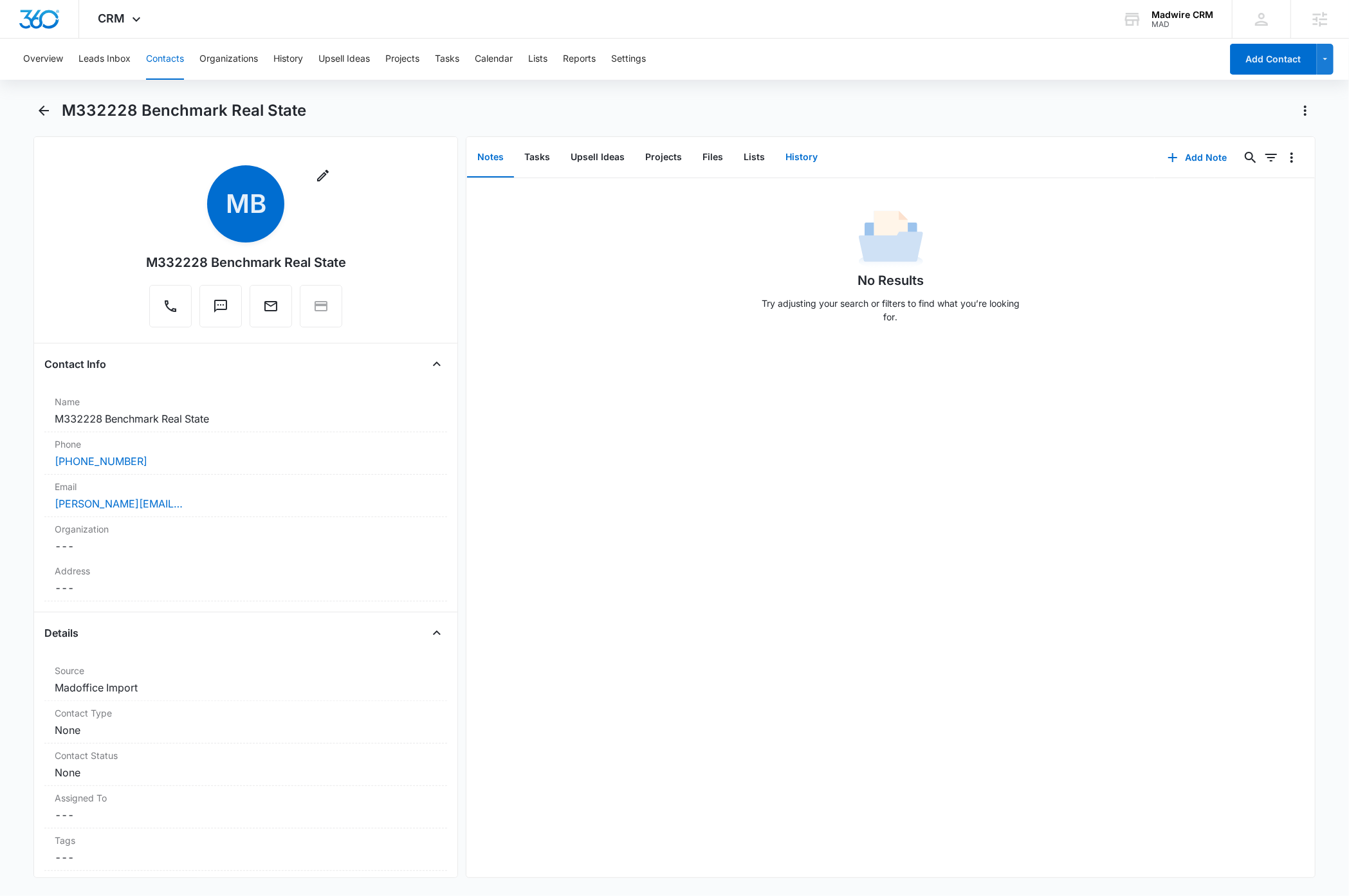
click at [806, 161] on button "History" at bounding box center [802, 157] width 52 height 40
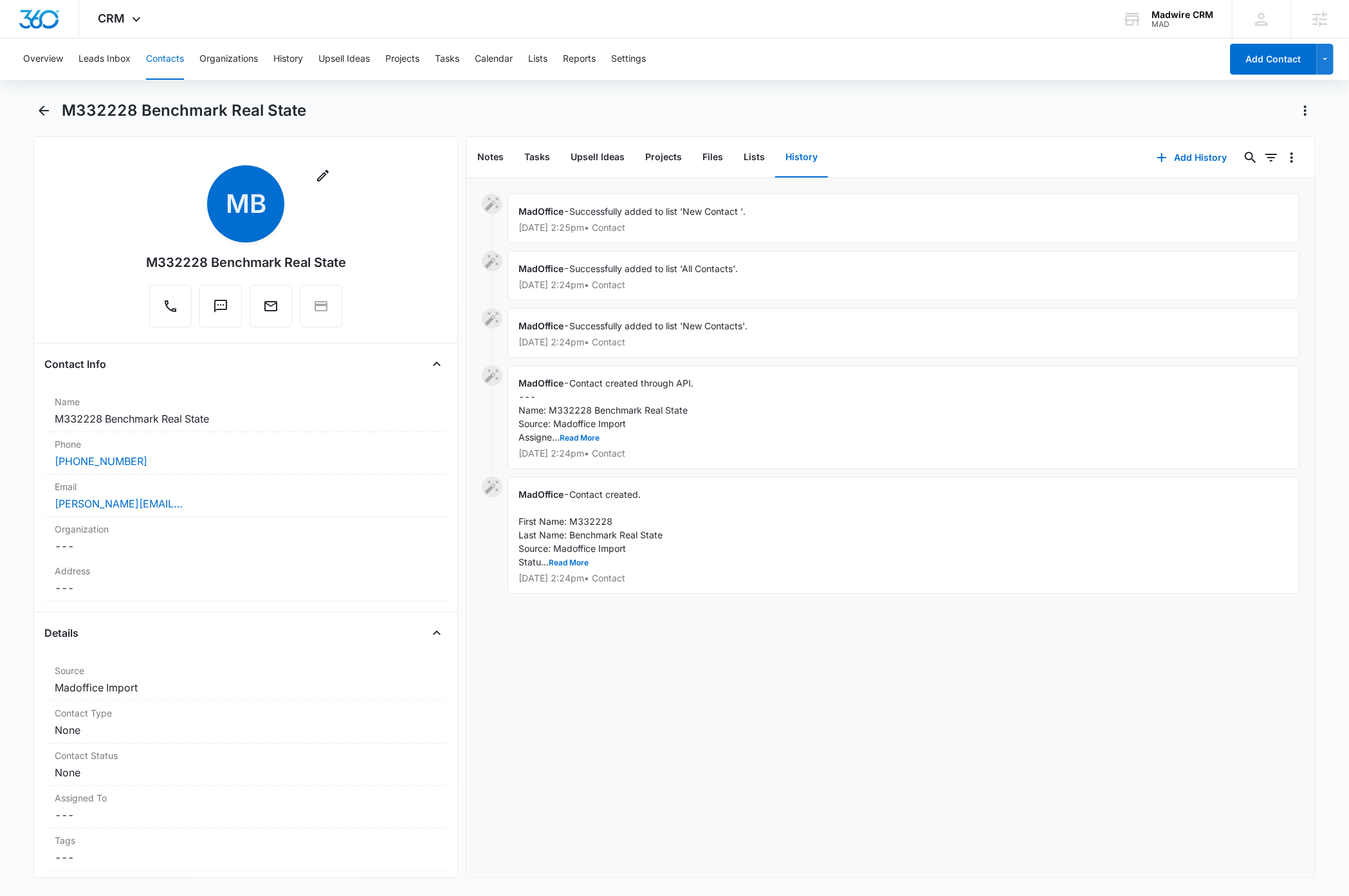
click at [747, 705] on div "MadOffice - Successfully added to list 'New Contact '. Jun 5, 2025 at 2:25pm • …" at bounding box center [890, 527] width 848 height 699
click at [570, 562] on button "Read More" at bounding box center [569, 563] width 40 height 8
click at [593, 440] on button "Read More" at bounding box center [579, 438] width 40 height 8
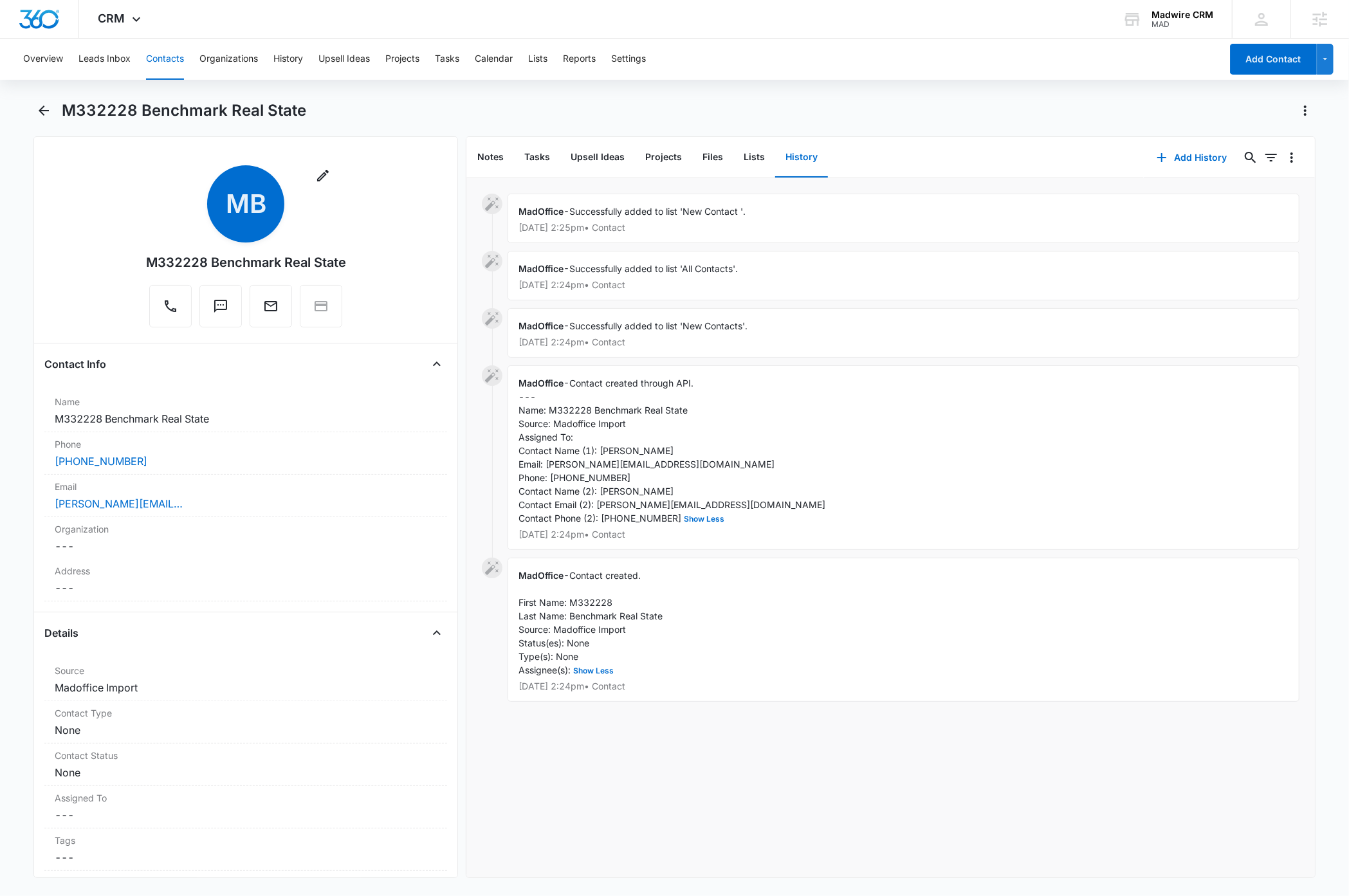
click at [813, 769] on div "MadOffice - Successfully added to list 'New Contact '. Jun 5, 2025 at 2:25pm • …" at bounding box center [890, 527] width 848 height 699
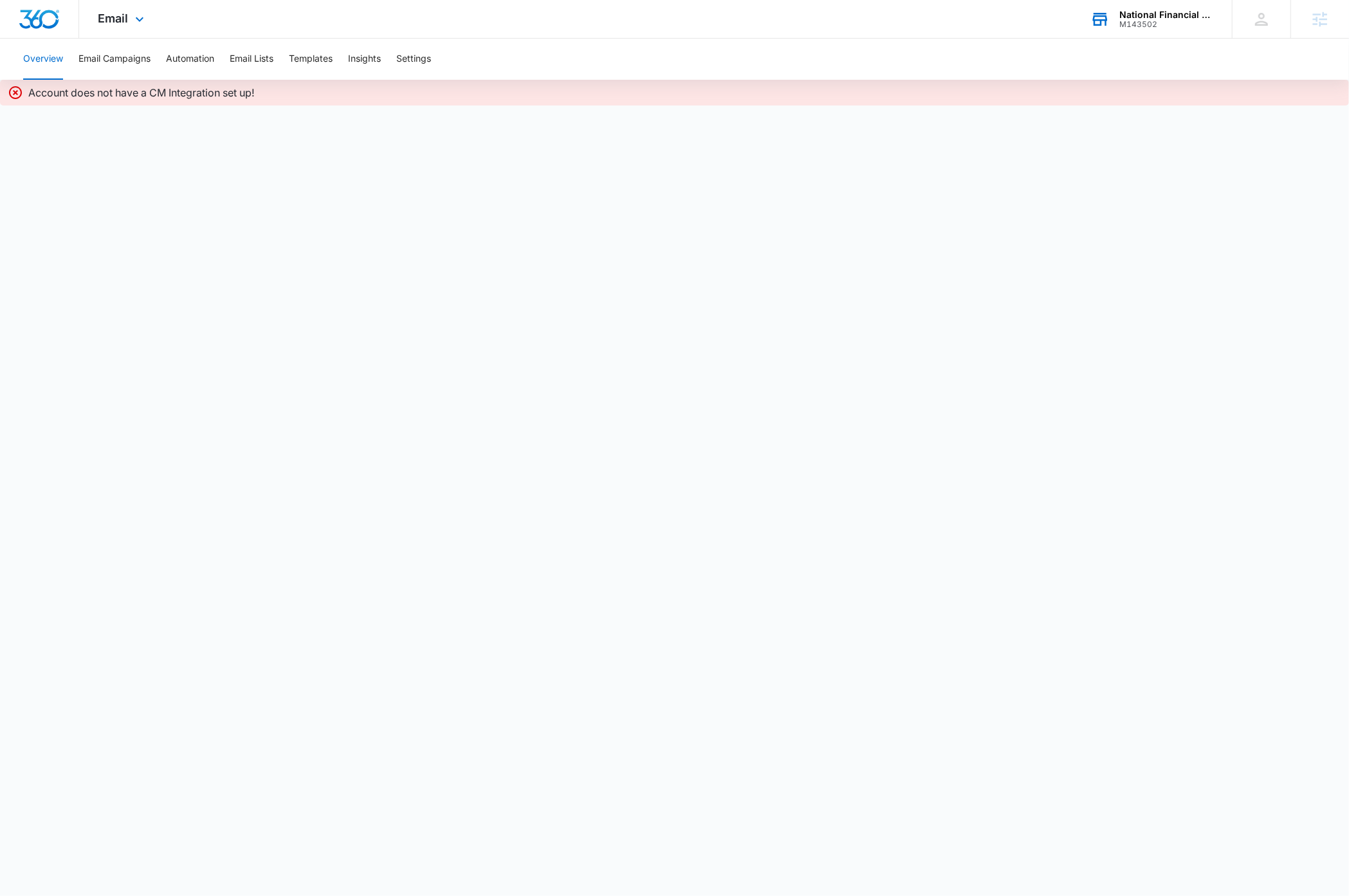
click at [1157, 15] on div "National Financial Educators Council" at bounding box center [1166, 14] width 94 height 10
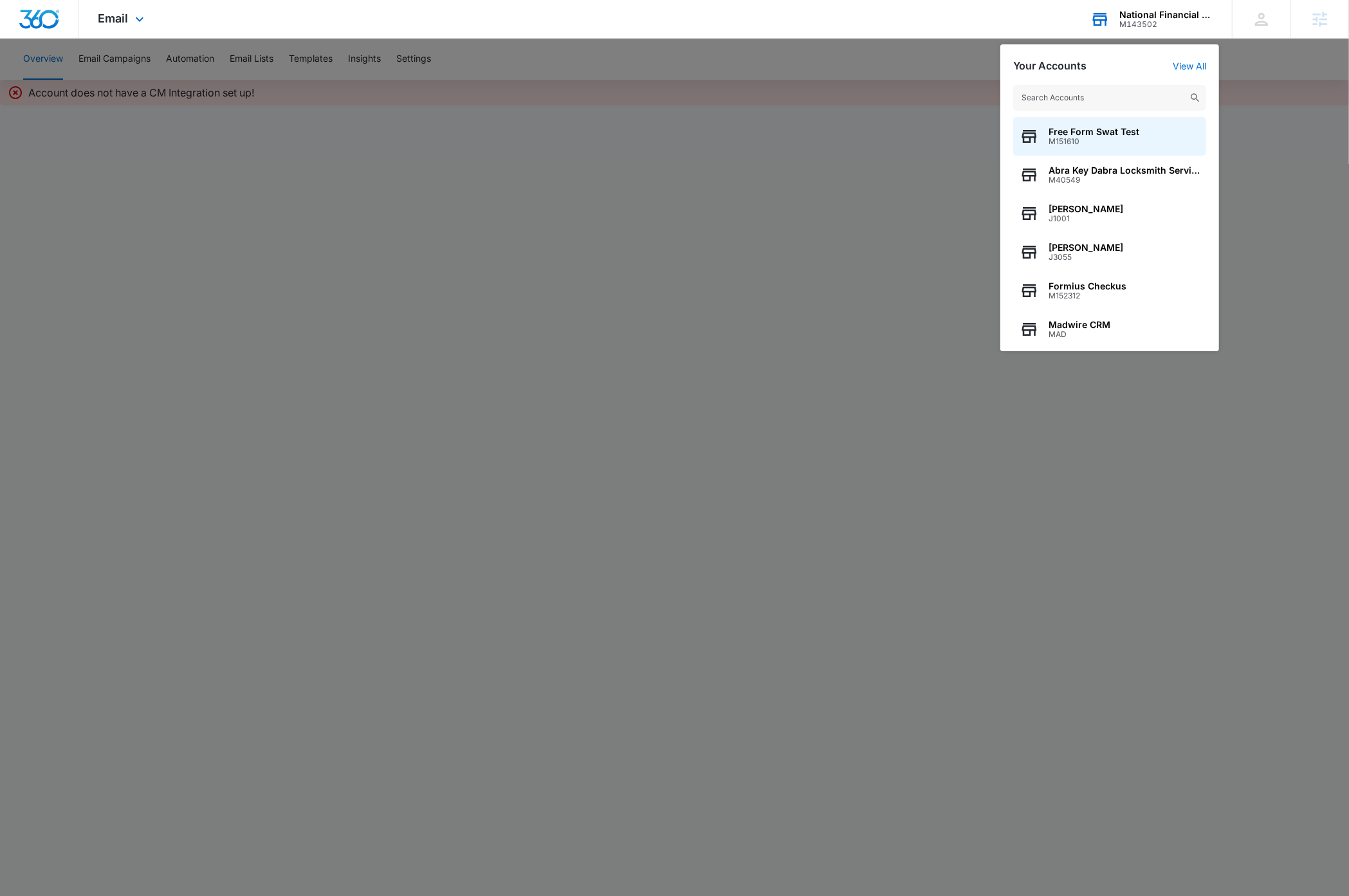
click at [1100, 101] on input "text" at bounding box center [1109, 98] width 193 height 25
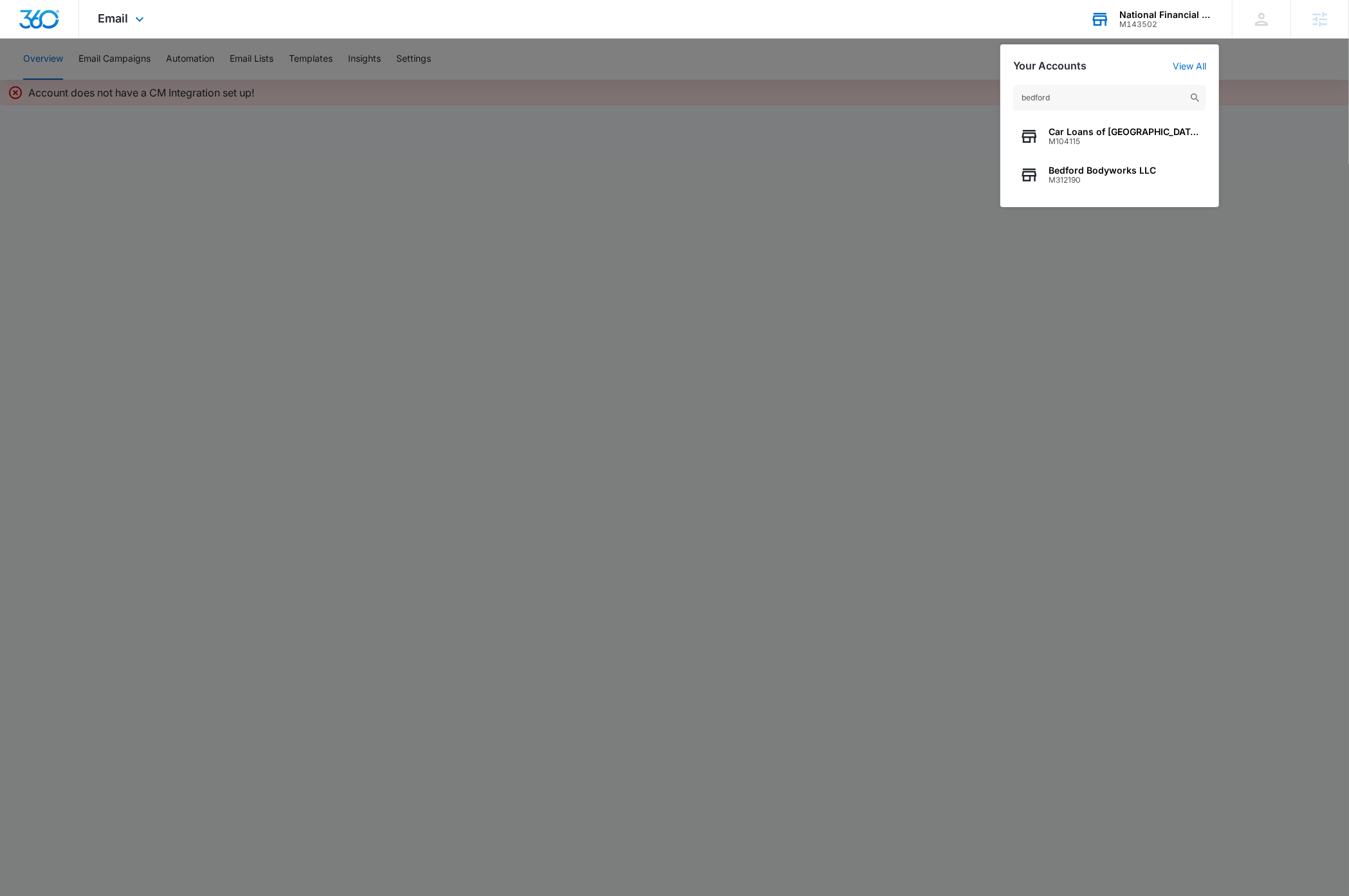
click at [1059, 99] on input "bedford" at bounding box center [1109, 98] width 193 height 25
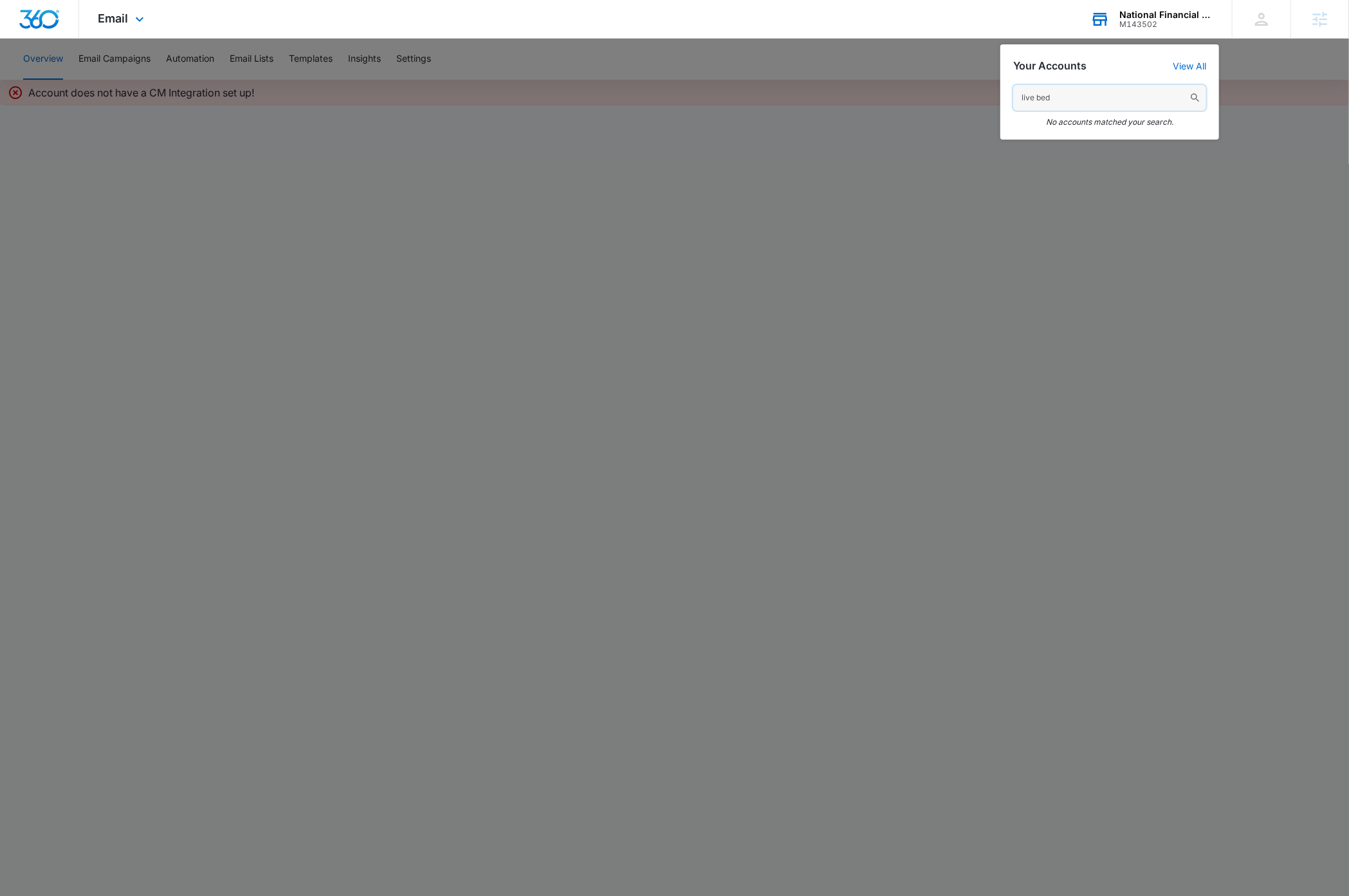
click at [1074, 93] on input "live bed" at bounding box center [1109, 98] width 193 height 25
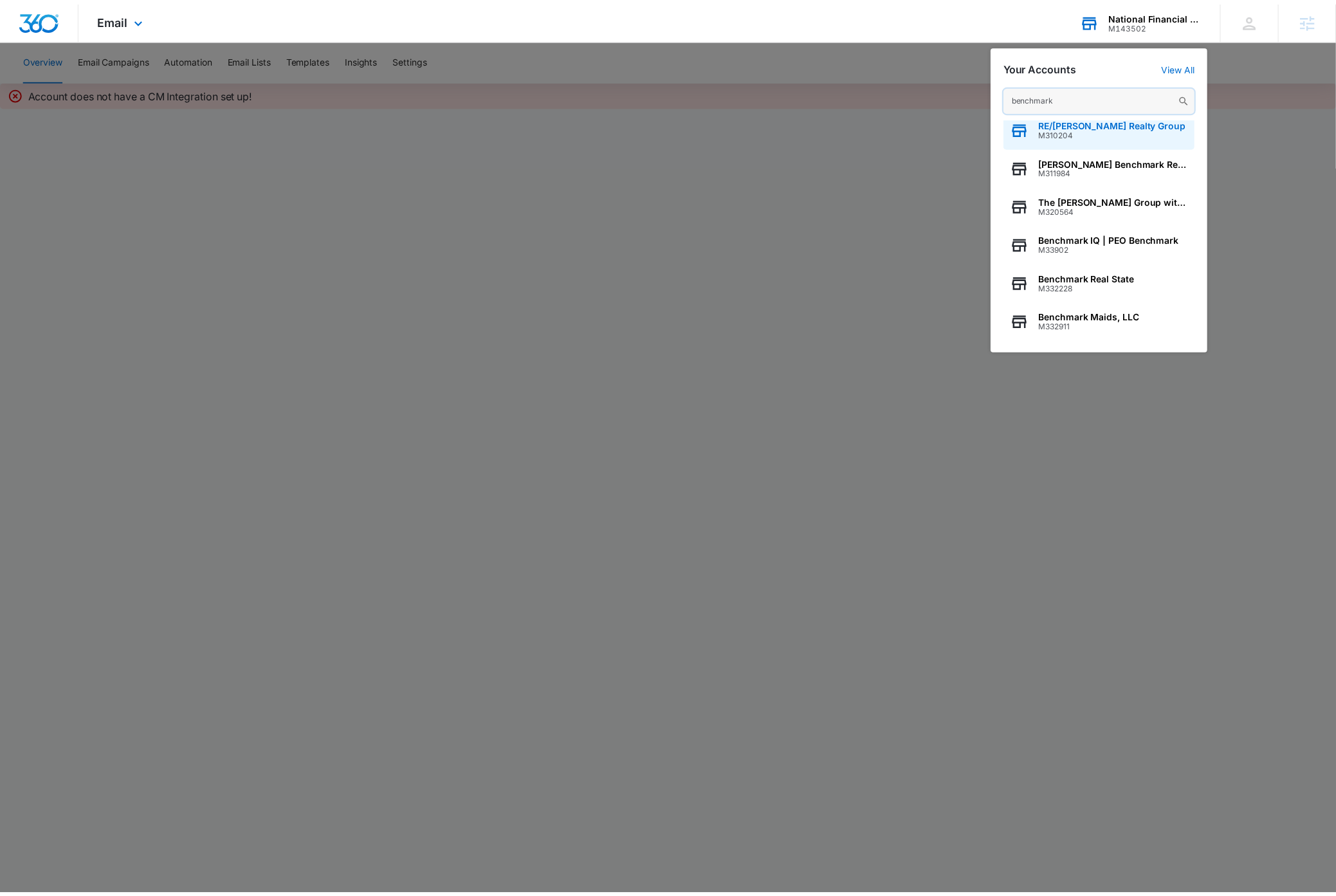
scroll to position [164, 0]
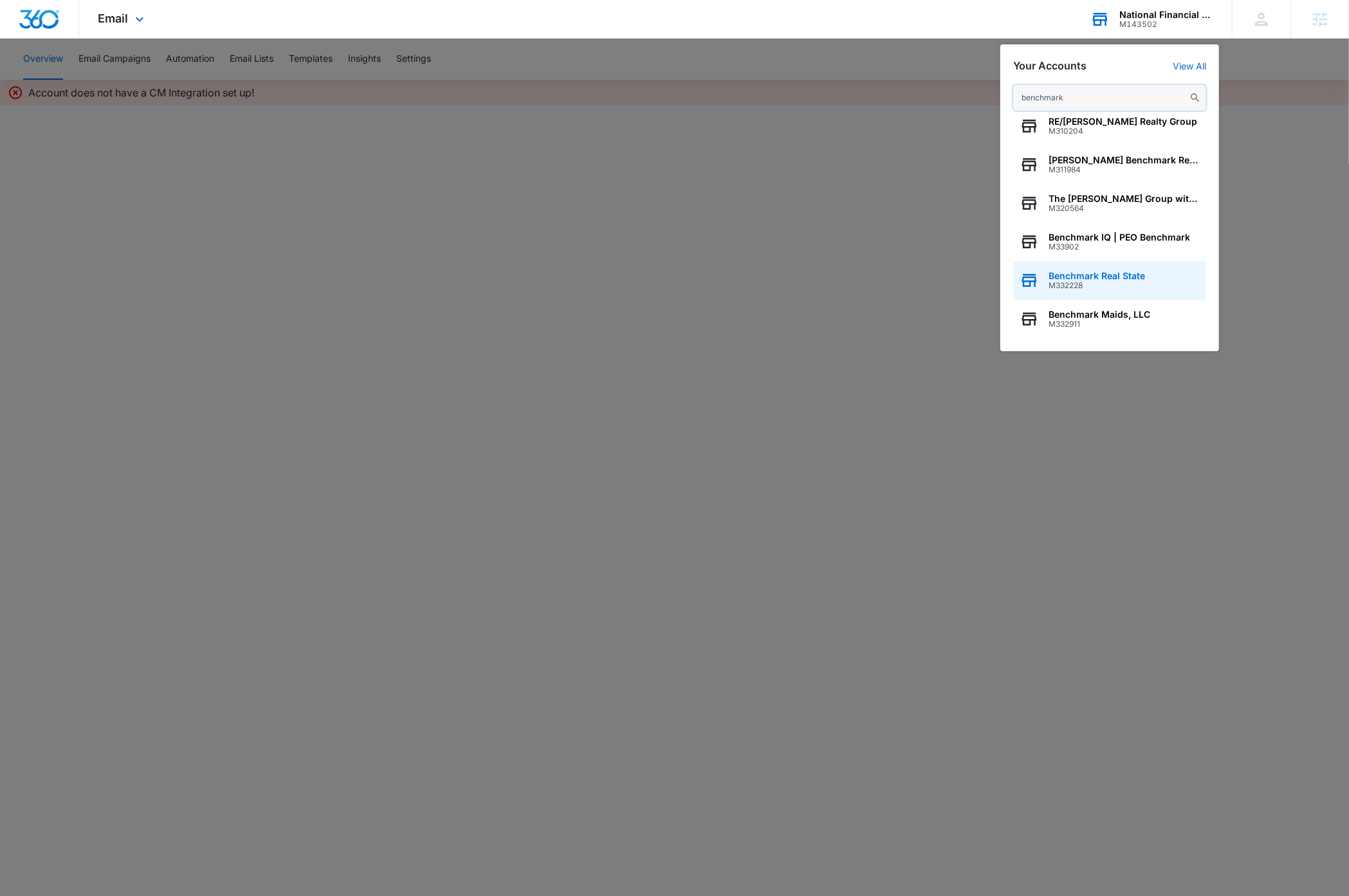
type input "benchmark"
click at [1118, 281] on span "M332228" at bounding box center [1096, 285] width 96 height 9
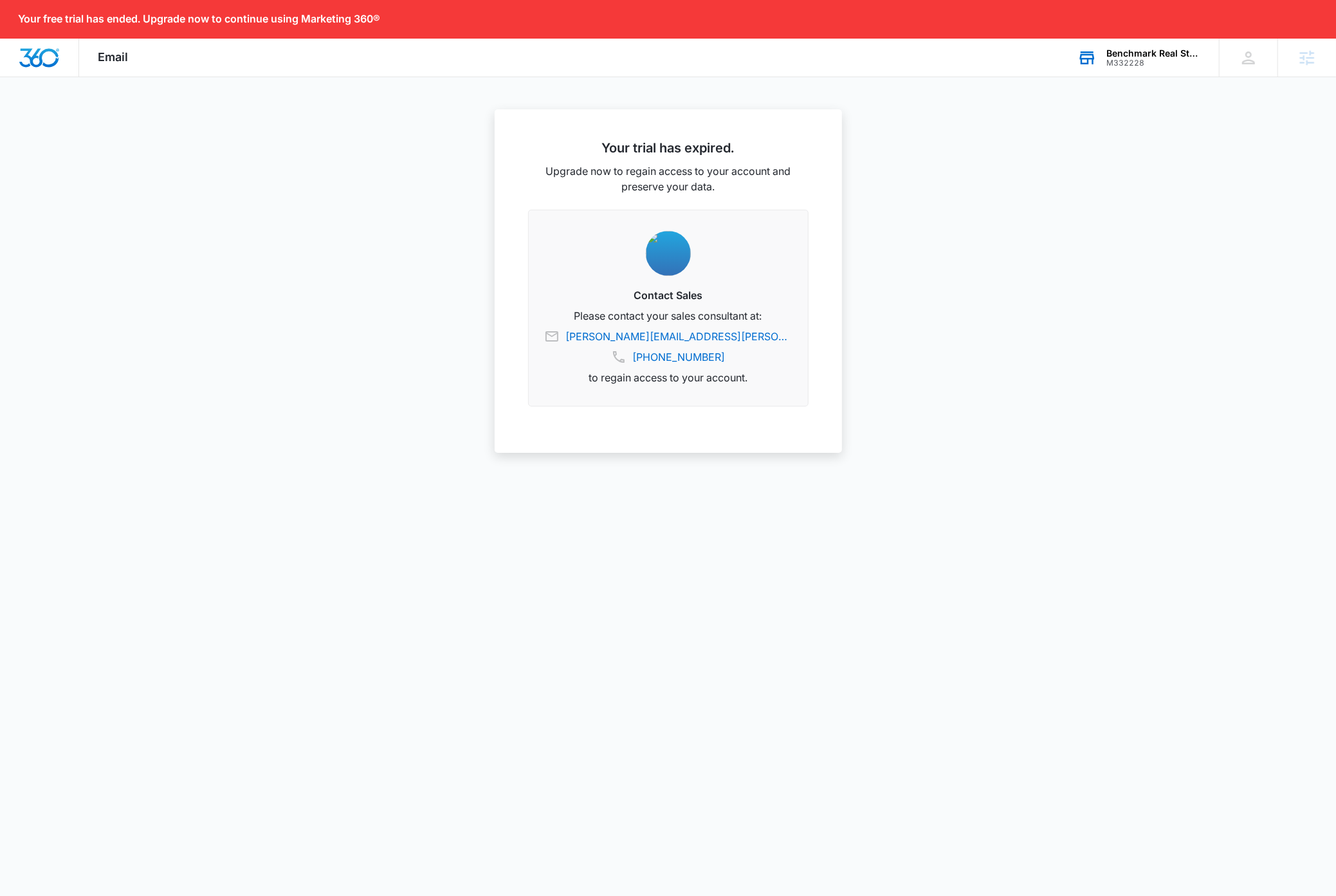
click at [1161, 51] on div "Benchmark Real State" at bounding box center [1153, 53] width 94 height 10
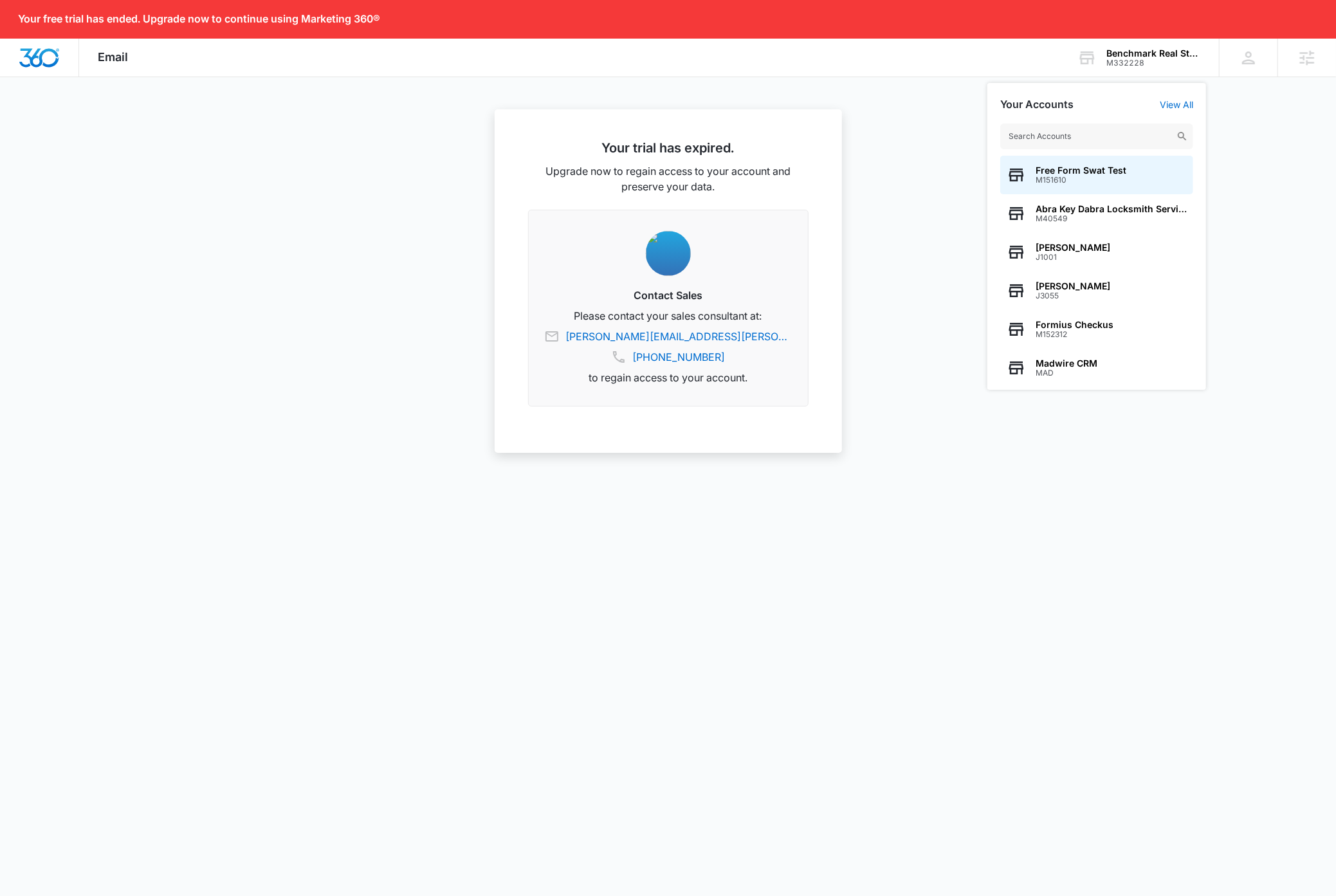
click at [1099, 136] on input "text" at bounding box center [1096, 136] width 193 height 25
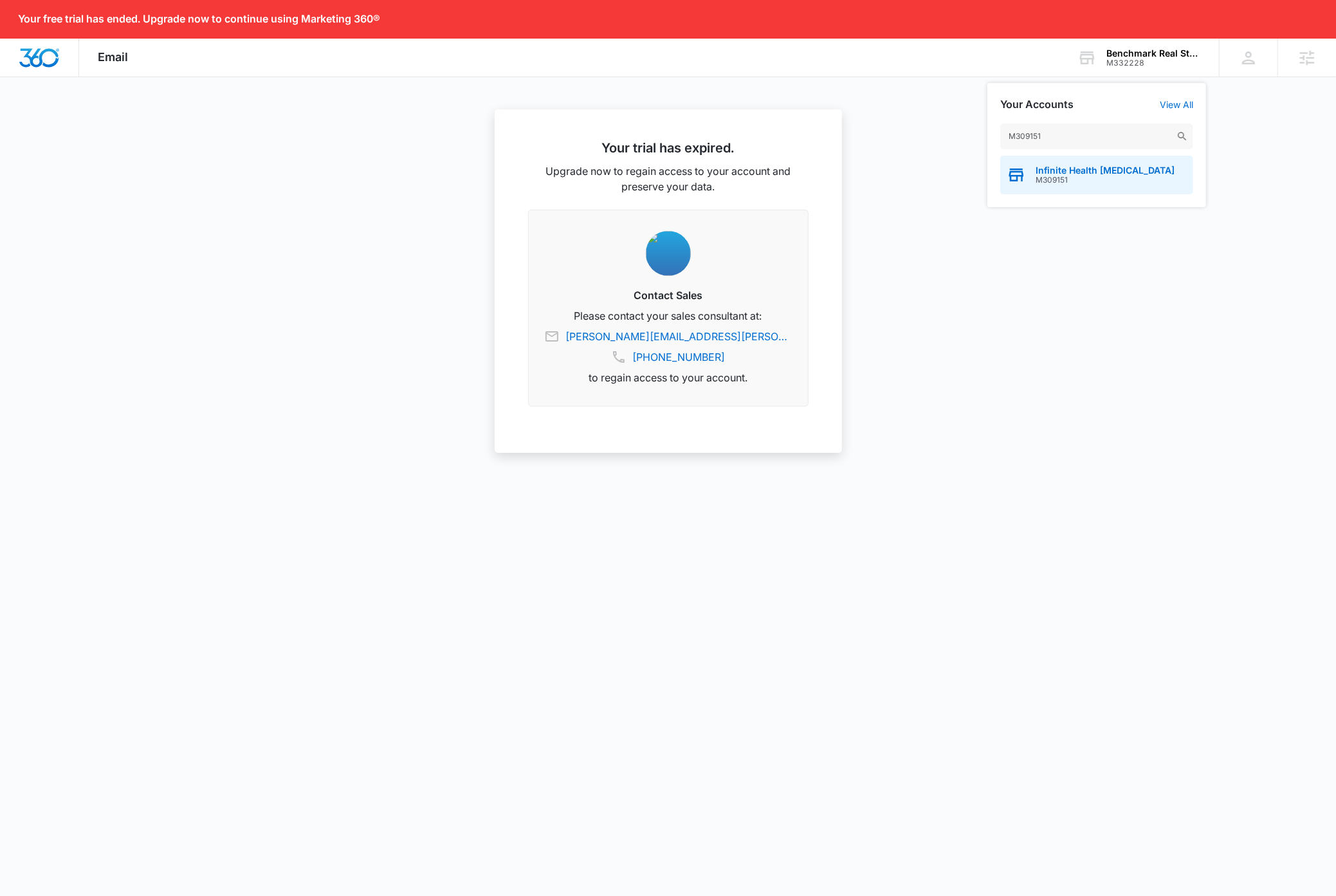
type input "M309151"
click at [1090, 176] on span "M309151" at bounding box center [1104, 180] width 139 height 9
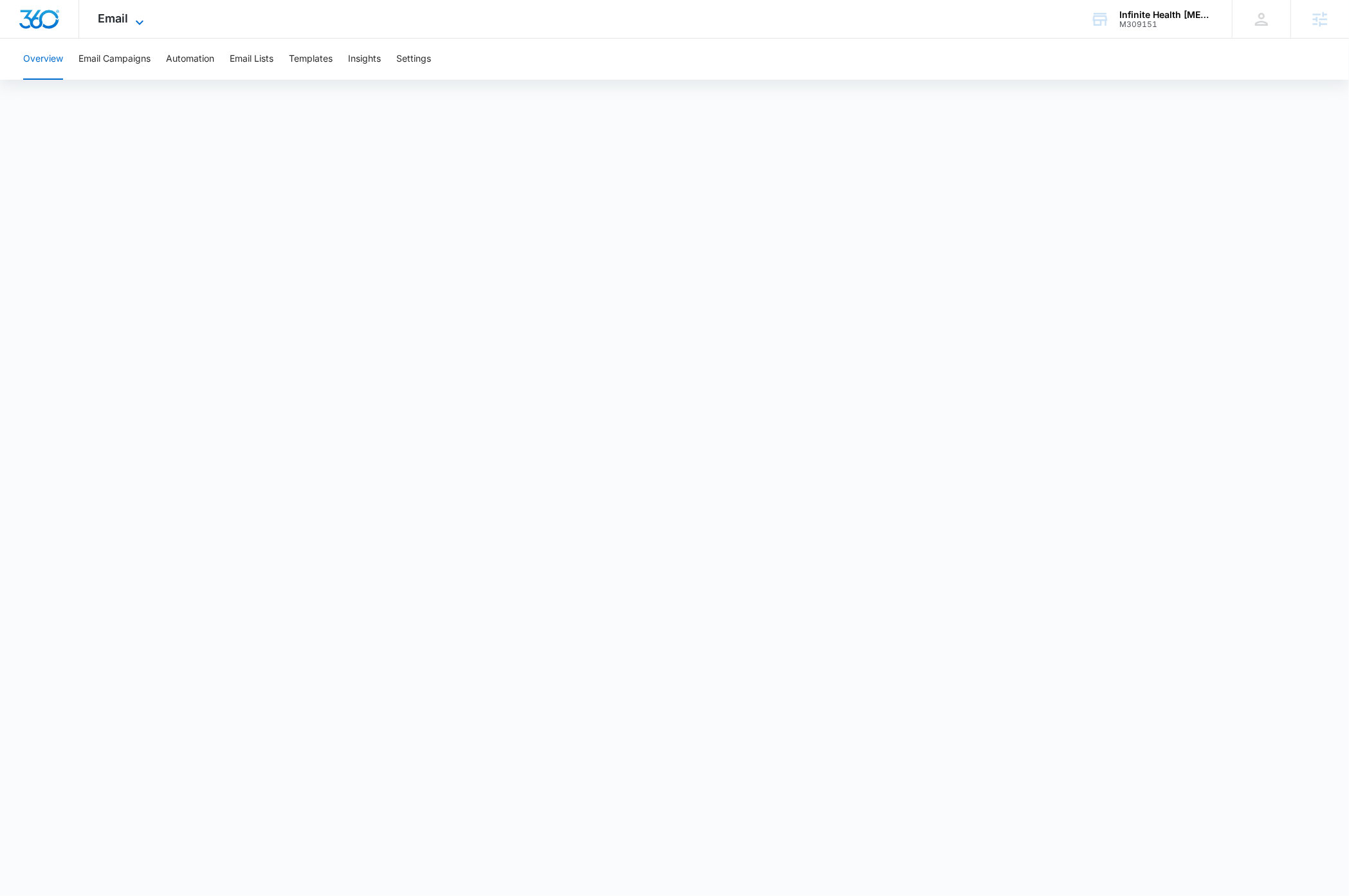
click at [136, 20] on icon at bounding box center [139, 22] width 15 height 15
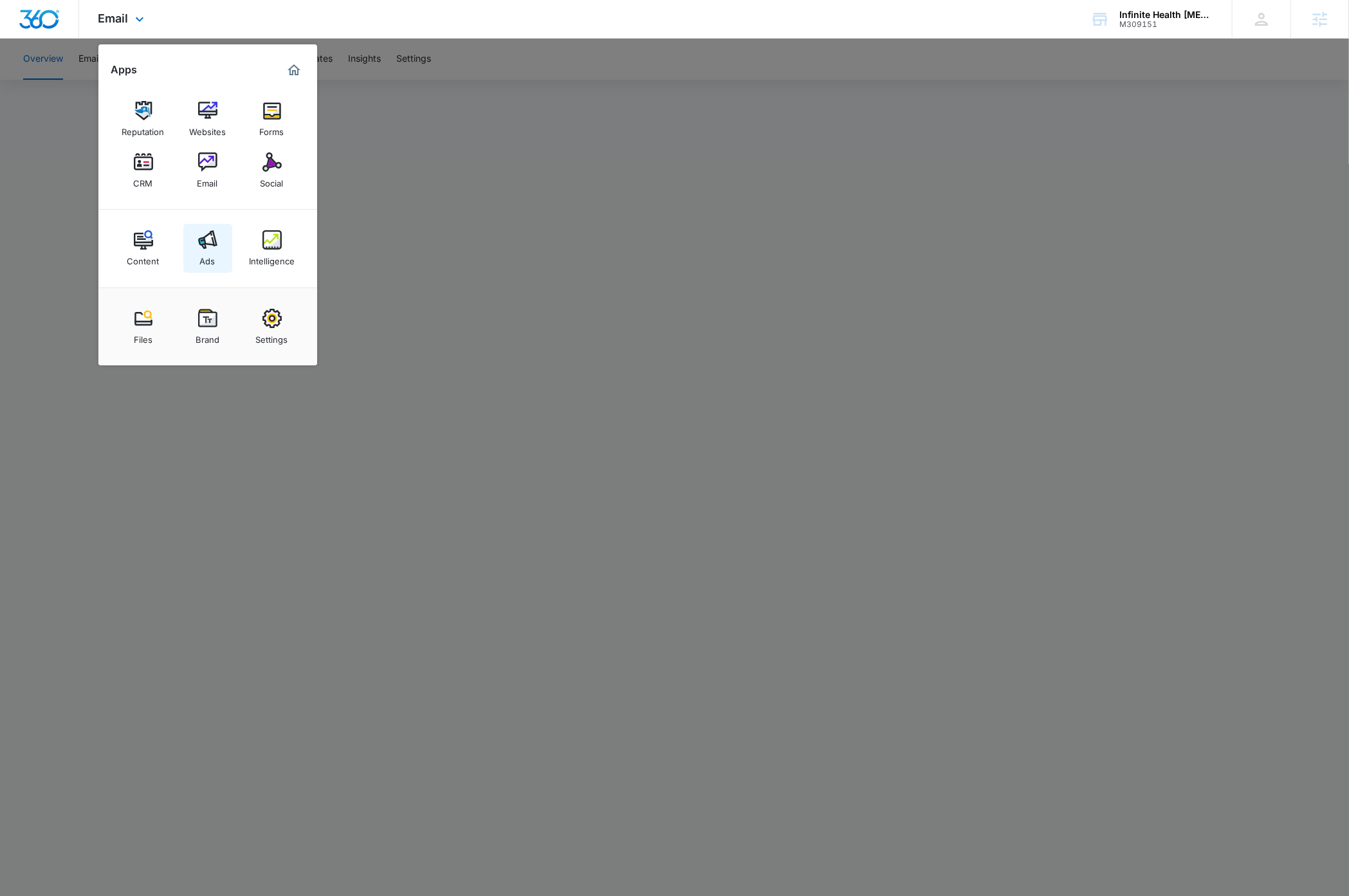
click at [207, 251] on div "Ads" at bounding box center [207, 257] width 15 height 17
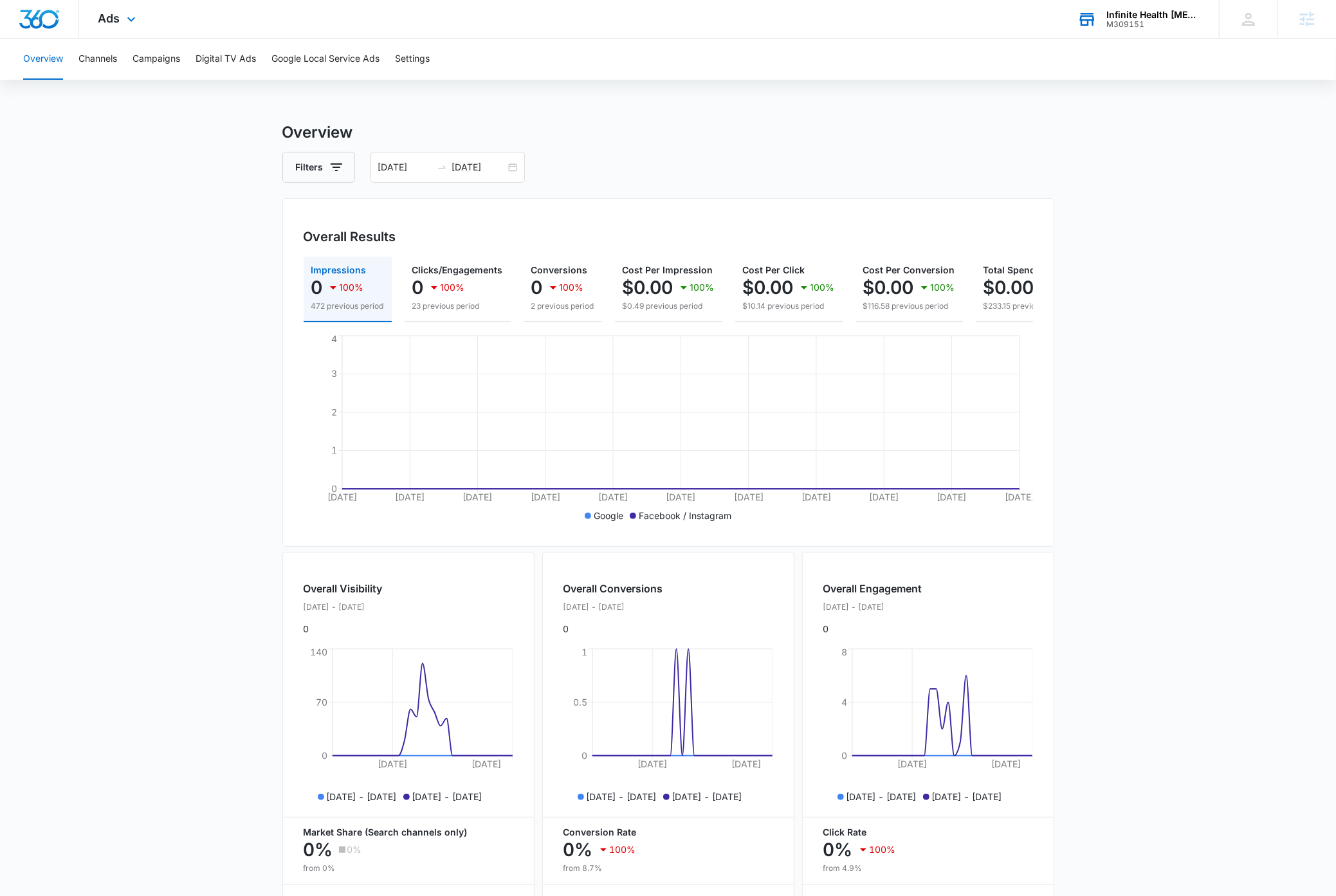
click at [1141, 25] on div "M309151" at bounding box center [1153, 24] width 94 height 9
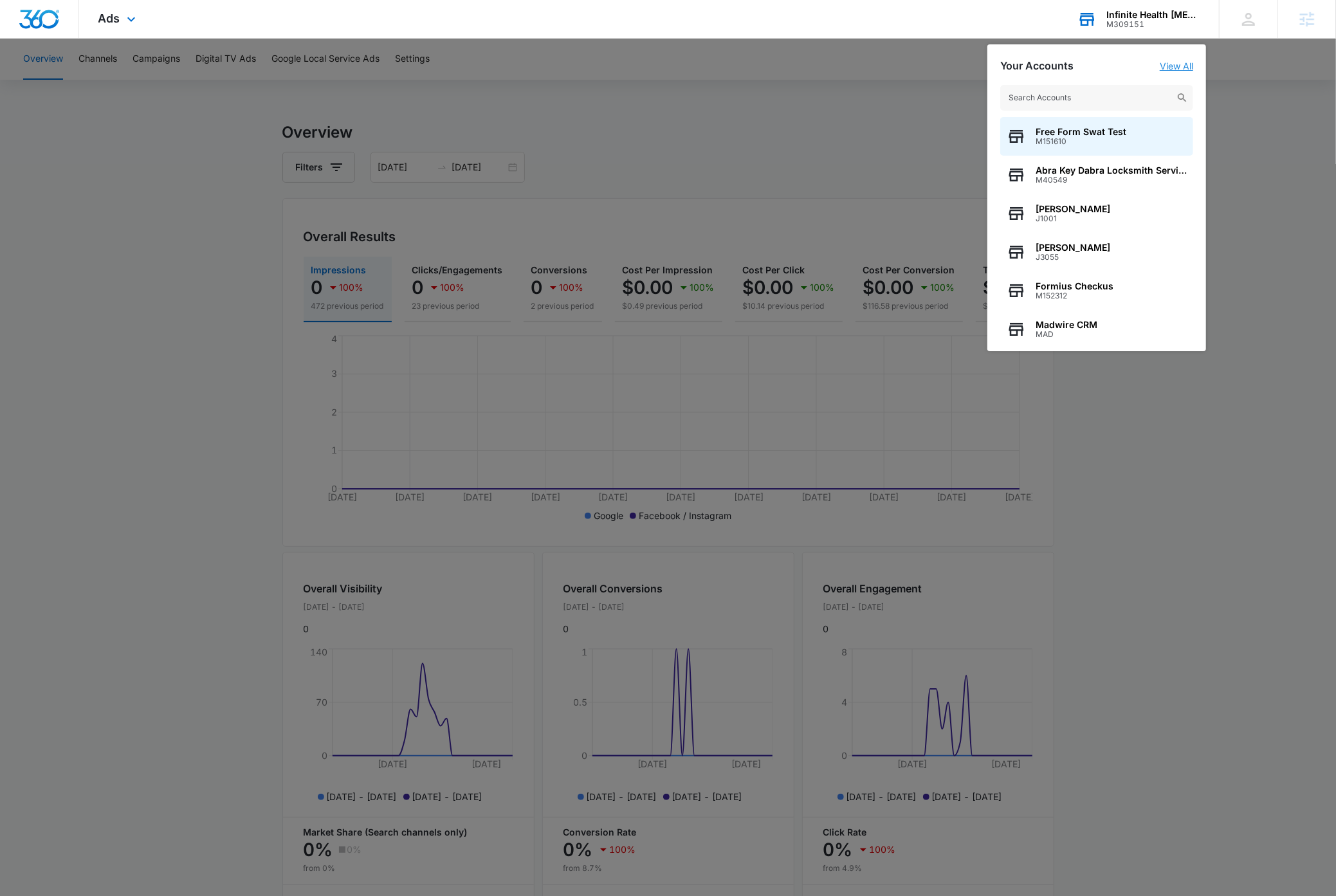
click at [1176, 66] on link "View All" at bounding box center [1176, 66] width 33 height 11
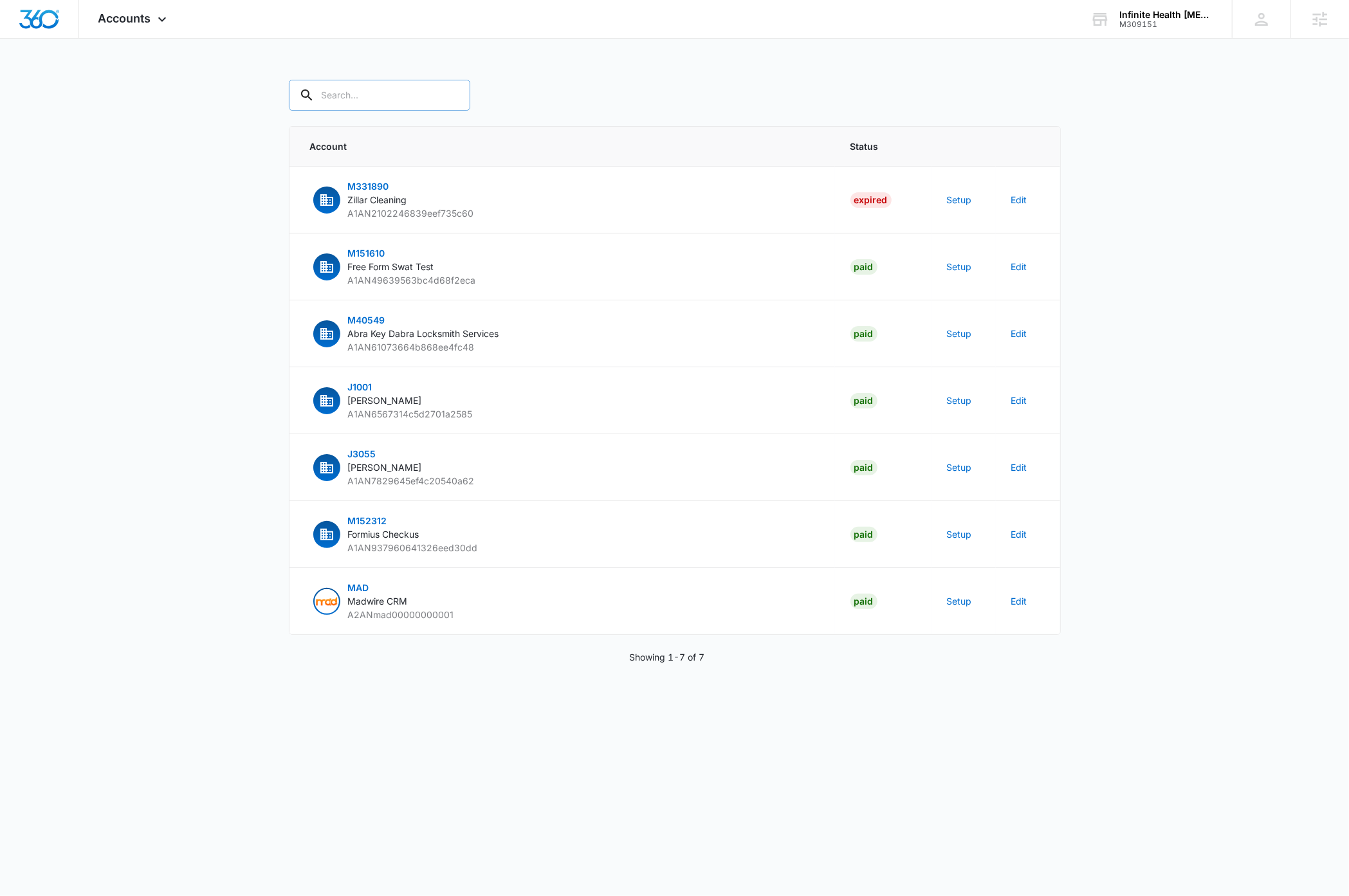
click at [387, 93] on input "text" at bounding box center [380, 95] width 181 height 31
type input "m309151"
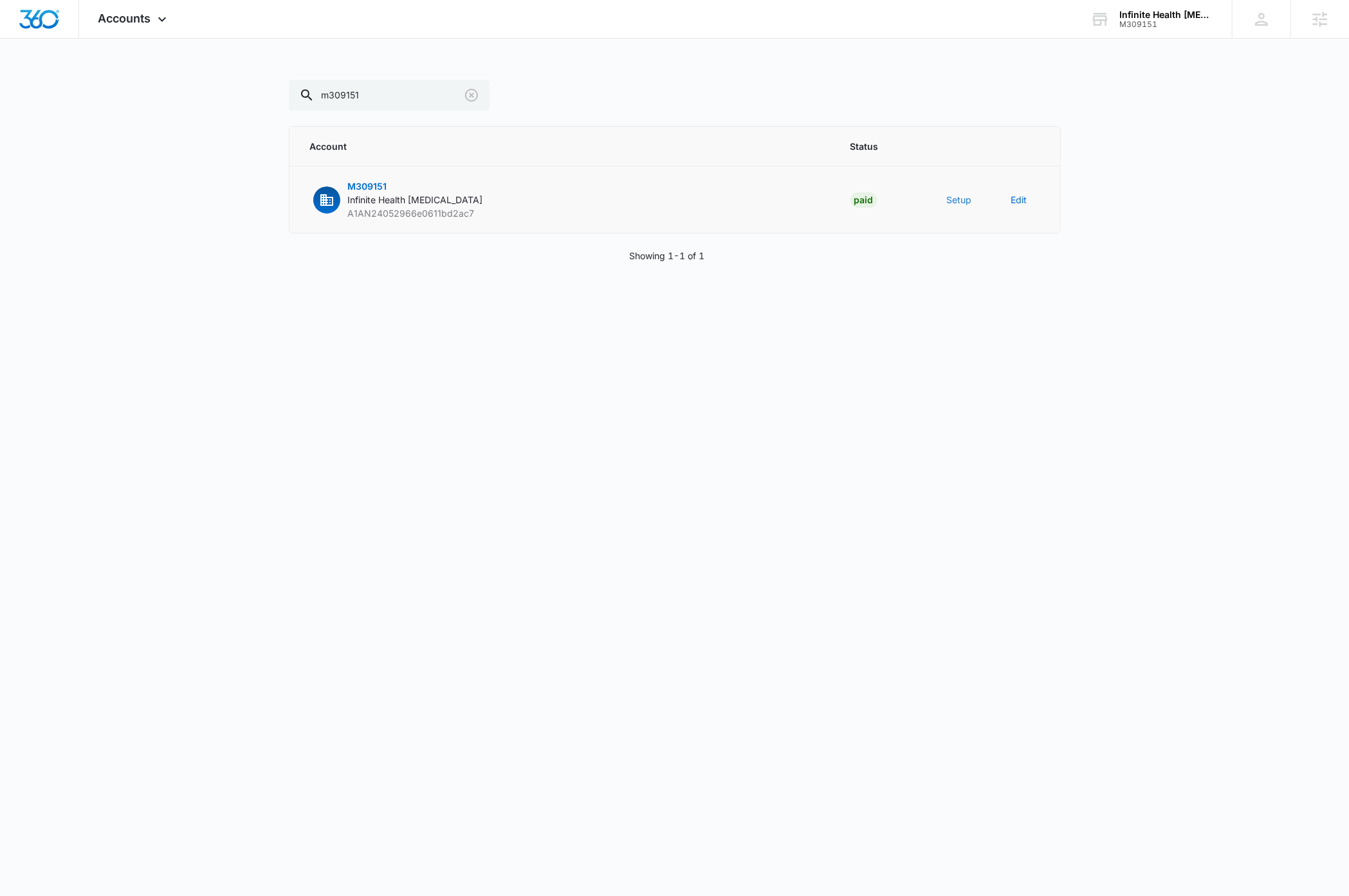
click at [954, 198] on button "Setup" at bounding box center [960, 199] width 25 height 14
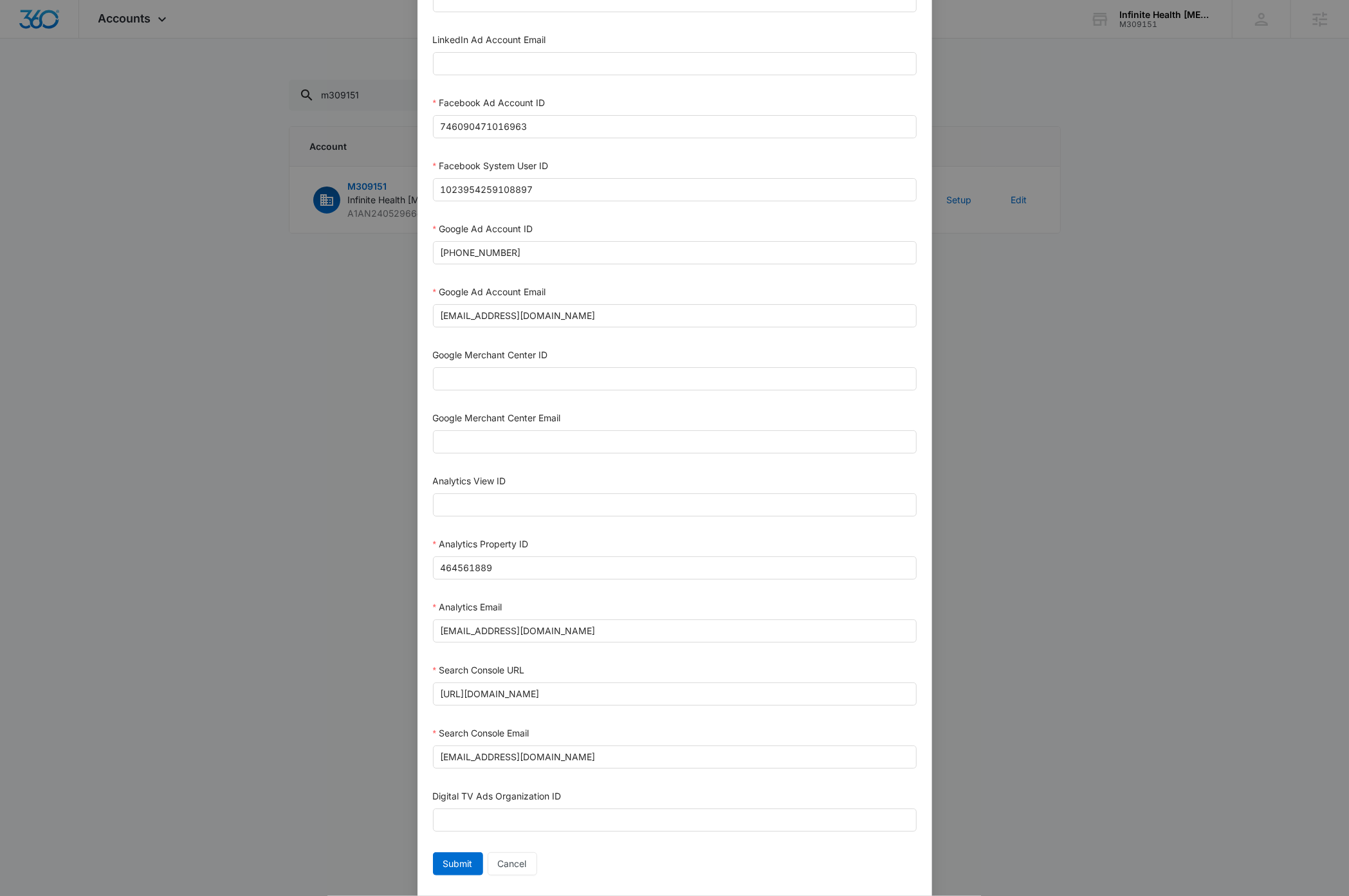
scroll to position [258, 0]
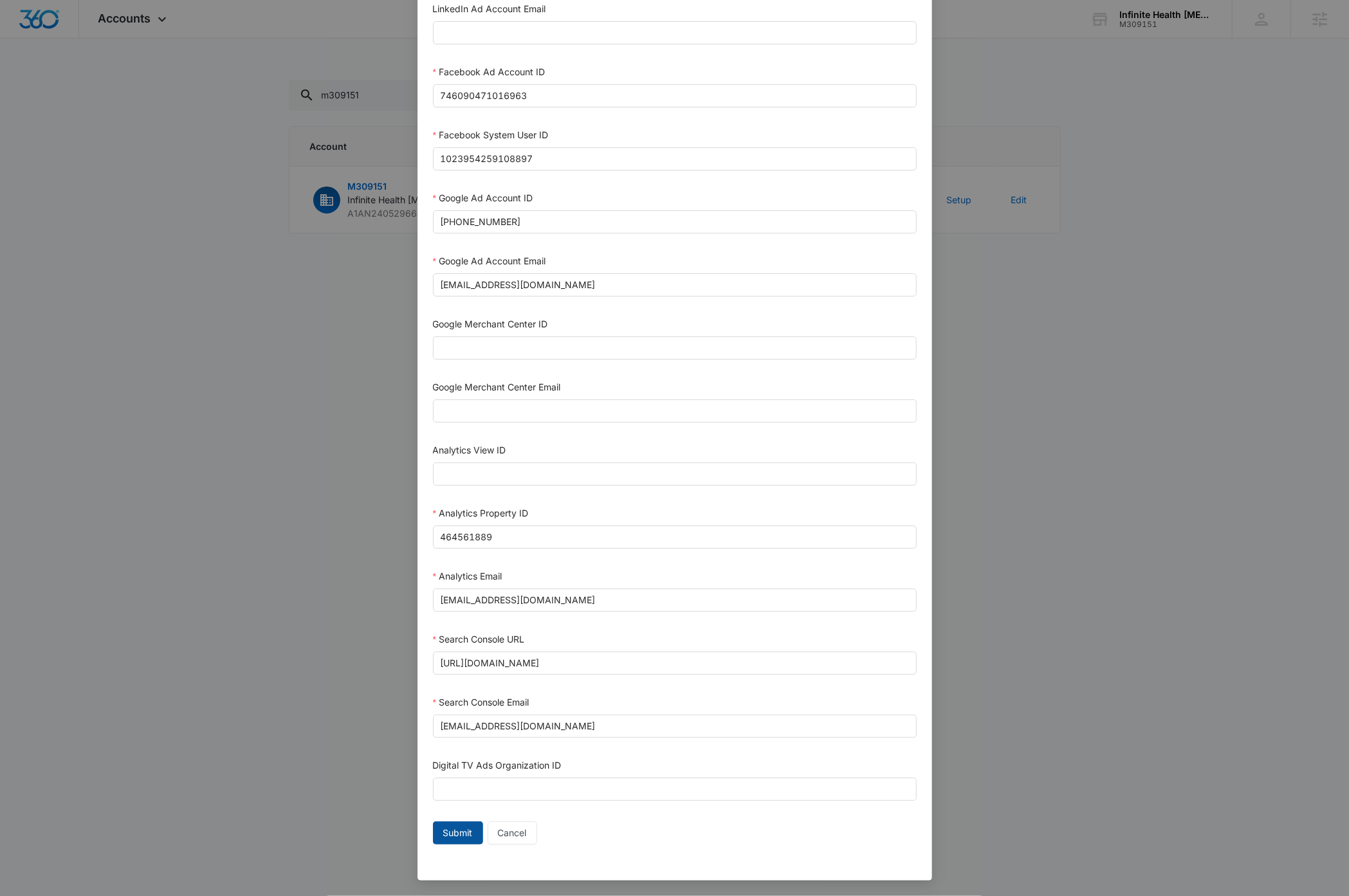
click at [445, 831] on span "Submit" at bounding box center [458, 833] width 29 height 14
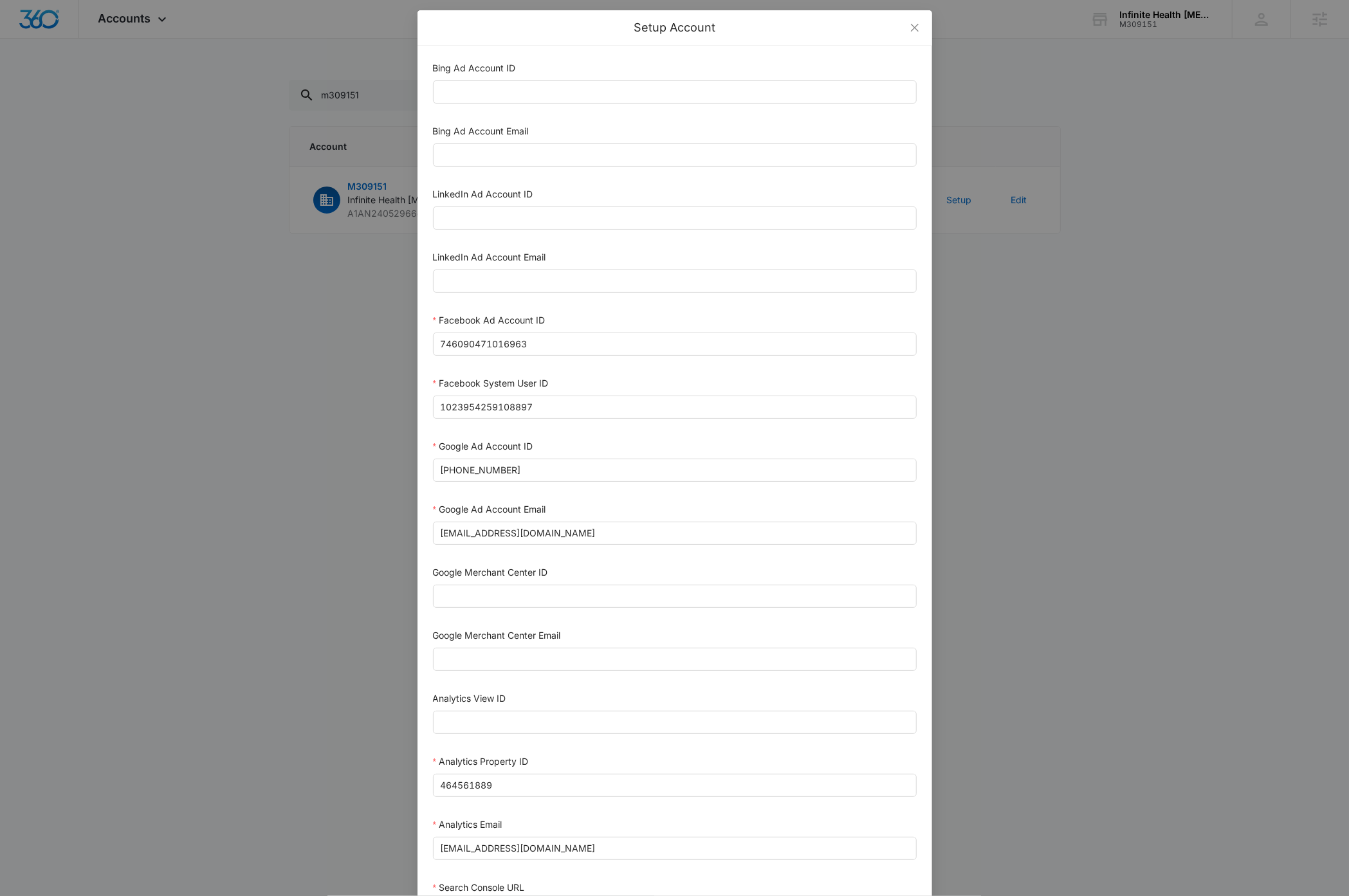
scroll to position [0, 0]
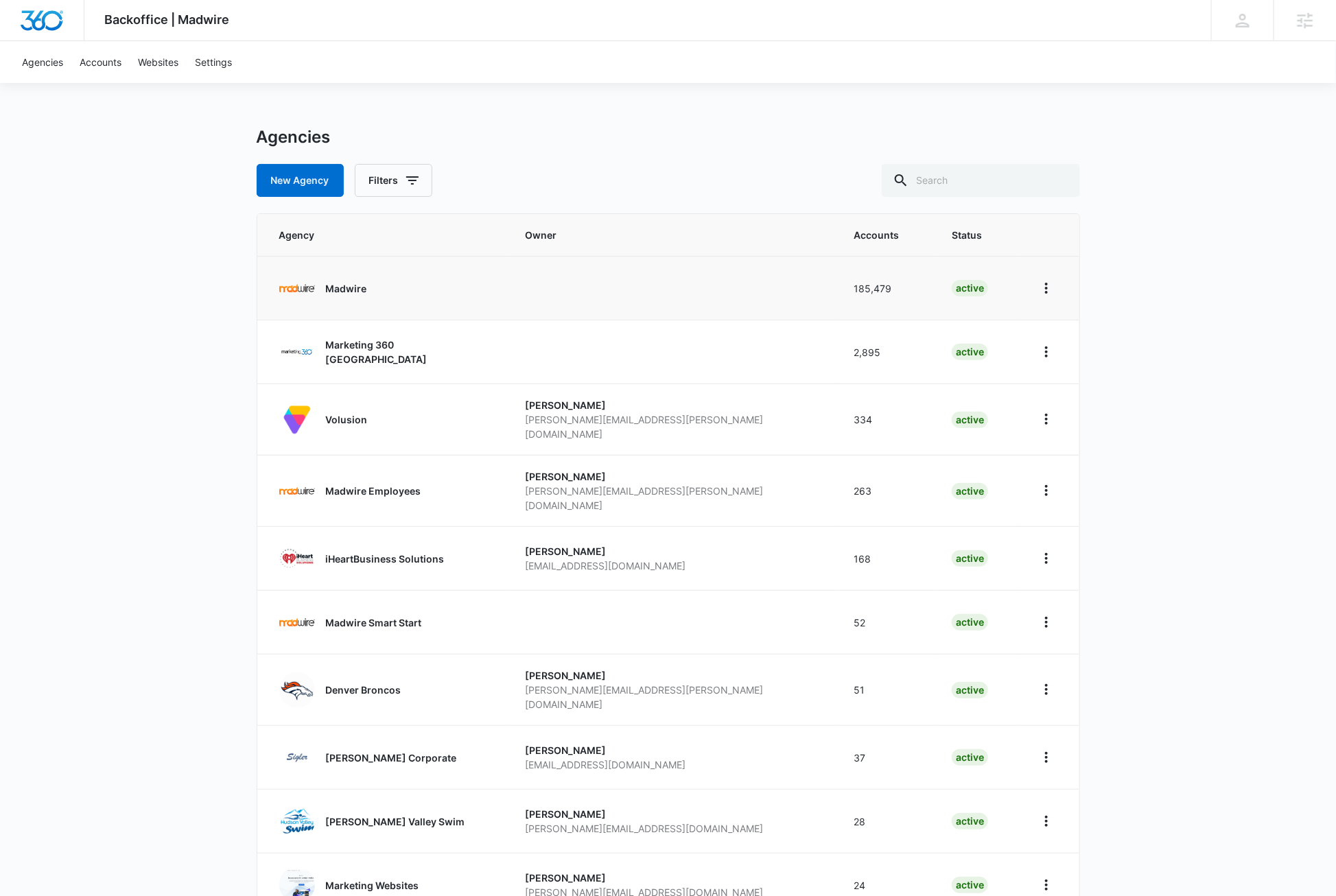
click at [337, 290] on p "Madwire" at bounding box center [347, 288] width 42 height 14
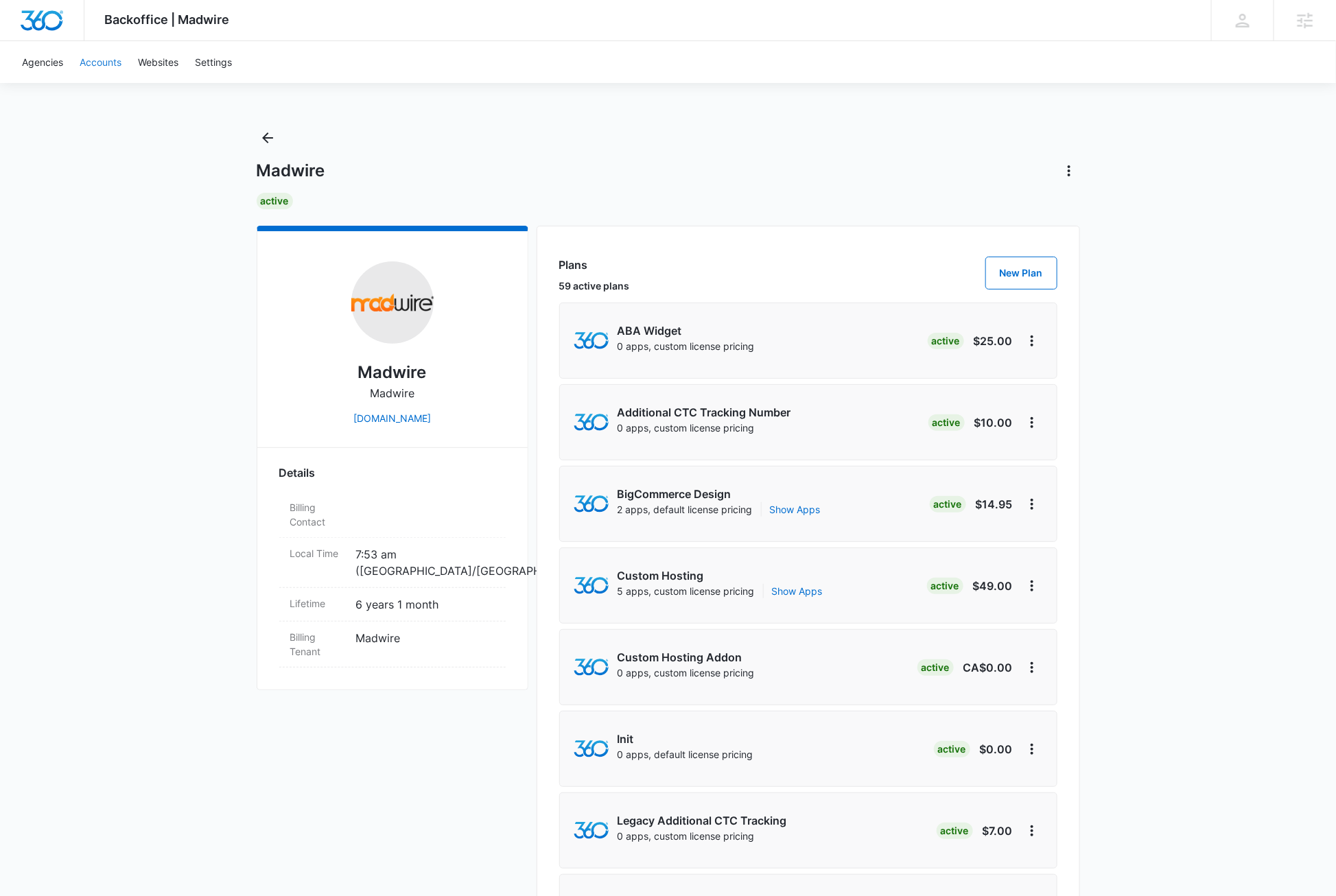
click at [96, 59] on link "Accounts" at bounding box center [100, 62] width 58 height 42
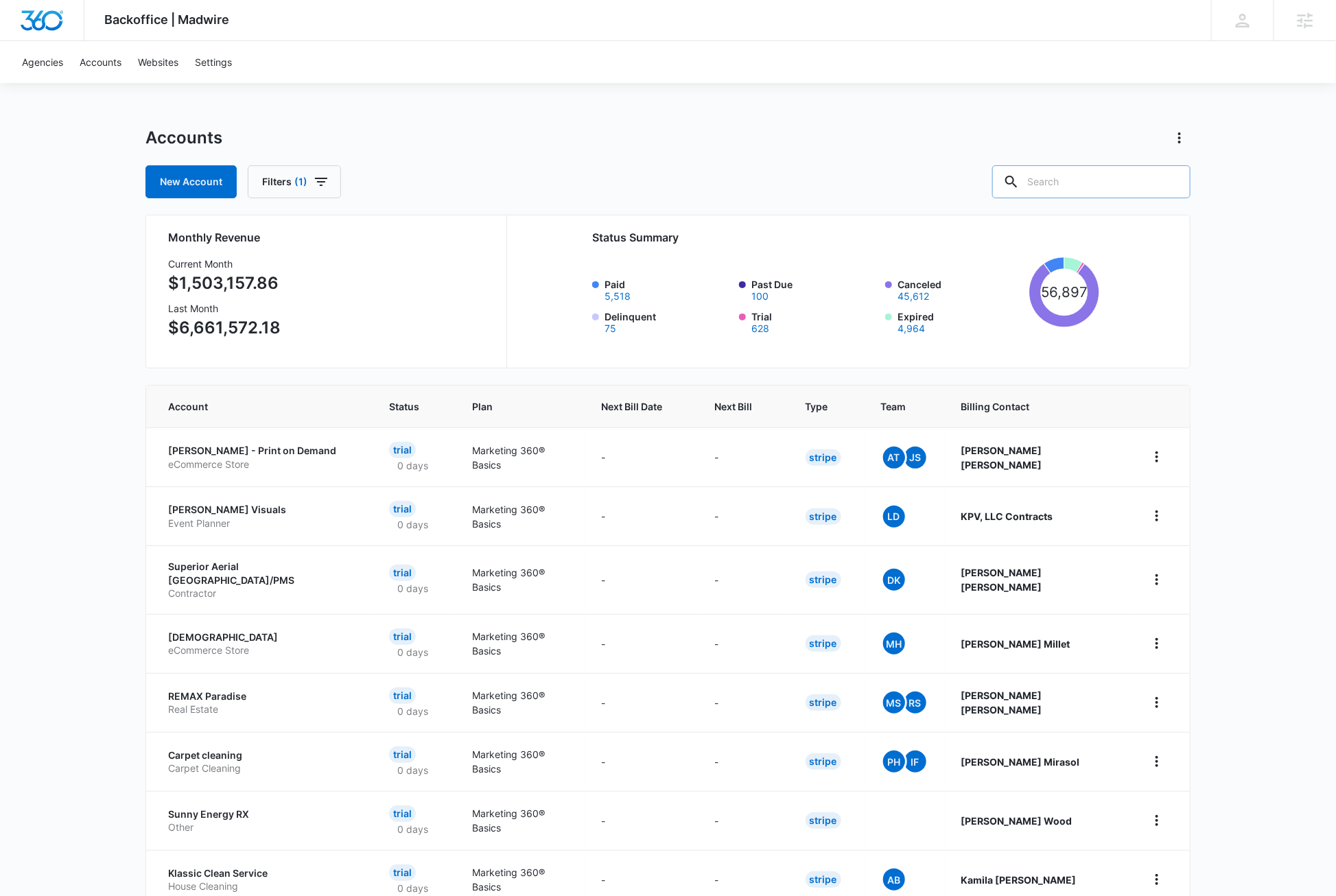
click at [1121, 186] on input "text" at bounding box center [1092, 181] width 198 height 33
type input "m332228"
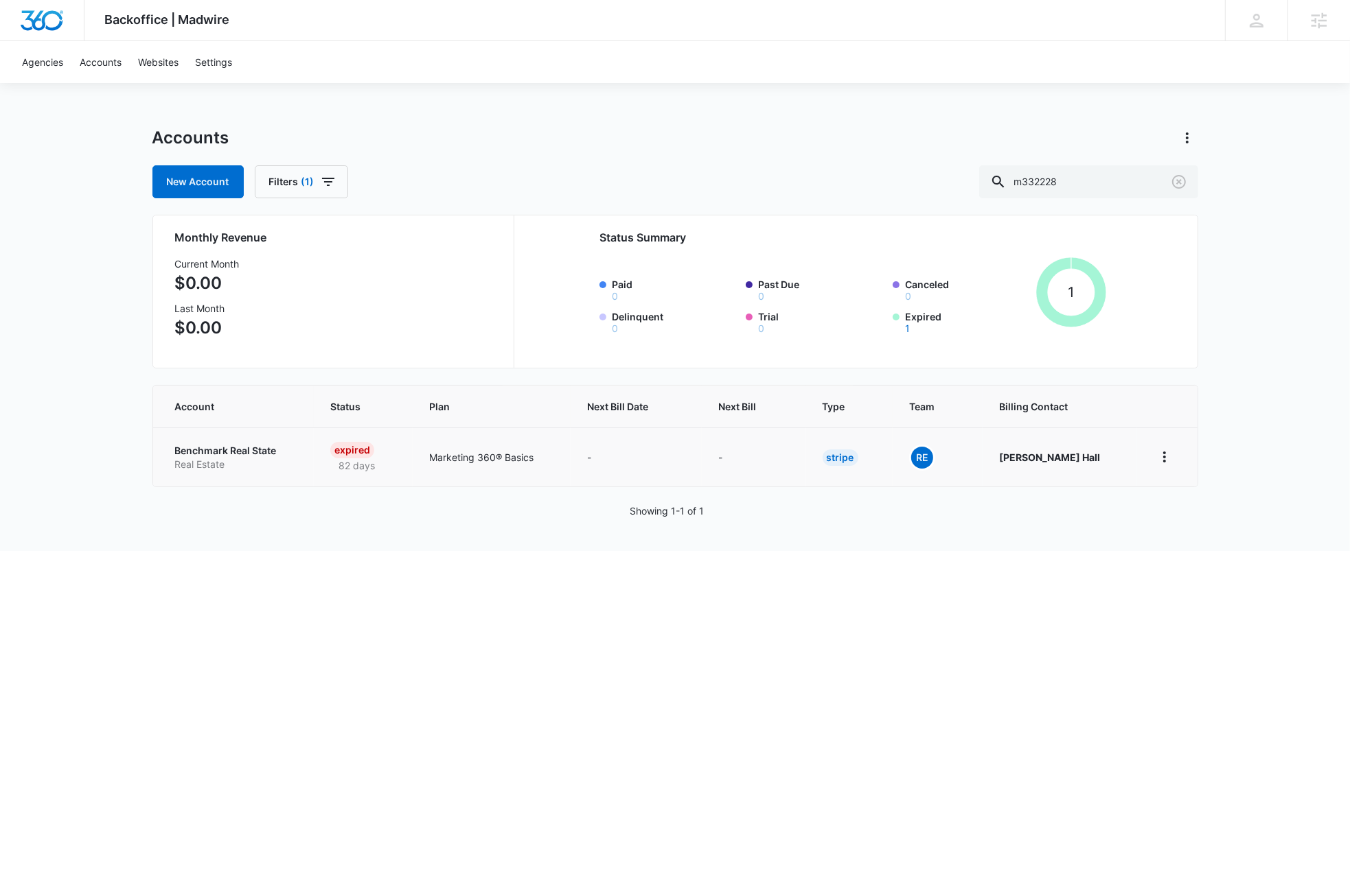
click at [204, 449] on p "Benchmark Real State" at bounding box center [236, 451] width 123 height 14
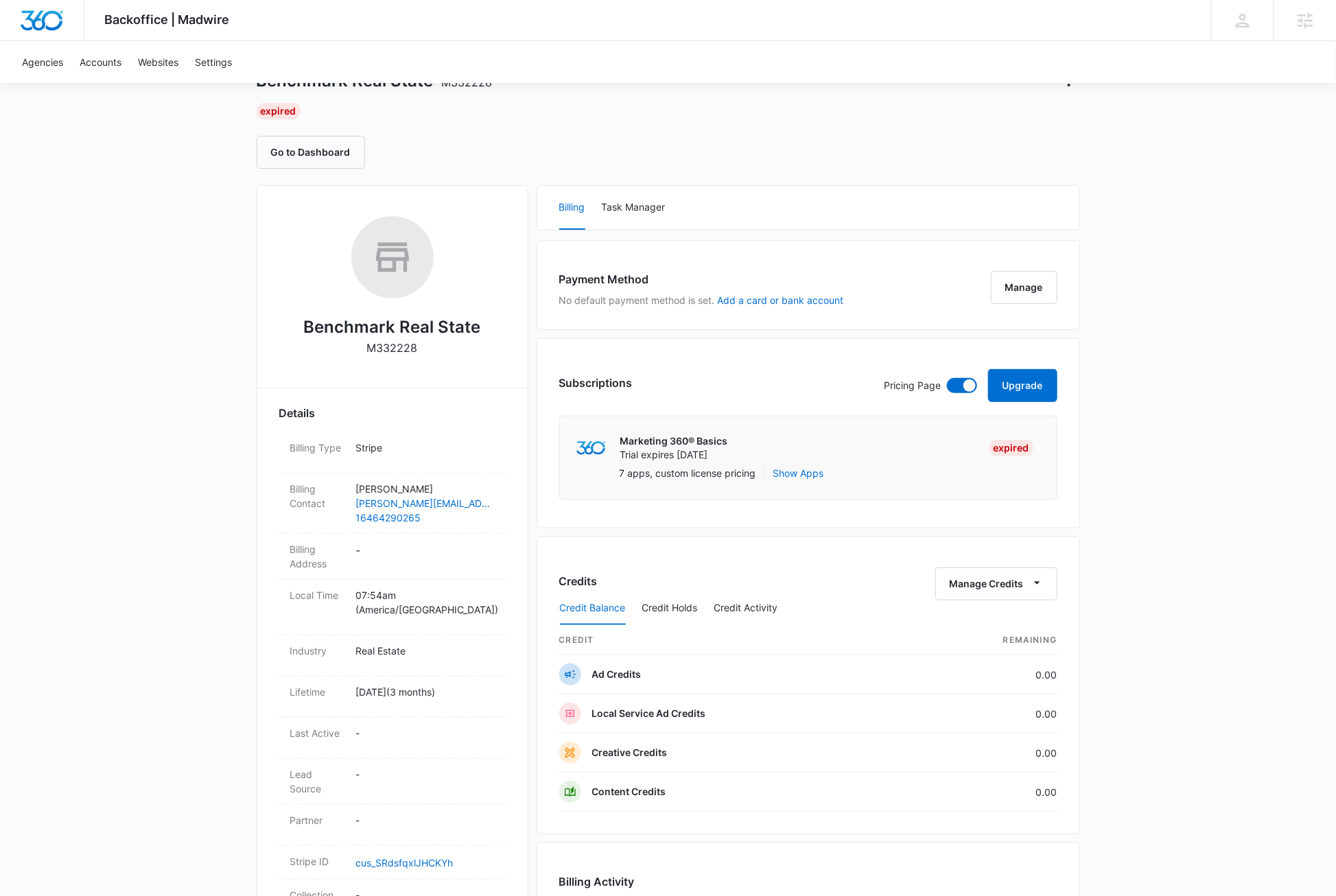
scroll to position [510, 0]
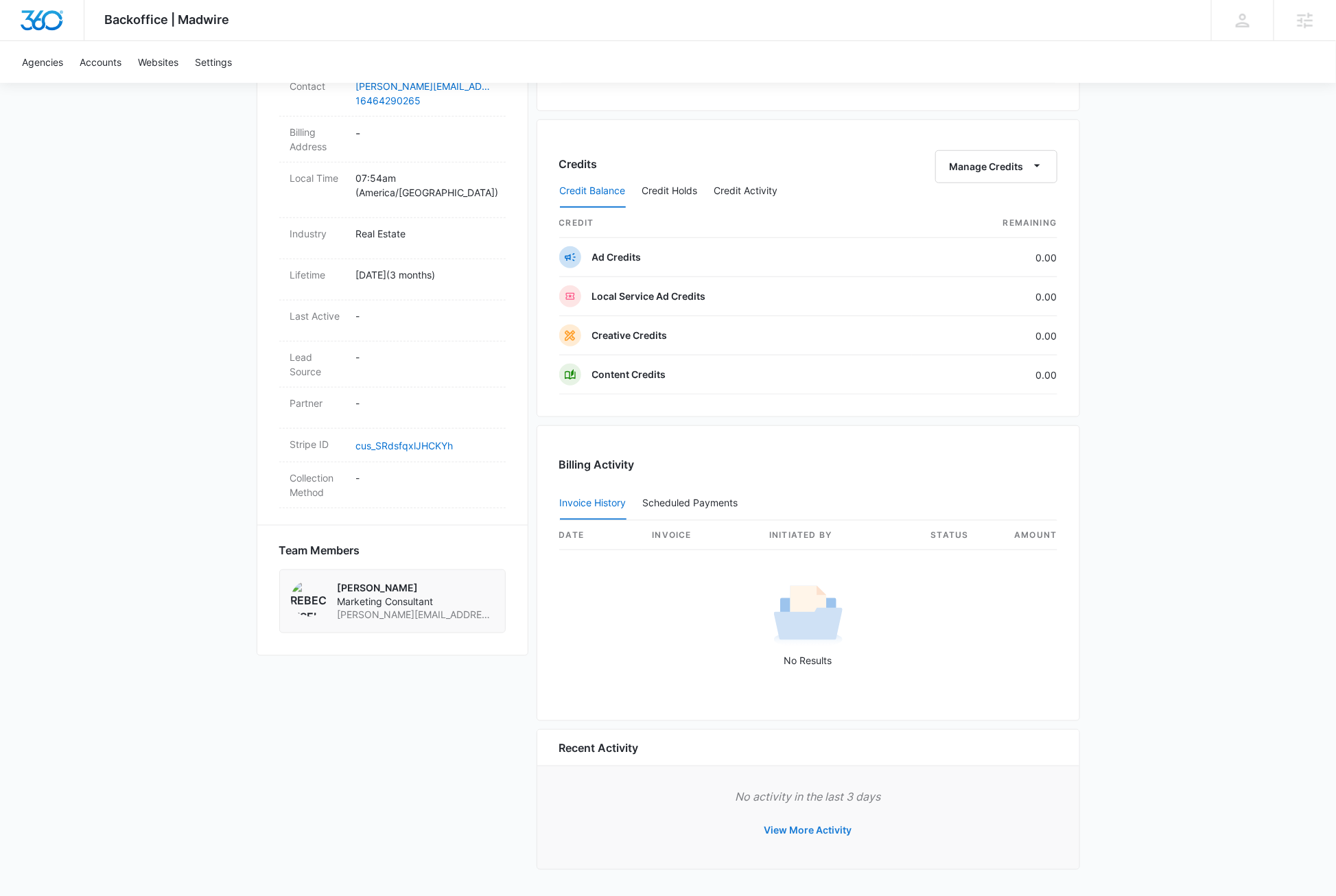
click at [799, 831] on button "View More Activity" at bounding box center [809, 831] width 115 height 33
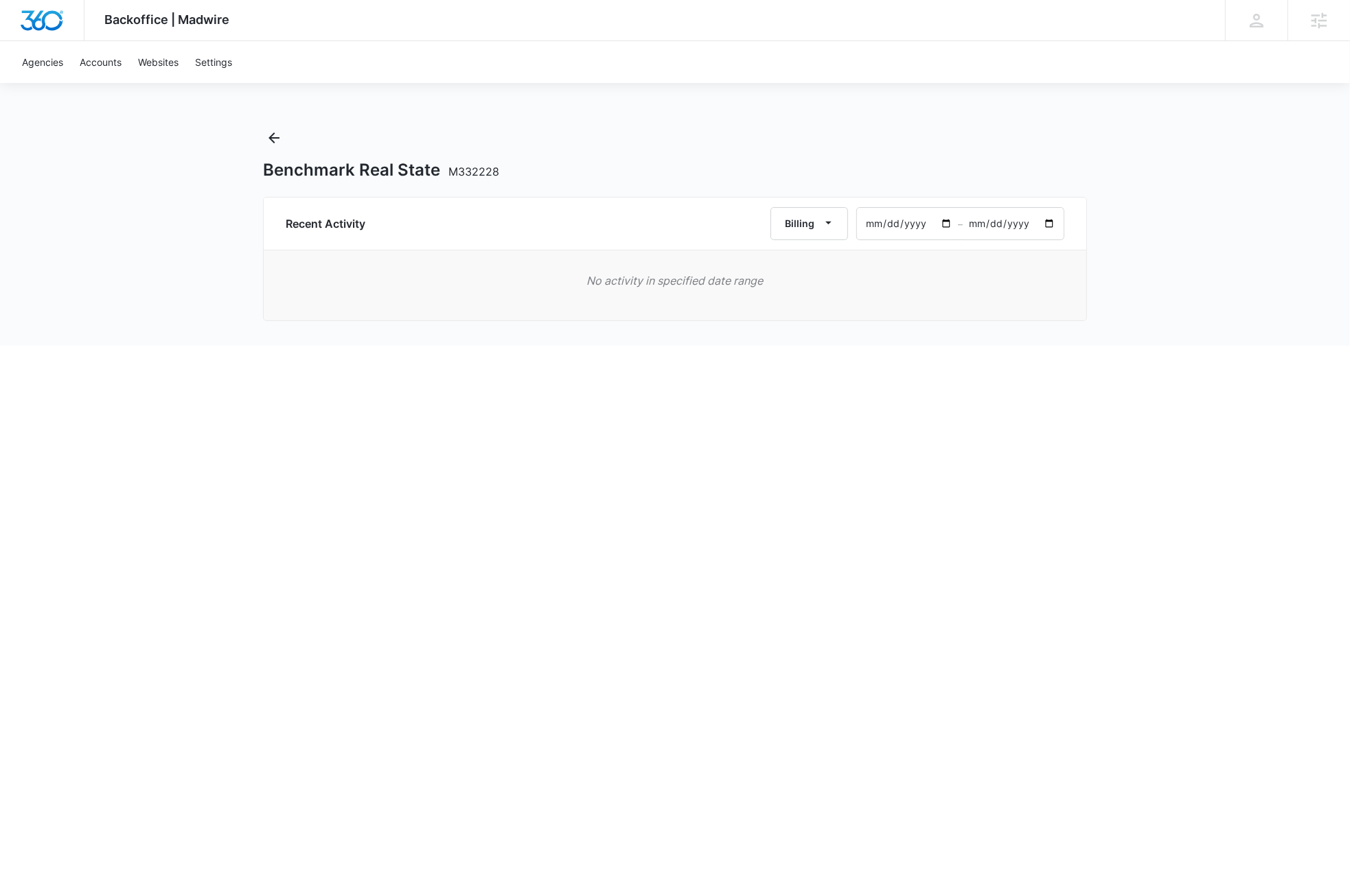
click at [1049, 224] on input "[DATE]" at bounding box center [1012, 223] width 101 height 31
click at [1254, 216] on div "Backoffice | Madwire Apps Settings DB [PERSON_NAME] [PERSON_NAME][EMAIL_ADDRESS…" at bounding box center [675, 173] width 1350 height 346
click at [943, 226] on input "[DATE]" at bounding box center [907, 223] width 101 height 31
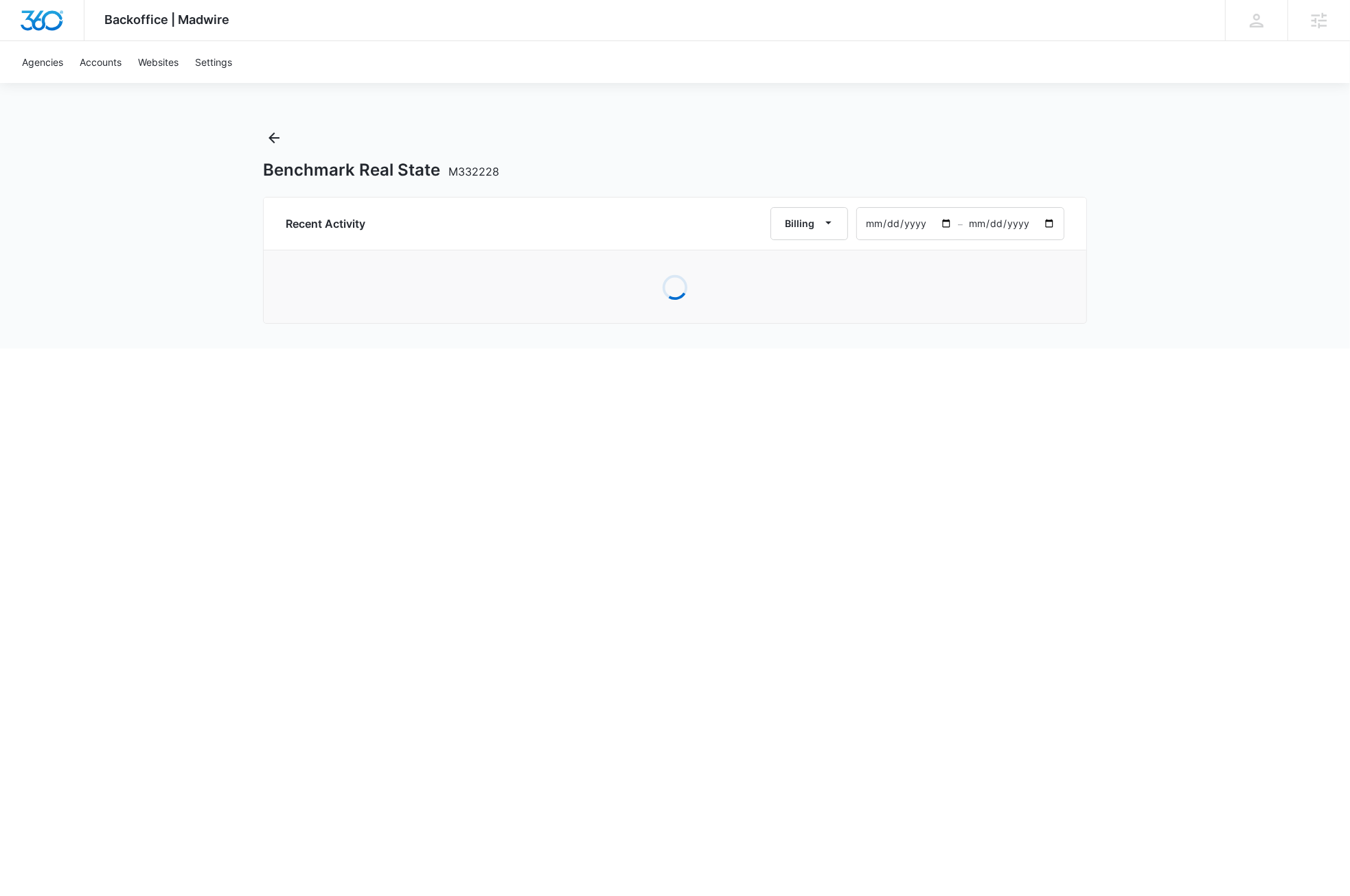
click at [1224, 292] on div "Backoffice | Madwire Apps Settings DB [PERSON_NAME] [PERSON_NAME][EMAIL_ADDRESS…" at bounding box center [675, 174] width 1350 height 348
click at [944, 225] on input "2025-04-11" at bounding box center [907, 223] width 101 height 31
type input "2025-03-11"
click at [1205, 309] on div "Backoffice | Madwire Apps Settings DB Dave Bettger dave@madwire.com My Profile …" at bounding box center [675, 174] width 1350 height 348
click at [823, 224] on icon "button" at bounding box center [828, 222] width 14 height 14
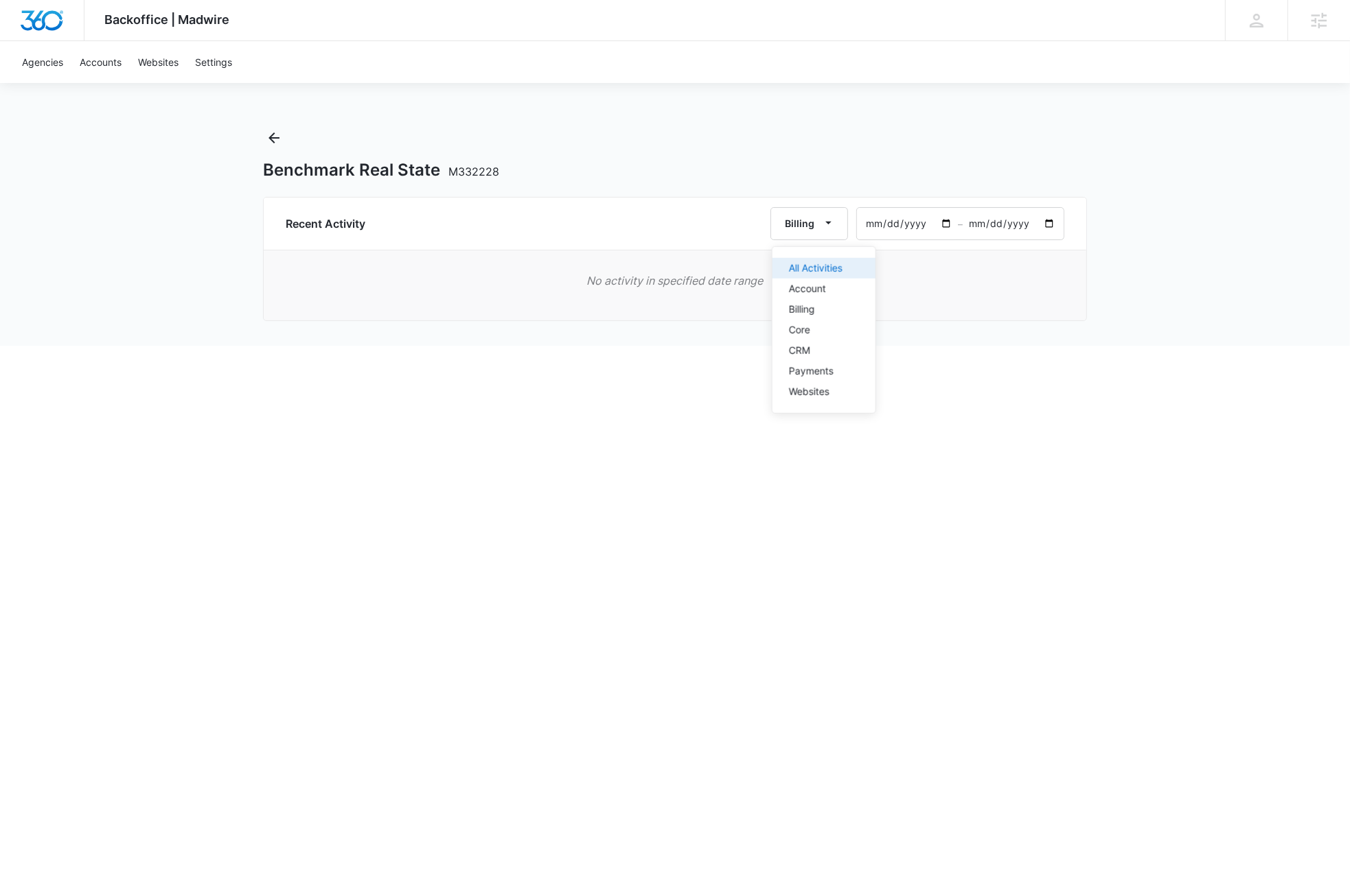
click at [806, 267] on div "All Activities" at bounding box center [815, 268] width 53 height 9
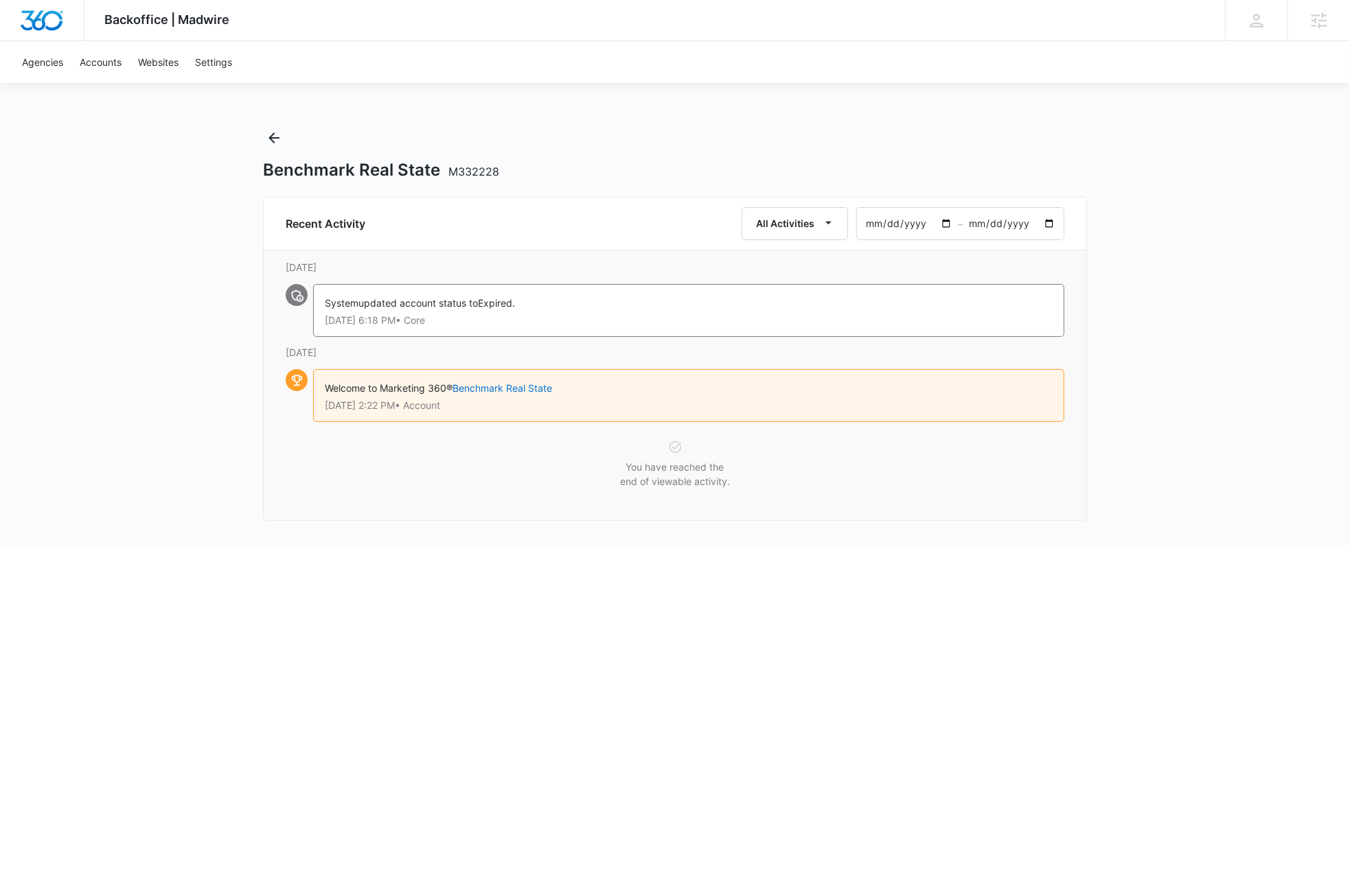
click at [1191, 460] on div "Backoffice | Madwire Apps Settings DB Dave Bettger dave@madwire.com My Profile …" at bounding box center [675, 273] width 1350 height 546
click at [1224, 225] on div "Backoffice | Madwire Apps Settings DB Dave Bettger dave@madwire.com My Profile …" at bounding box center [675, 273] width 1350 height 546
click at [276, 136] on icon "Back" at bounding box center [273, 137] width 16 height 16
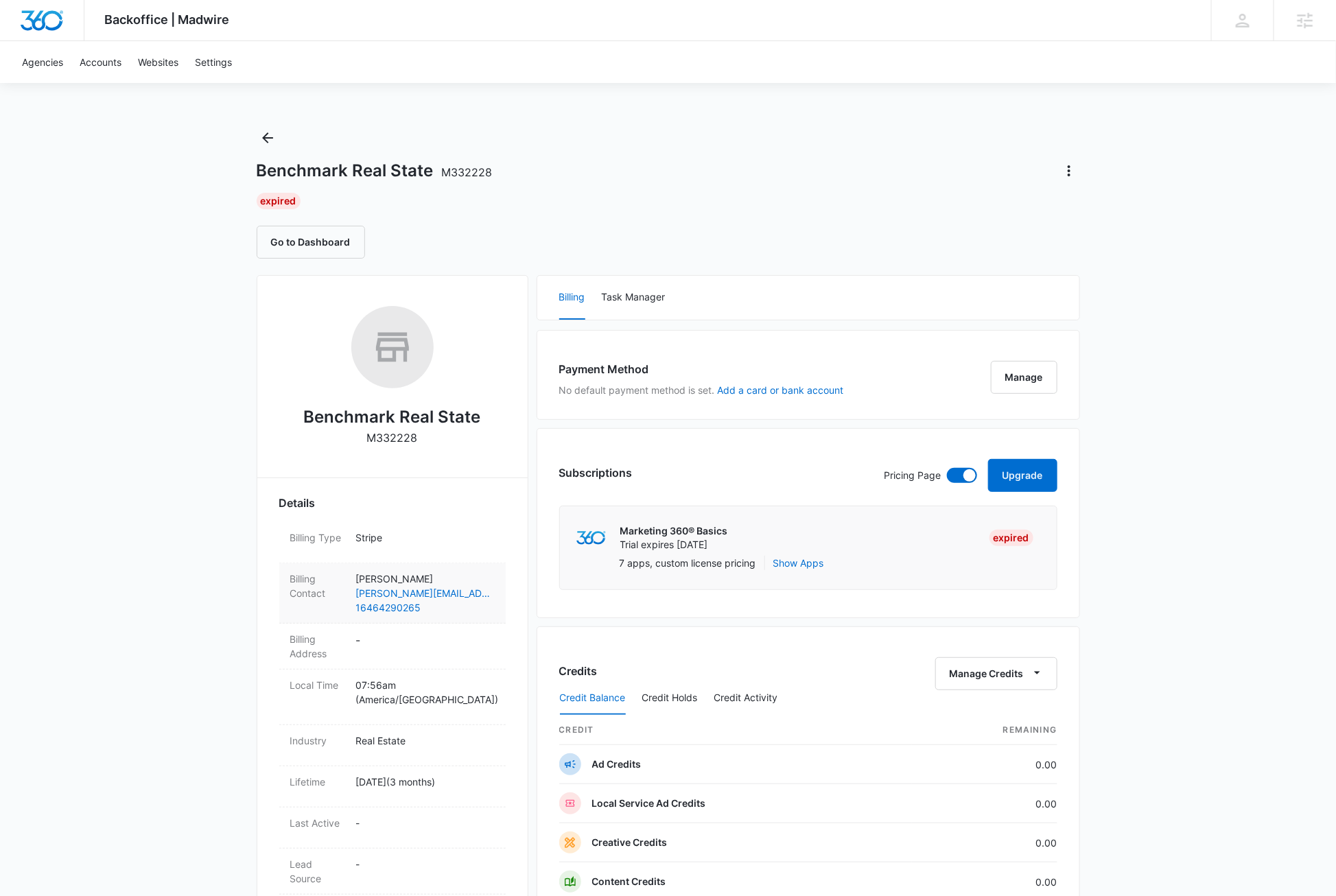
click at [448, 571] on p "Cassidy Hall" at bounding box center [426, 578] width 139 height 14
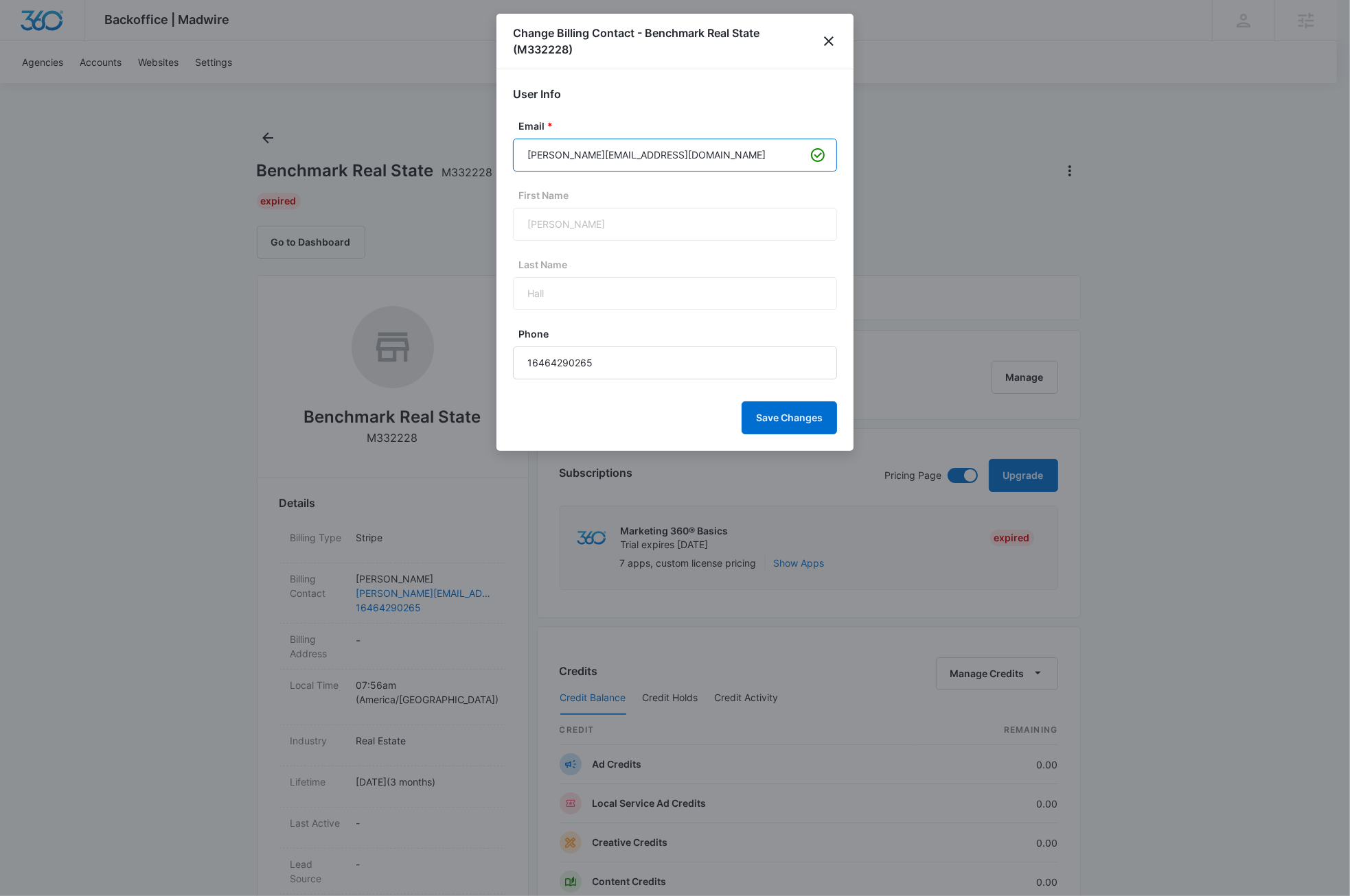
click at [715, 157] on input "cassidy@benchmarkrealestate.com" at bounding box center [675, 155] width 324 height 33
click at [829, 40] on icon "close" at bounding box center [828, 41] width 9 height 9
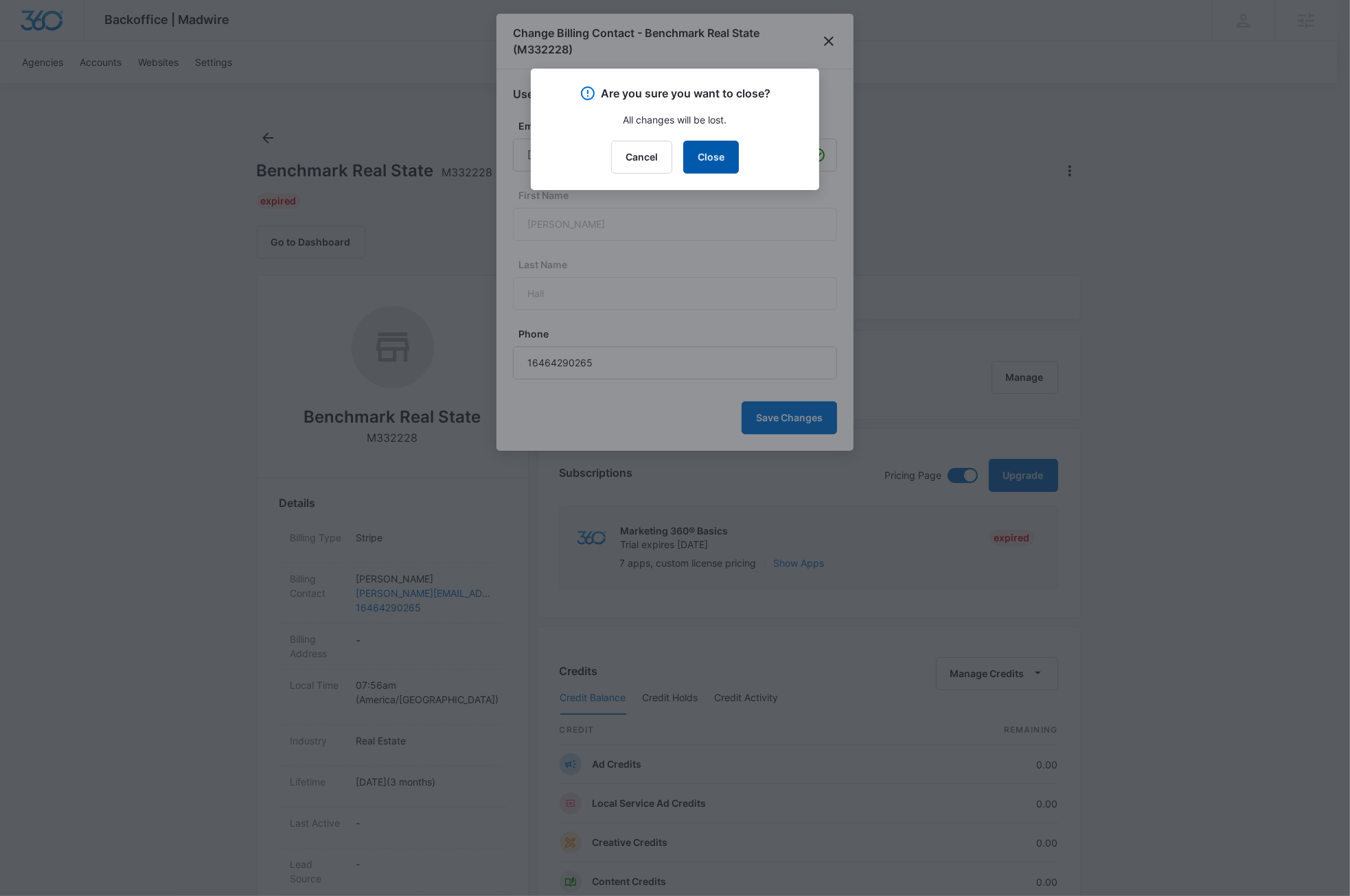
click at [715, 154] on button "Close" at bounding box center [711, 157] width 56 height 33
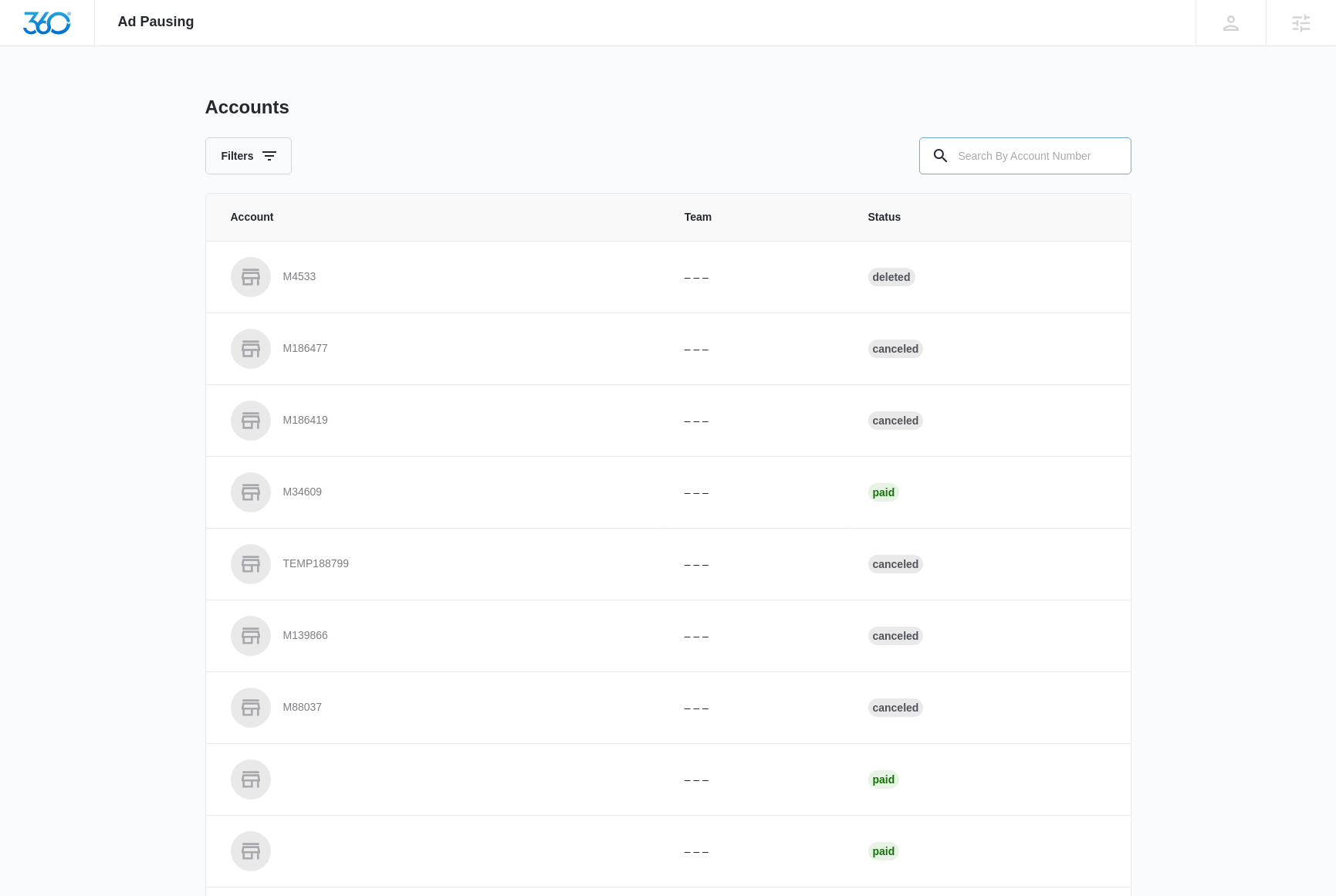
click at [1033, 154] on input "text" at bounding box center [1025, 155] width 213 height 37
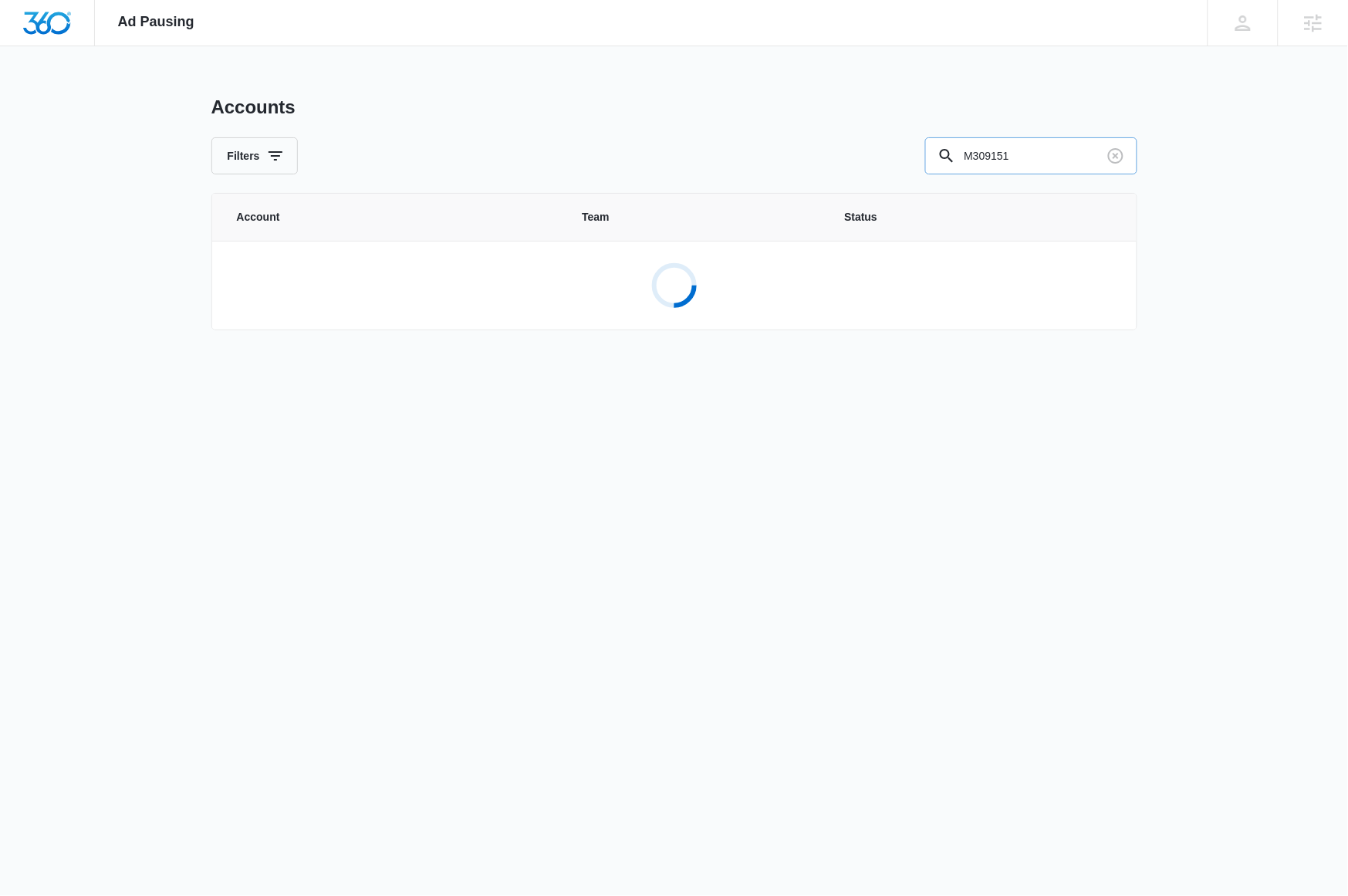
type input "M309151"
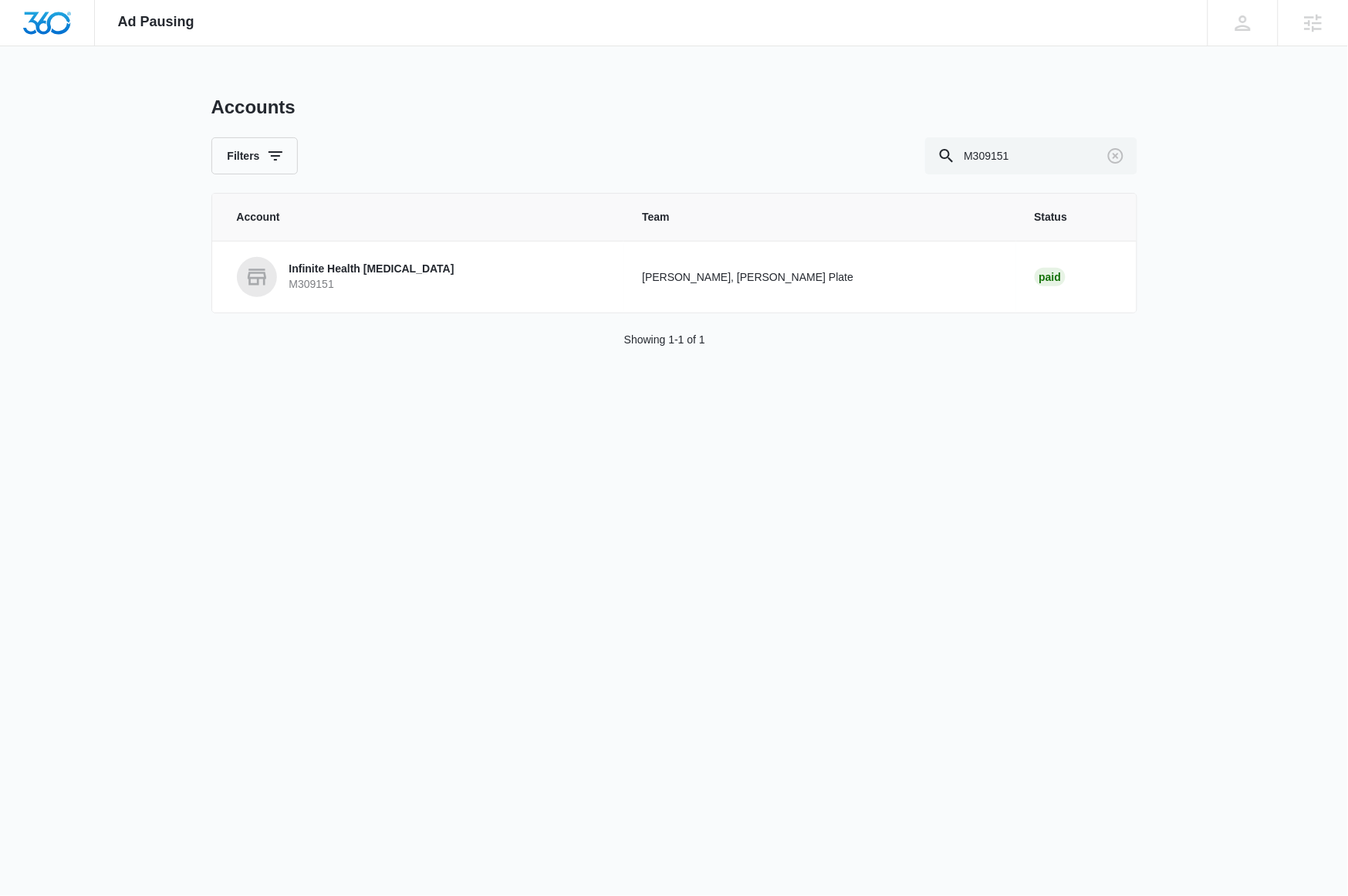
click at [128, 466] on div "Ad Pausing Apps Reputation Websites Forms CRM Email Social Content Ads Intellig…" at bounding box center [674, 448] width 1348 height 896
click at [372, 270] on p "Infinite Health [MEDICAL_DATA]" at bounding box center [372, 269] width 165 height 15
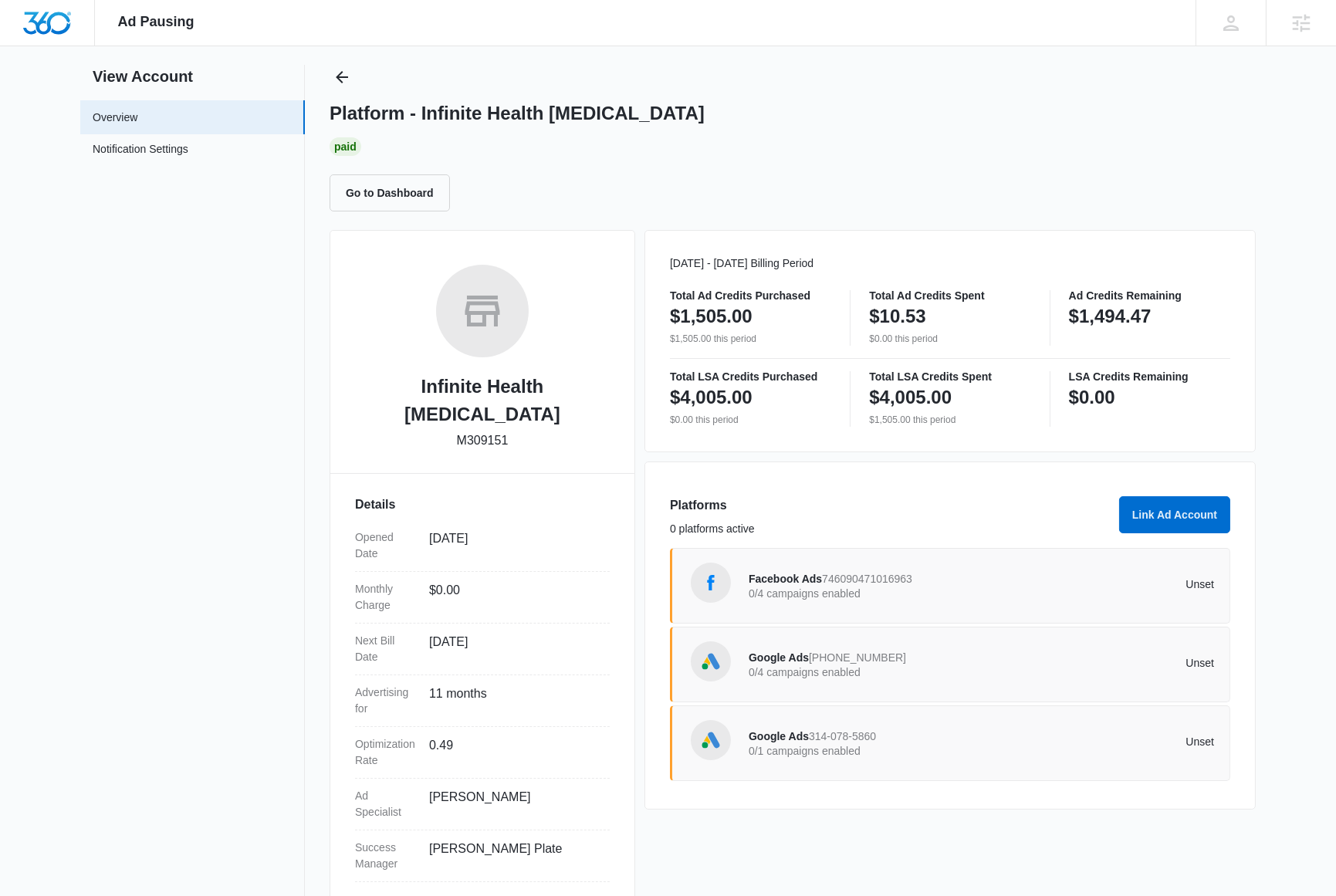
scroll to position [33, 0]
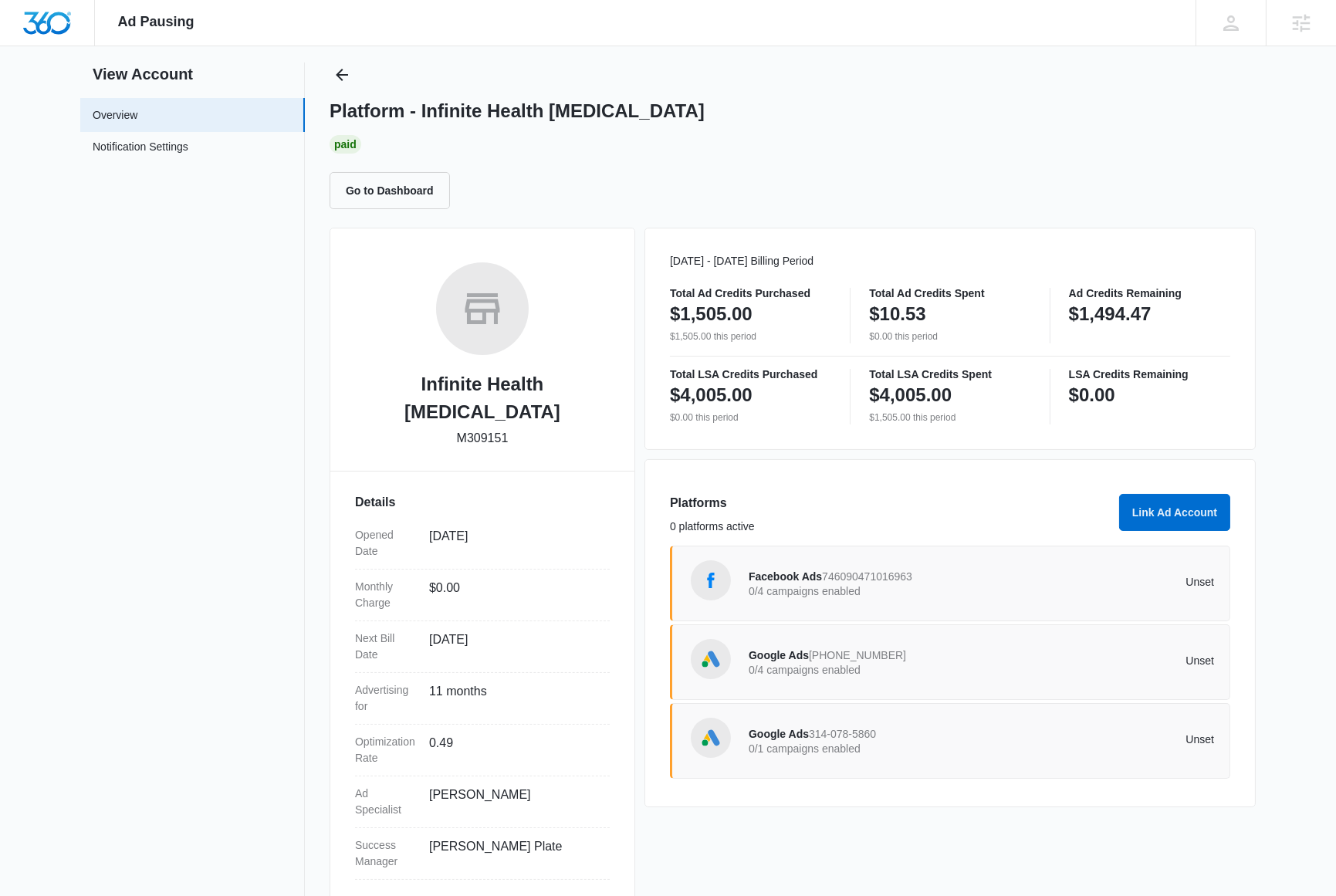
click at [1024, 663] on p "Unset" at bounding box center [1099, 660] width 234 height 10
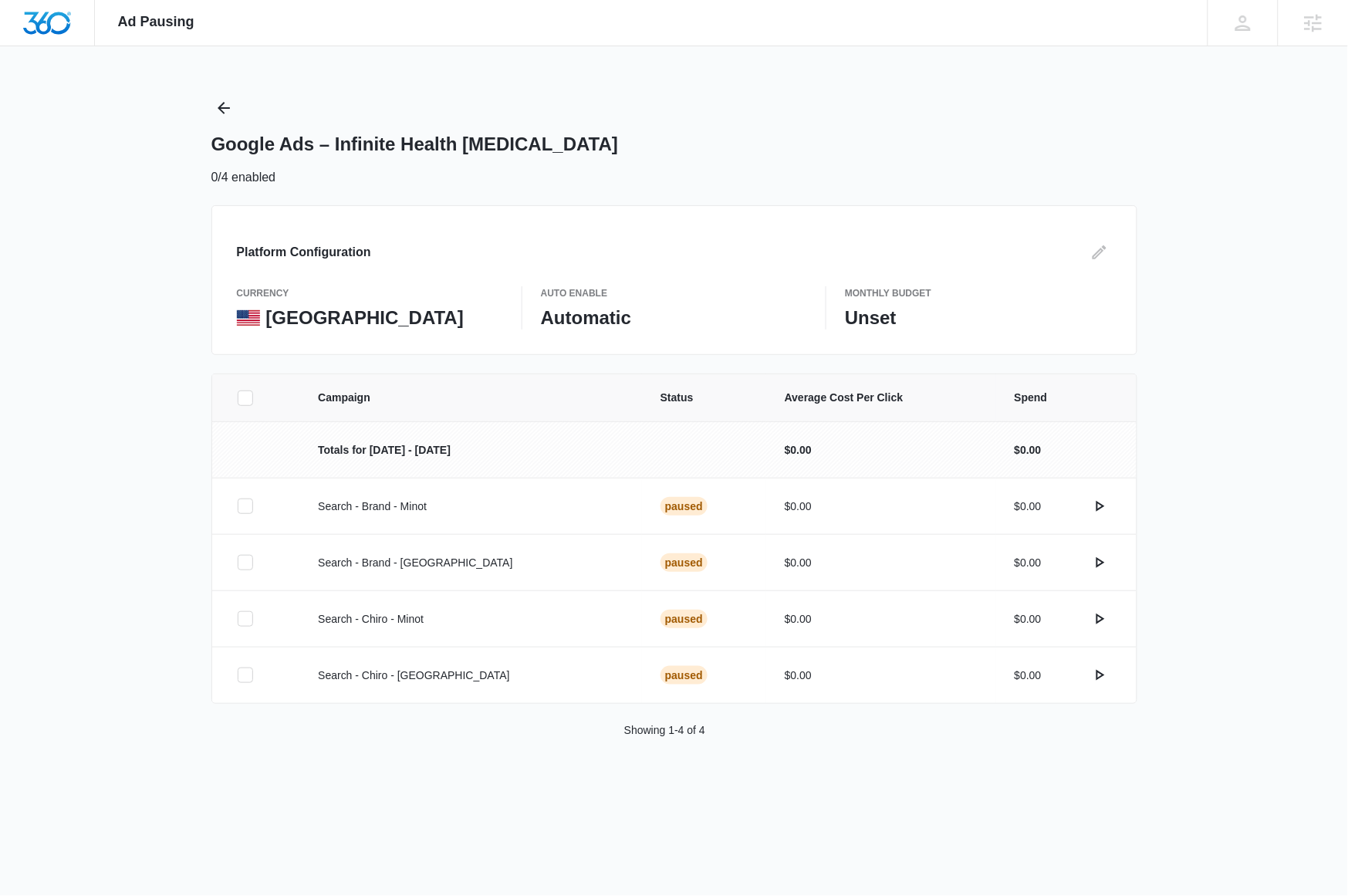
click at [1241, 402] on div "Campaign Status Average Cost Per Click Spend Totals for [DATE] - [DATE] $0.00 $…" at bounding box center [674, 575] width 1348 height 402
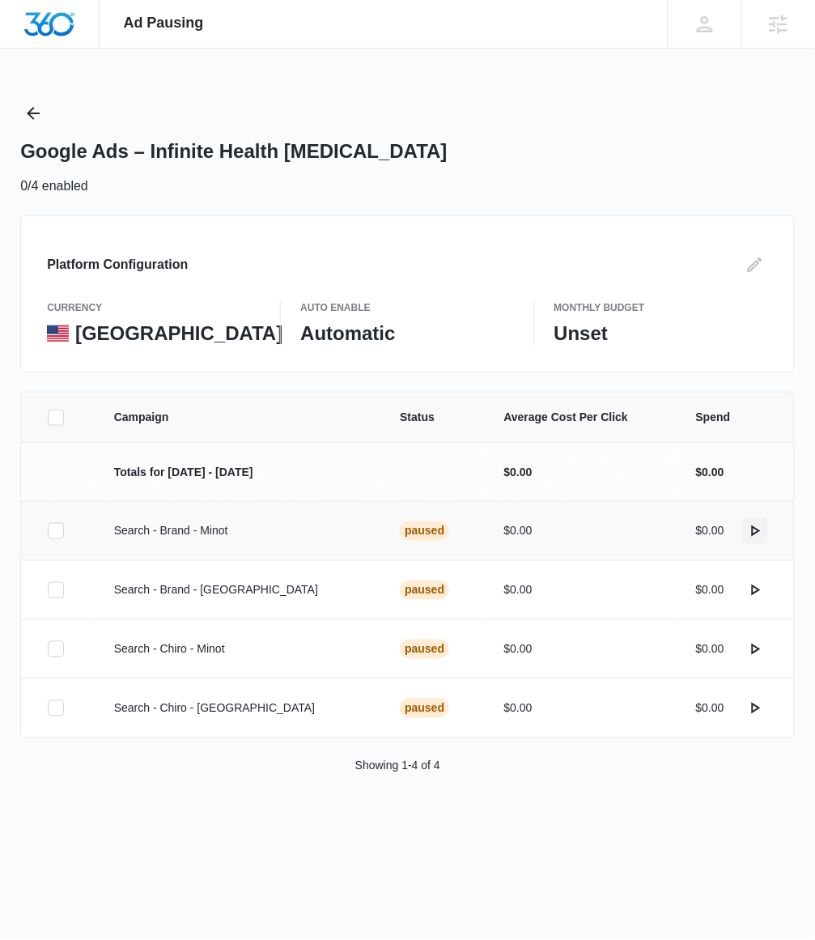
click at [756, 534] on icon "actions.activate" at bounding box center [756, 530] width 9 height 11
